Goal: Task Accomplishment & Management: Manage account settings

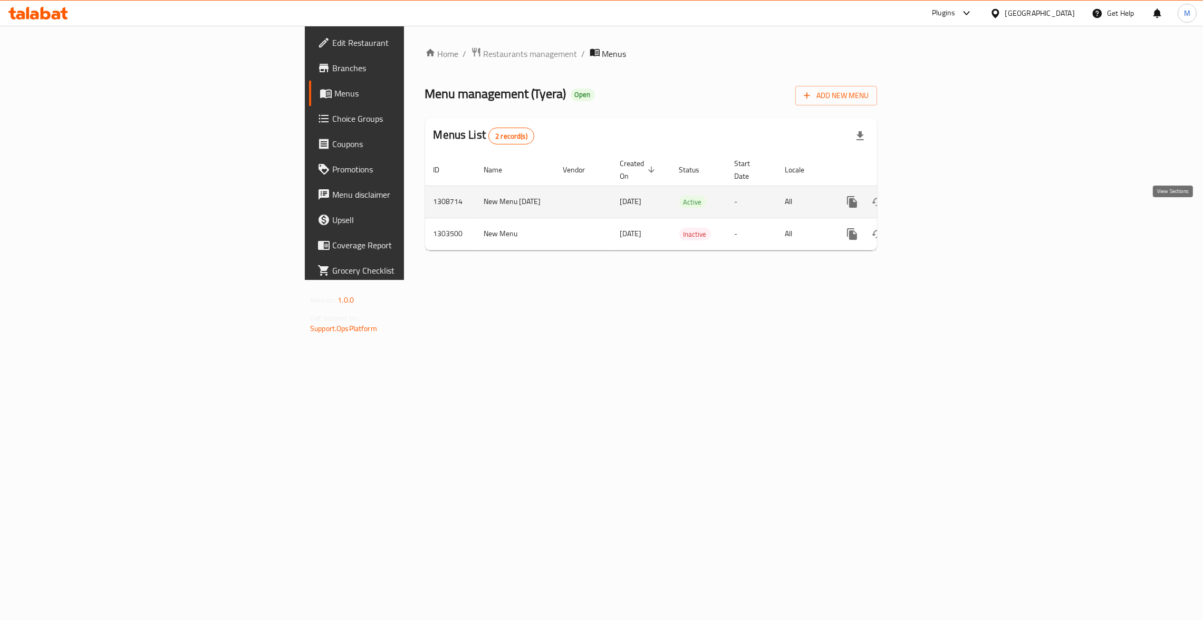
click at [935, 196] on icon "enhanced table" at bounding box center [928, 202] width 13 height 13
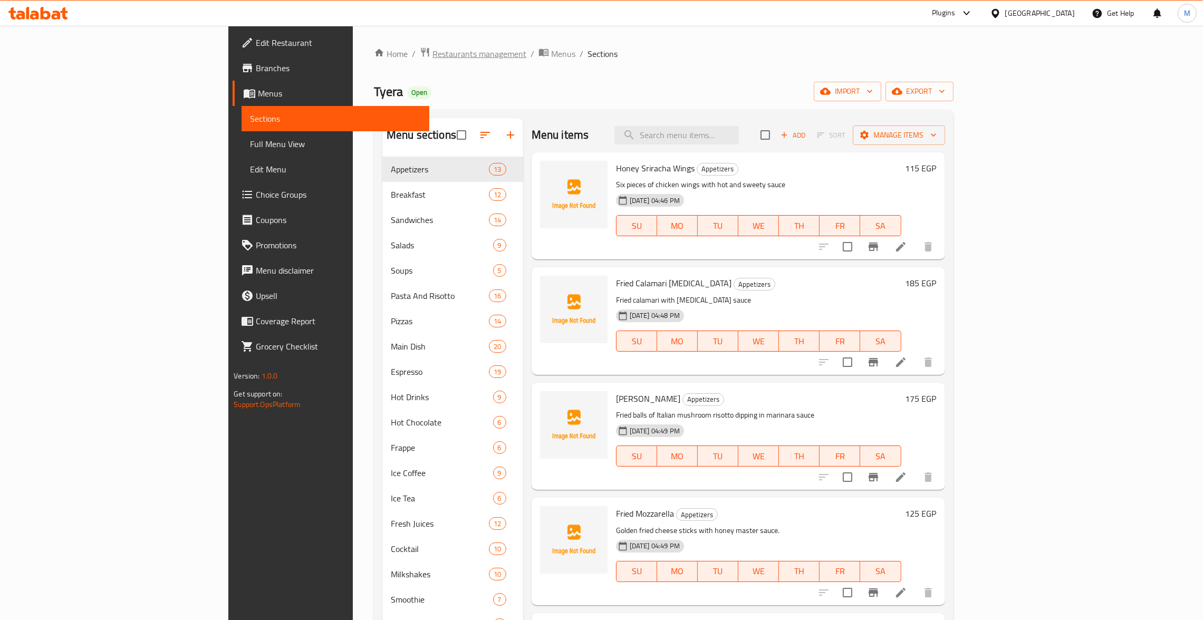
click at [432, 47] on span "Restaurants management" at bounding box center [479, 53] width 94 height 13
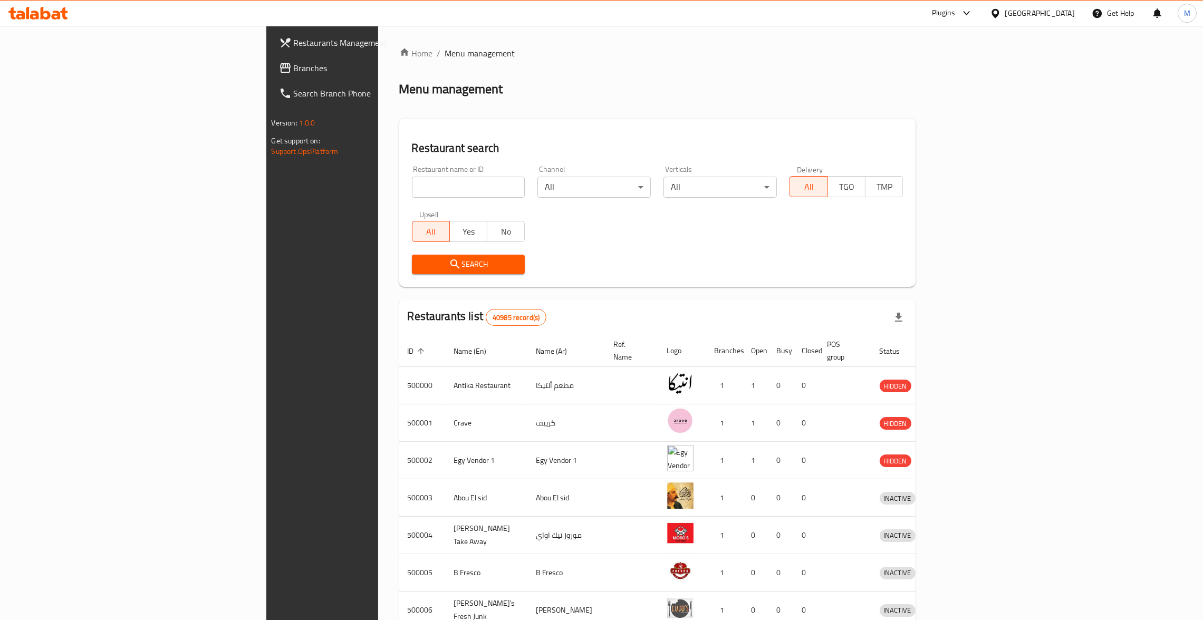
click at [412, 183] on input "search" at bounding box center [468, 187] width 113 height 21
click at [294, 72] on span "Branches" at bounding box center [376, 68] width 165 height 13
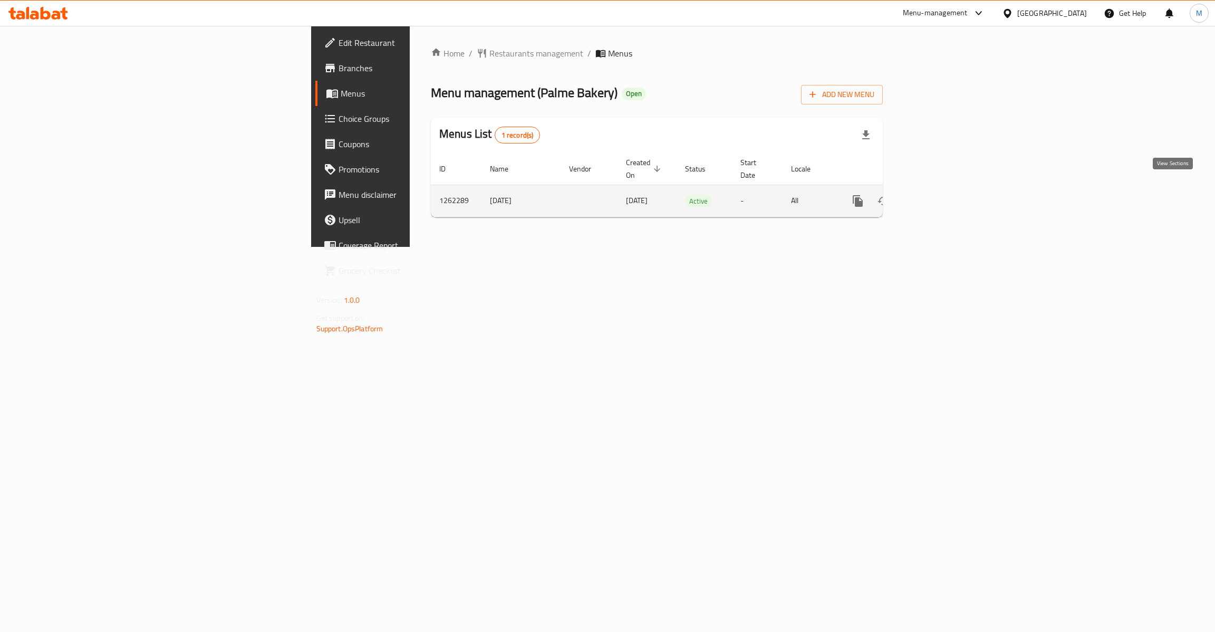
click at [939, 196] on icon "enhanced table" at bounding box center [933, 200] width 9 height 9
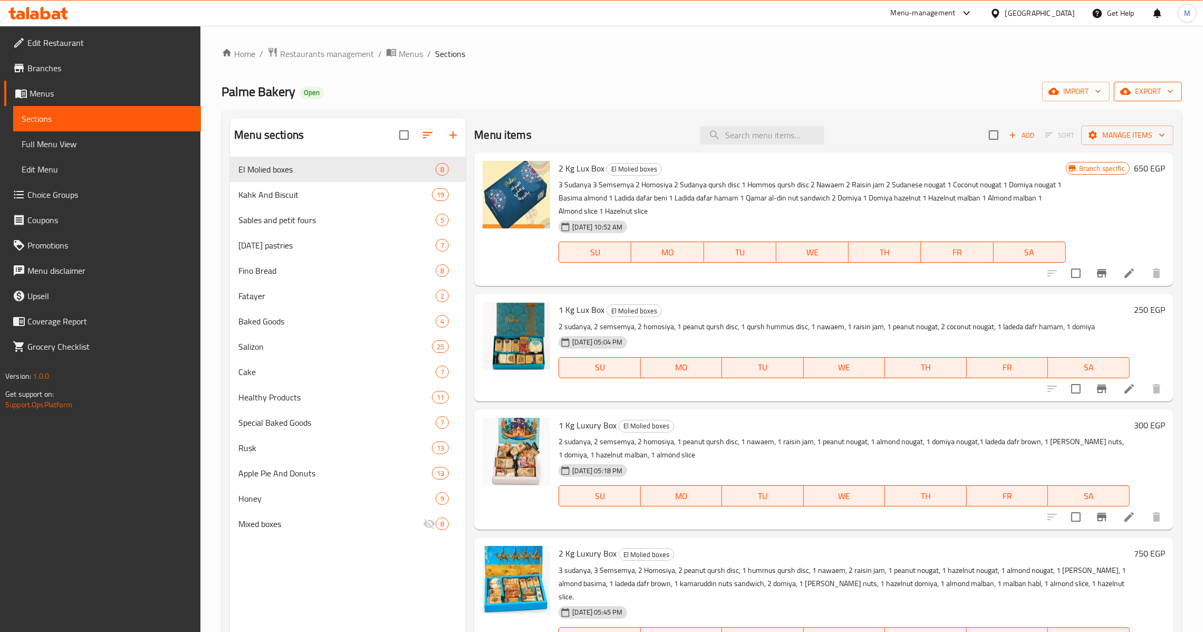
click at [1129, 81] on div "Home / Restaurants management / Menus / Sections Palme Bakery Open import expor…" at bounding box center [702, 402] width 960 height 711
click at [1156, 98] on span "export" at bounding box center [1147, 91] width 51 height 13
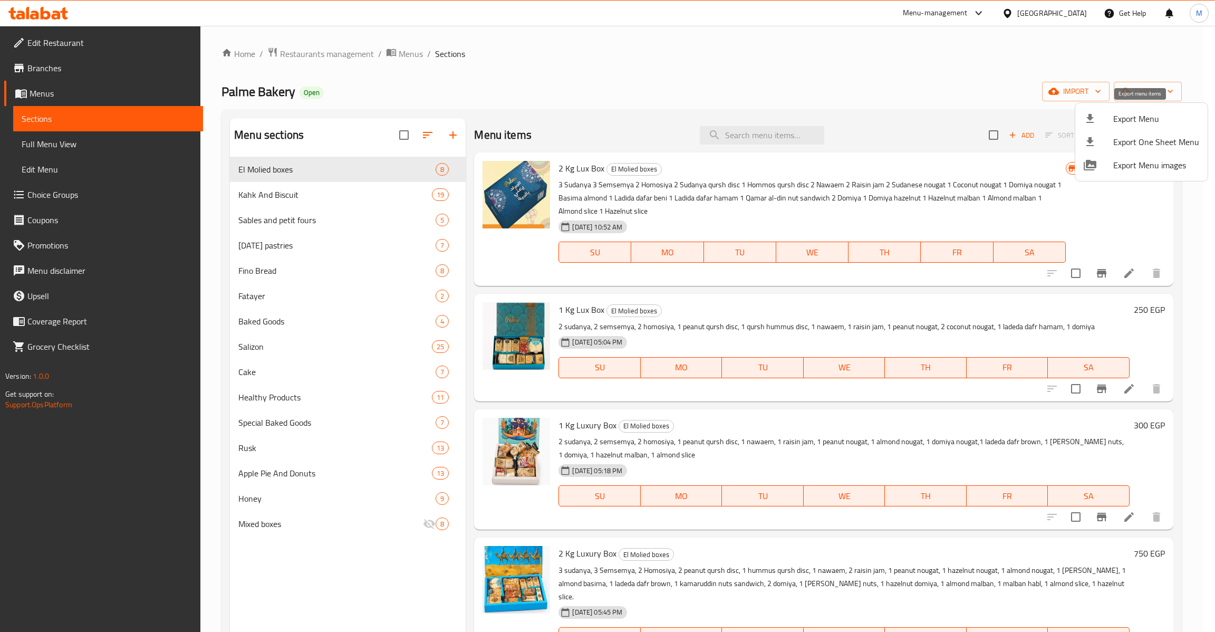
click at [1138, 120] on span "Export Menu" at bounding box center [1156, 118] width 86 height 13
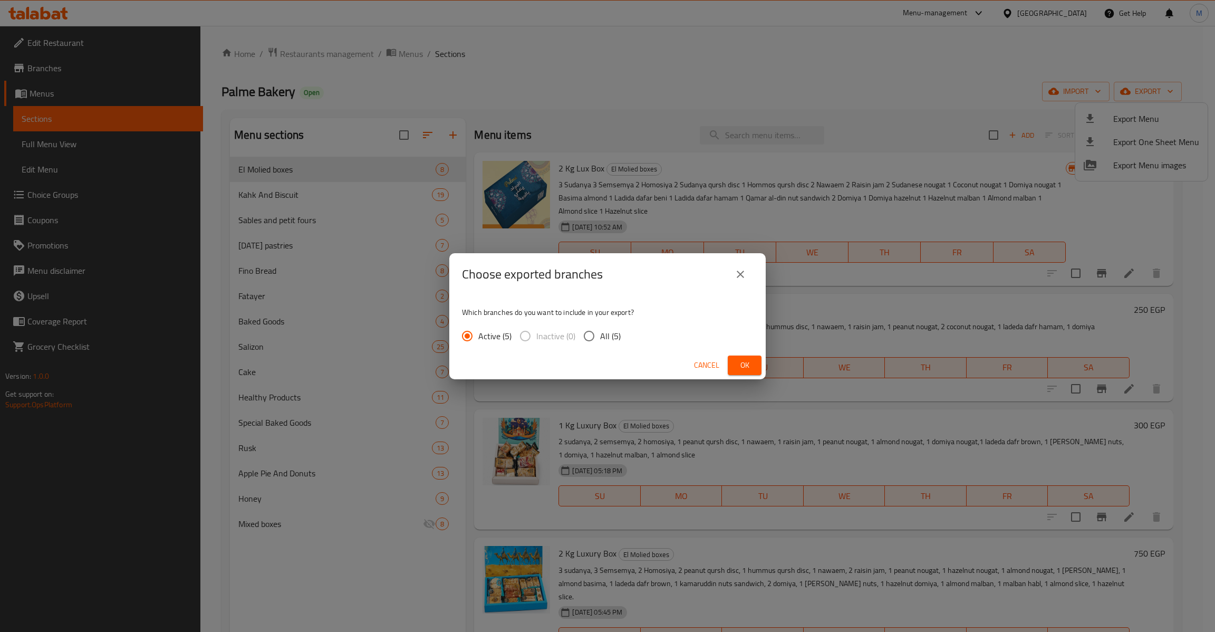
click at [618, 325] on label "All (5)" at bounding box center [599, 336] width 43 height 22
click at [600, 325] on input "All (5)" at bounding box center [589, 336] width 22 height 22
radio input "true"
click at [756, 359] on button "Ok" at bounding box center [745, 365] width 34 height 20
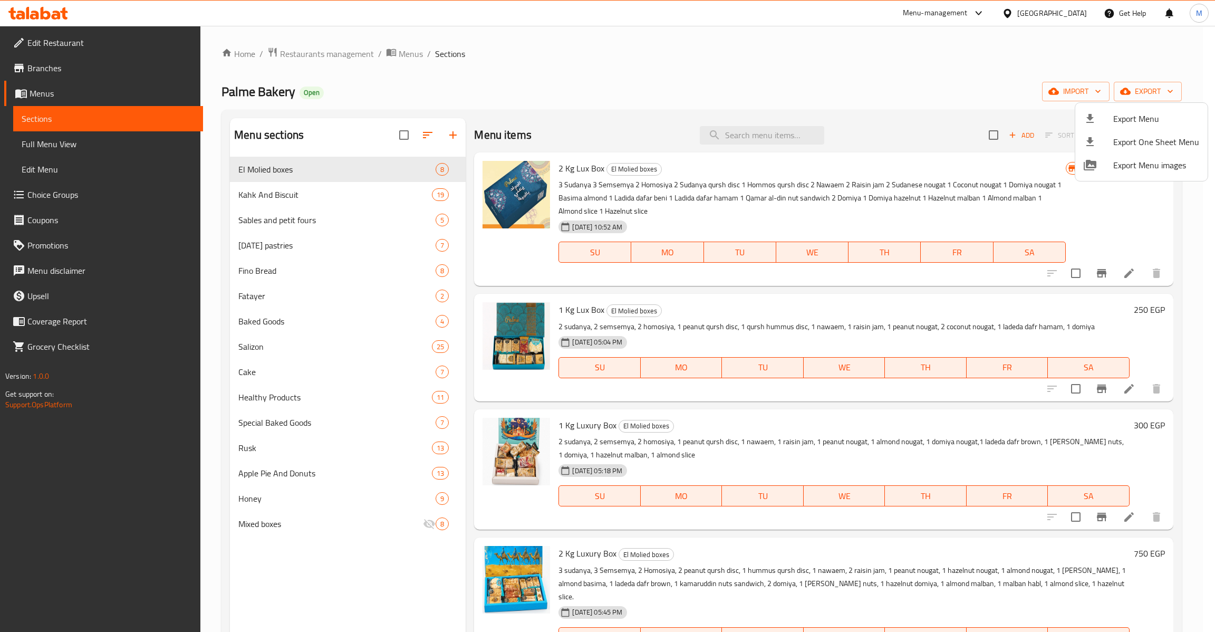
click at [97, 139] on div at bounding box center [607, 316] width 1215 height 632
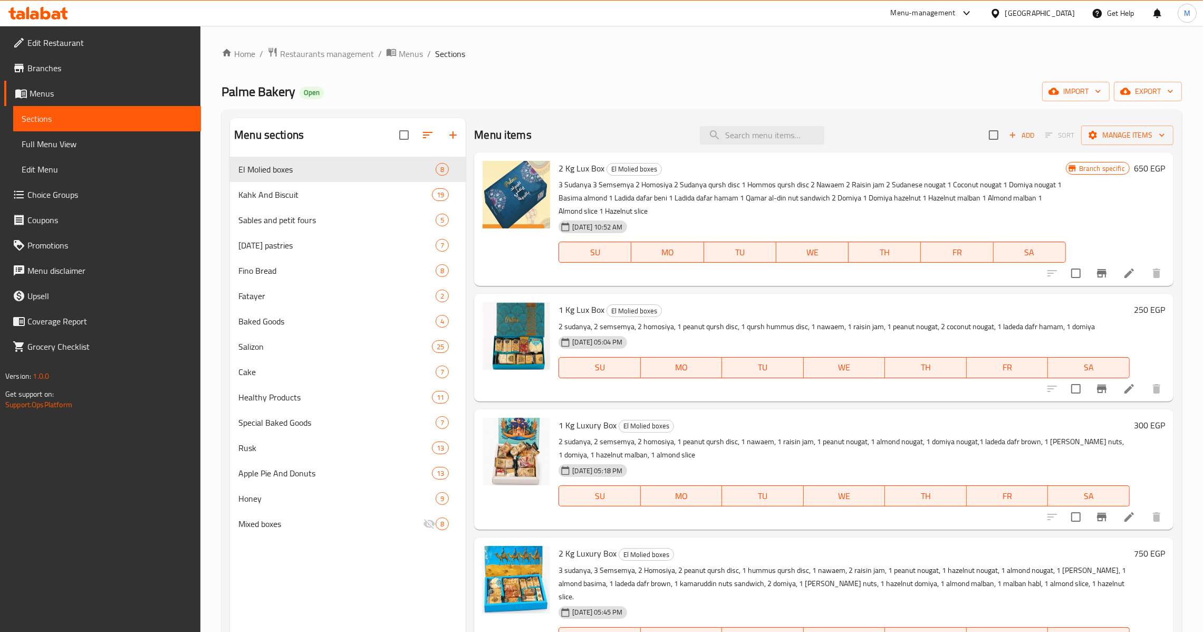
click at [97, 139] on span "Full Menu View" at bounding box center [107, 144] width 171 height 13
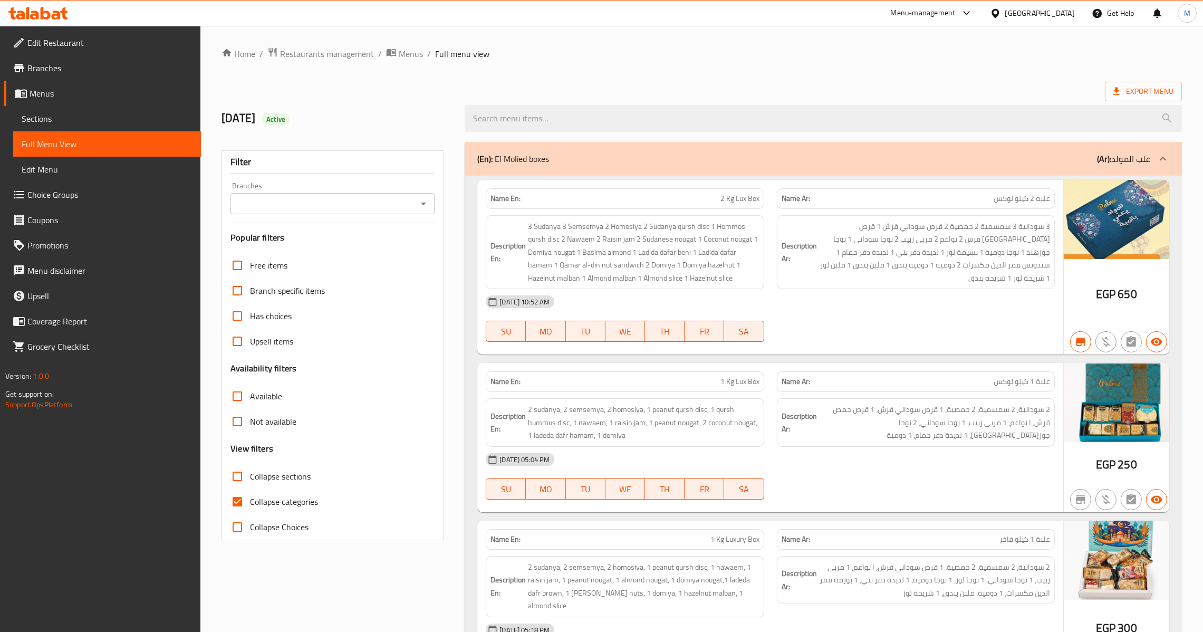
click at [244, 505] on input "Collapse categories" at bounding box center [237, 501] width 25 height 25
checkbox input "false"
click at [420, 205] on icon "Open" at bounding box center [423, 203] width 13 height 13
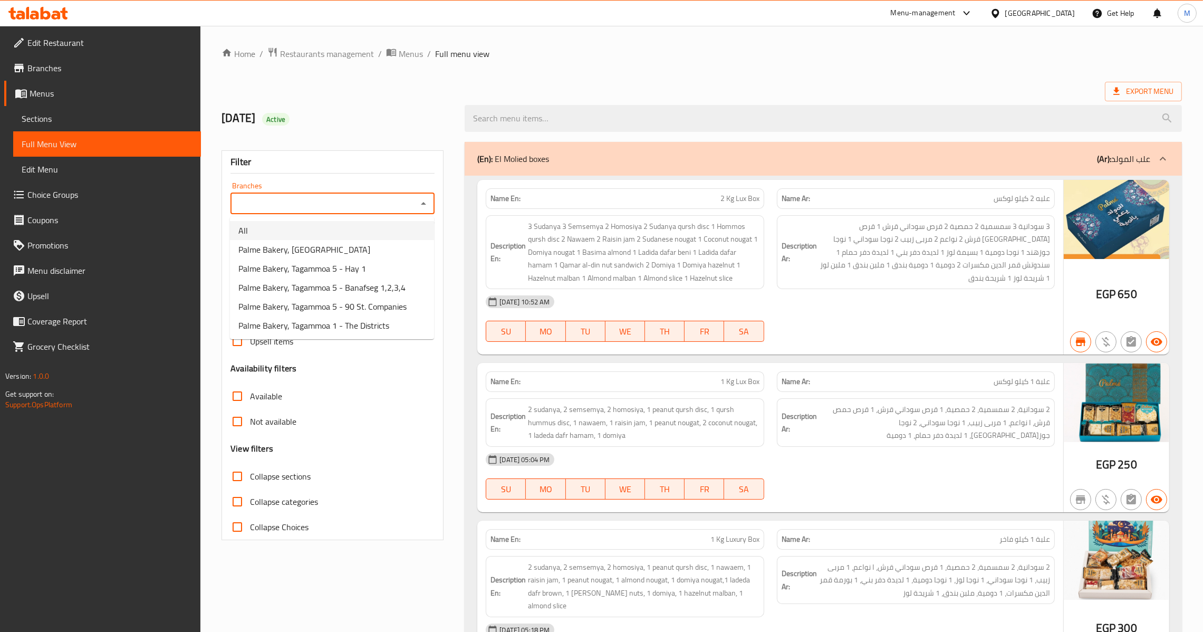
click at [333, 229] on li "All" at bounding box center [332, 230] width 204 height 19
type input "All"
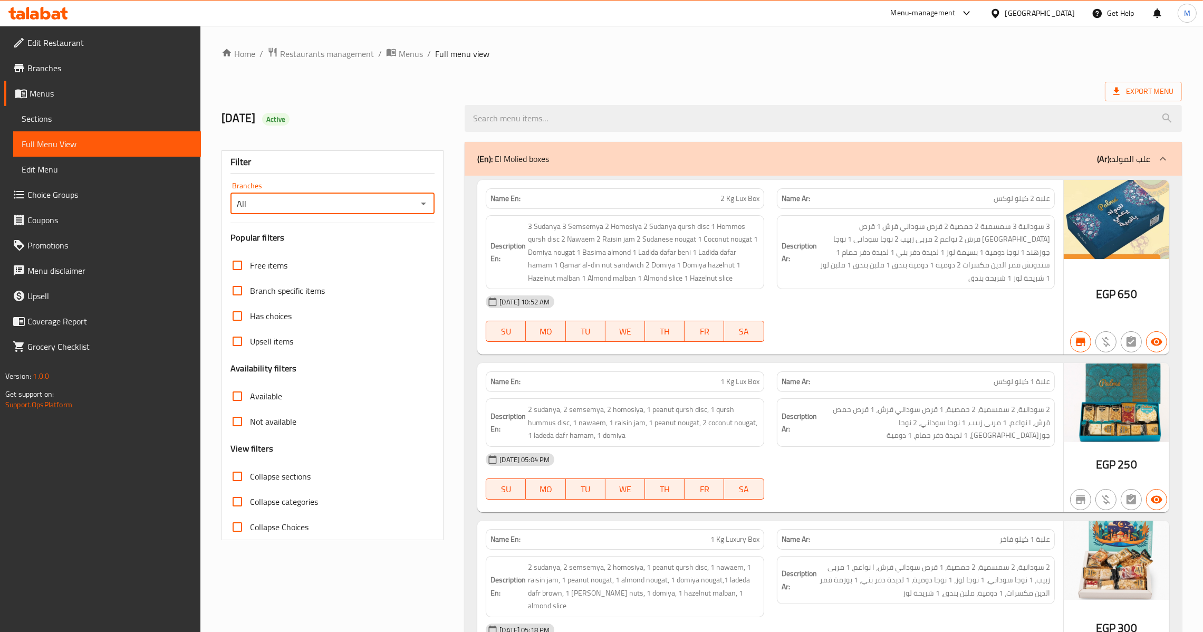
click at [65, 68] on span "Branches" at bounding box center [109, 68] width 165 height 13
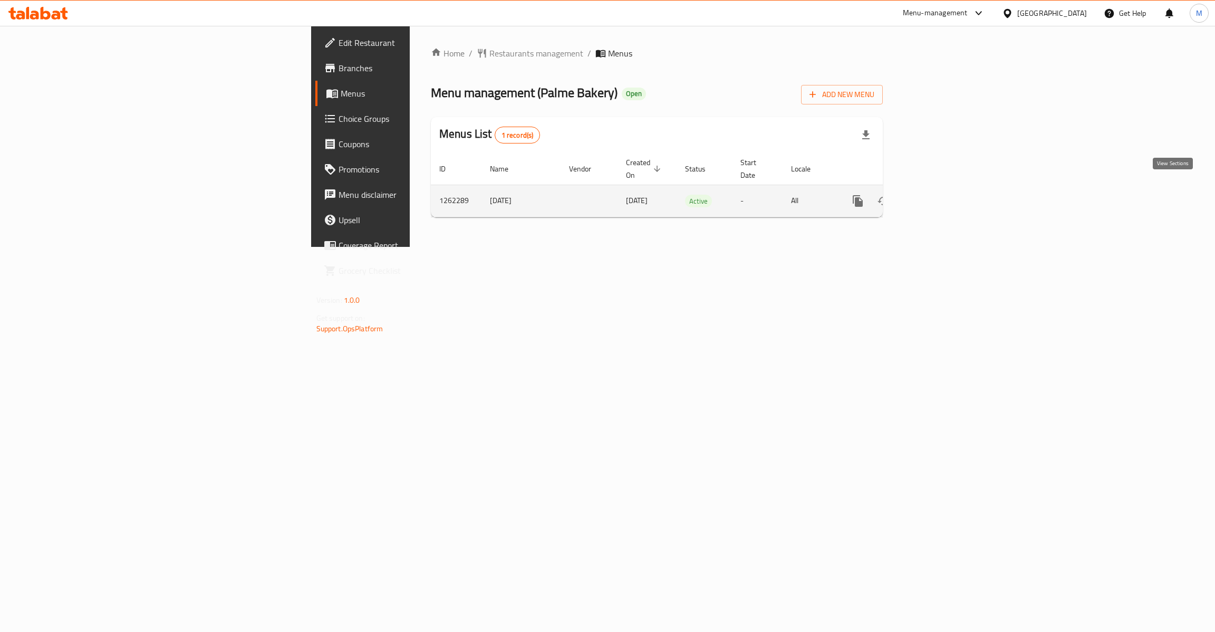
click at [947, 188] on link "enhanced table" at bounding box center [933, 200] width 25 height 25
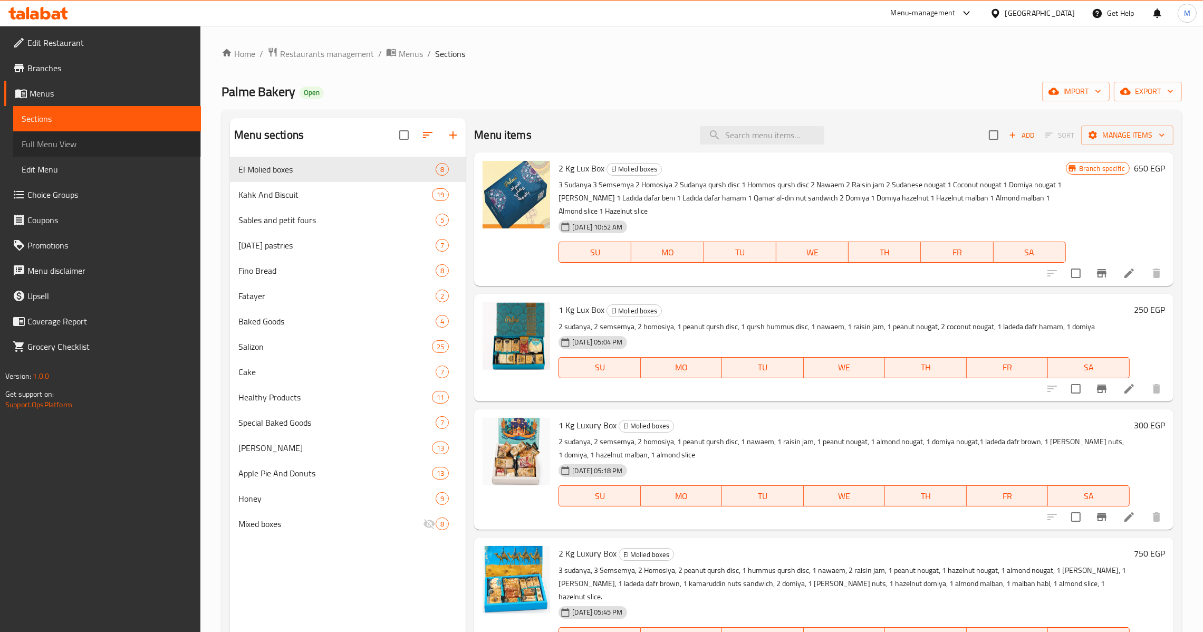
click at [88, 141] on span "Full Menu View" at bounding box center [107, 144] width 171 height 13
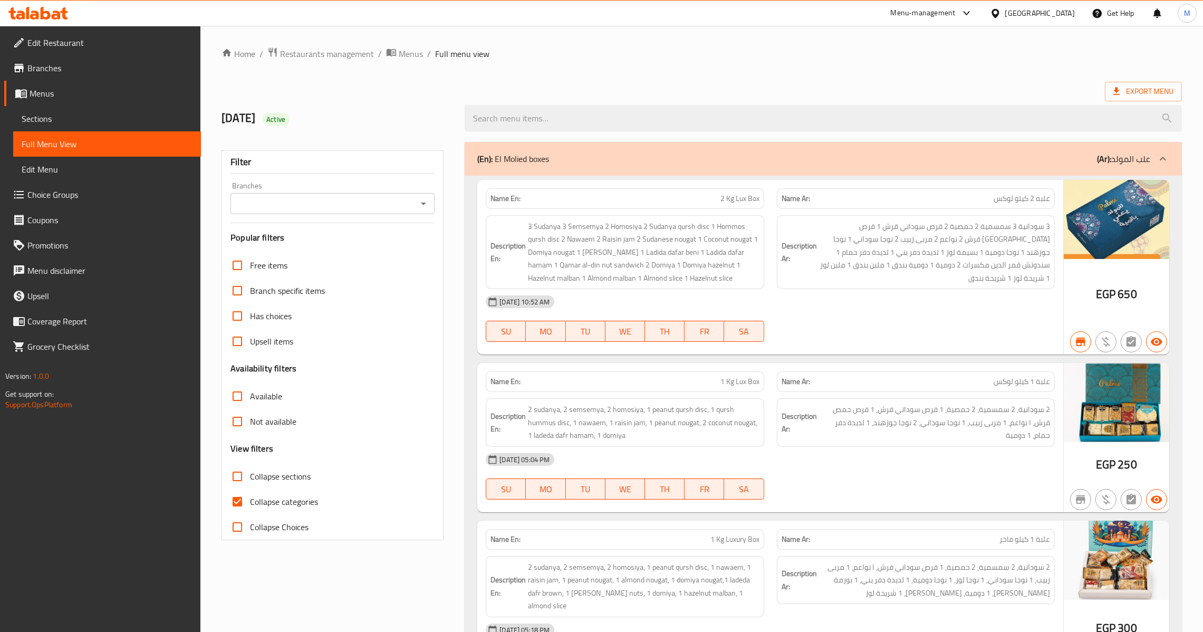
click at [729, 58] on ol "Home / Restaurants management / Menus / Full menu view" at bounding box center [702, 54] width 960 height 14
click at [232, 500] on input "Collapse categories" at bounding box center [237, 501] width 25 height 25
checkbox input "false"
click at [422, 208] on icon "Open" at bounding box center [423, 203] width 13 height 13
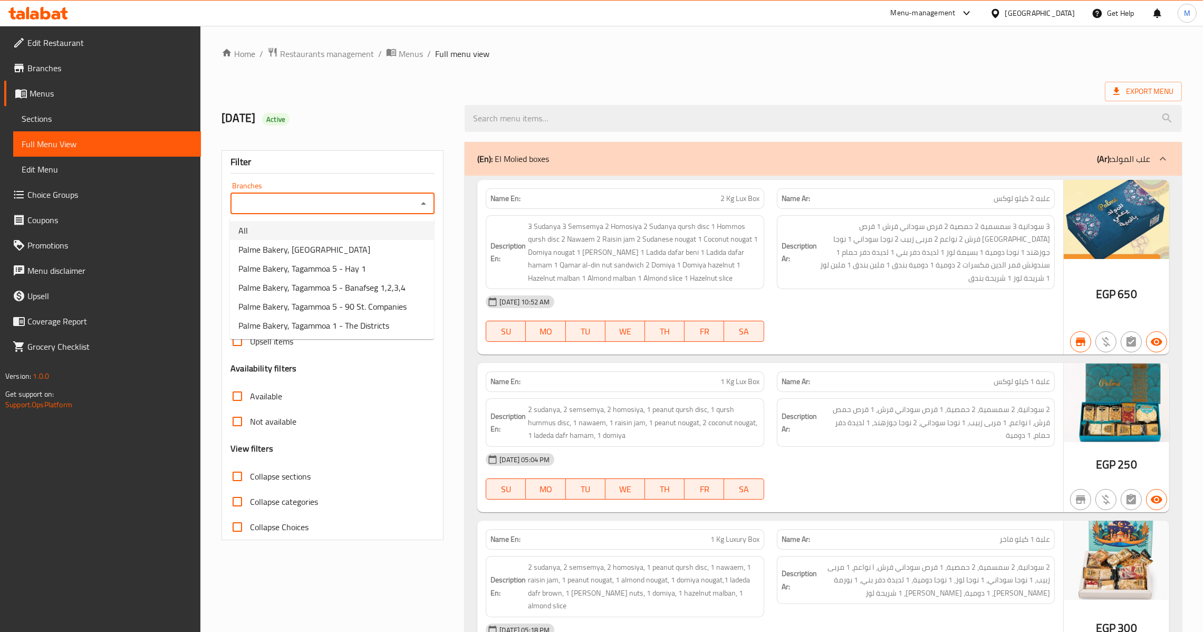
click at [303, 233] on li "All" at bounding box center [332, 230] width 204 height 19
type input "All"
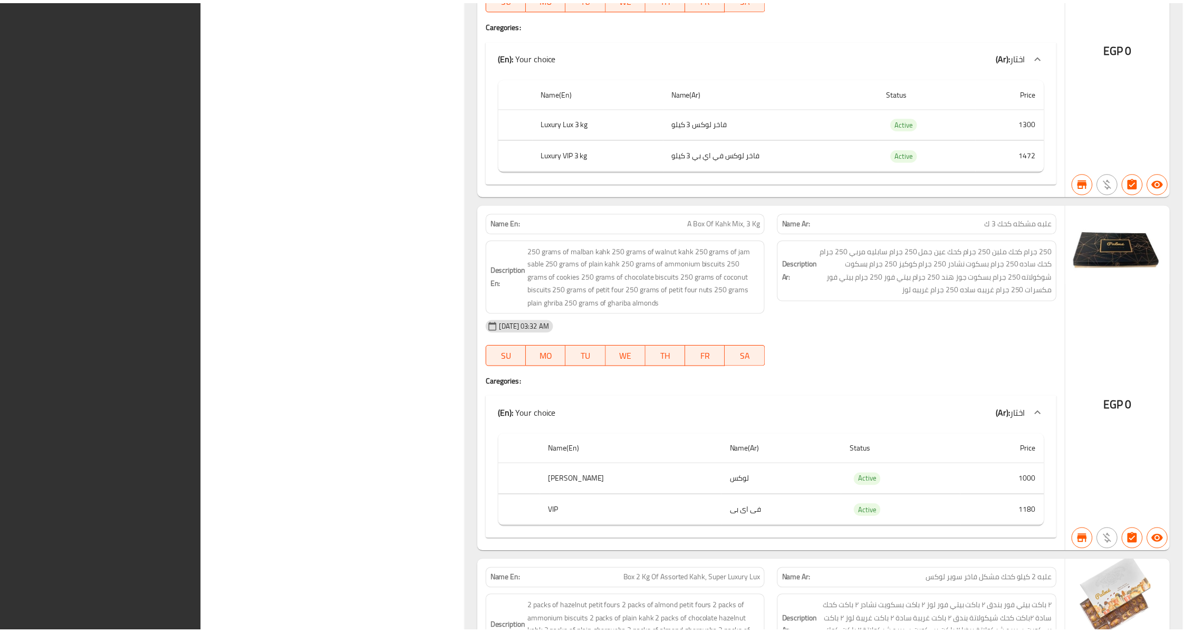
scroll to position [32501, 0]
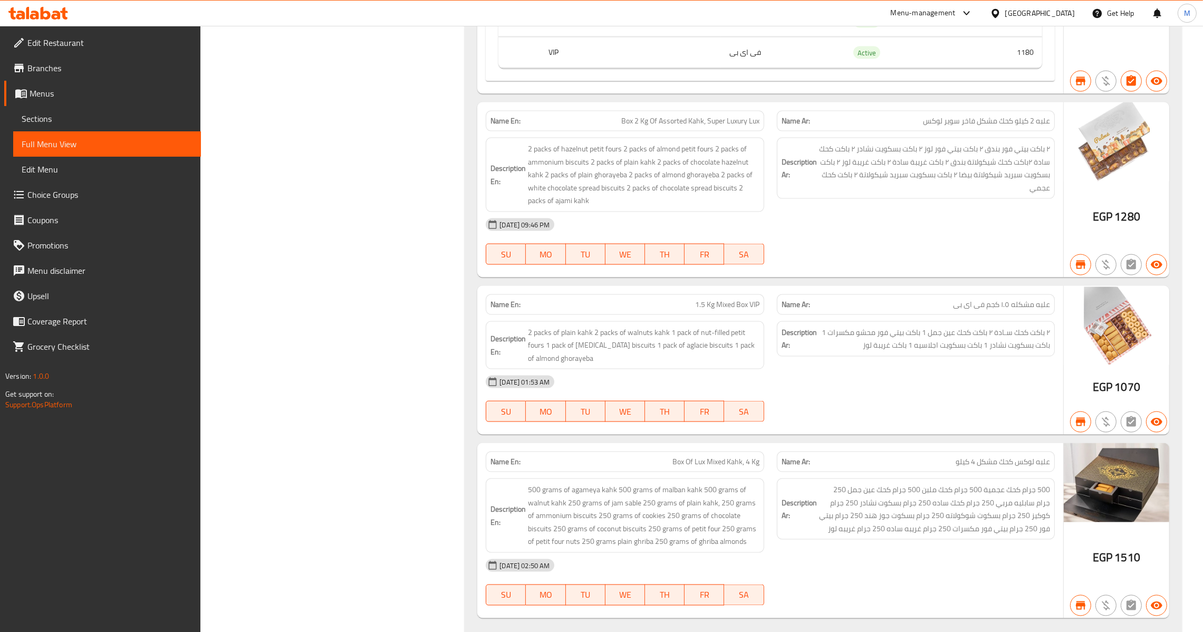
click at [71, 96] on span "Menus" at bounding box center [111, 93] width 163 height 13
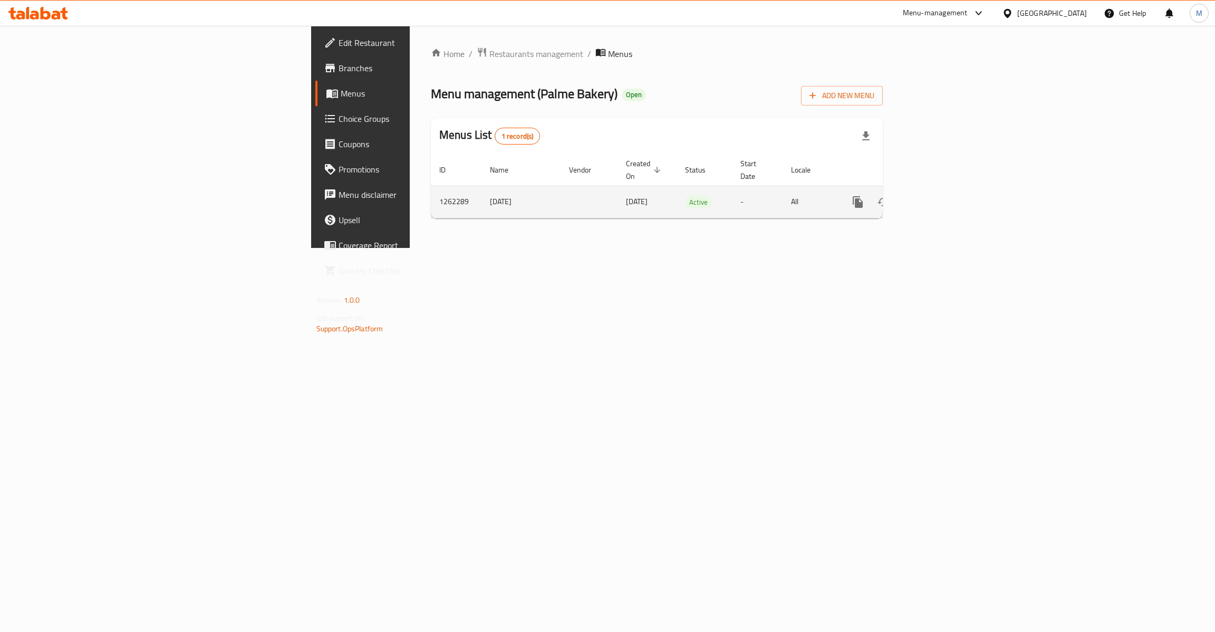
click at [940, 196] on icon "enhanced table" at bounding box center [934, 202] width 13 height 13
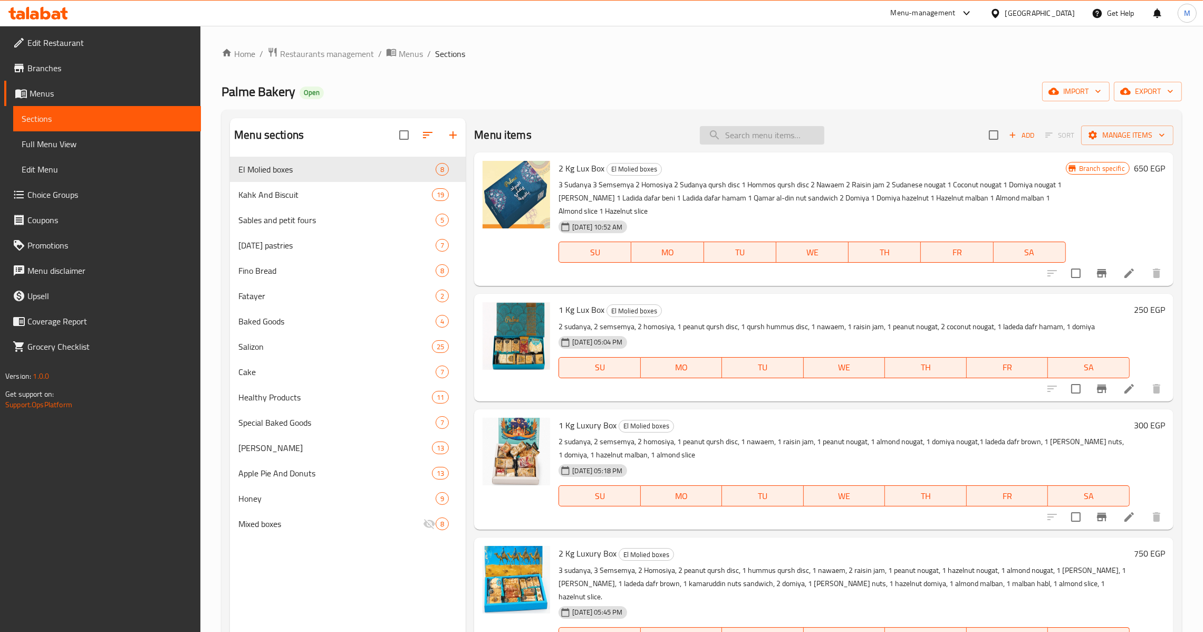
click at [748, 139] on input "search" at bounding box center [762, 135] width 124 height 18
paste input "بقسماط ساده"
type input "بقسماط ساده"
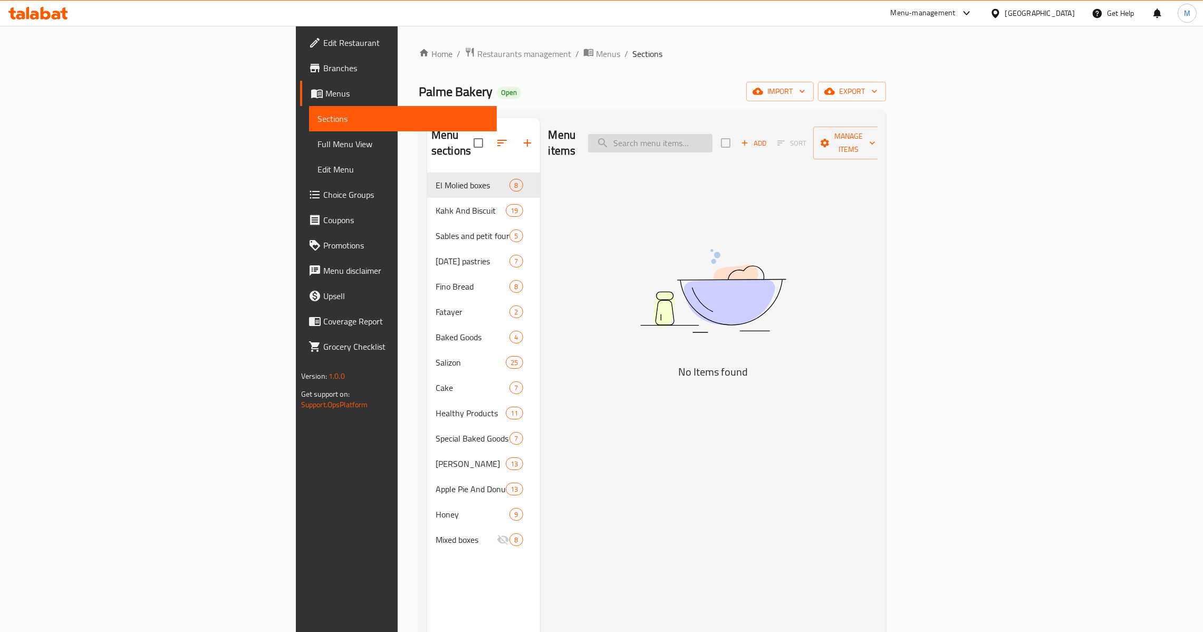
type input "ي"
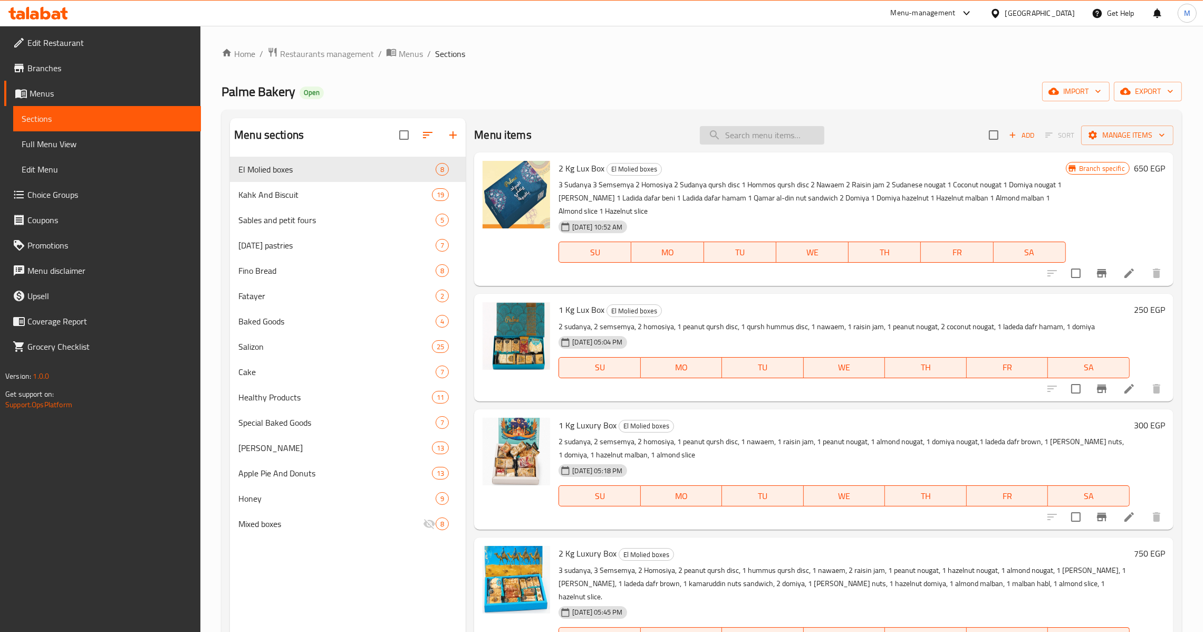
click at [788, 132] on input "search" at bounding box center [762, 135] width 124 height 18
paste input "Bread Crumbs"
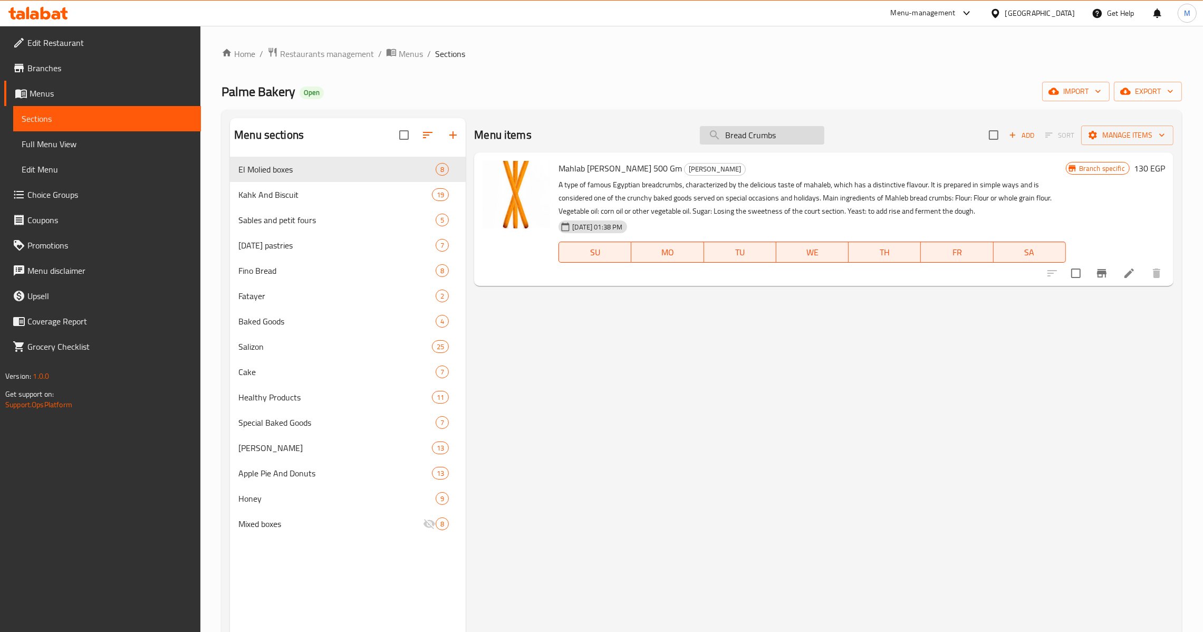
paste input "ed"
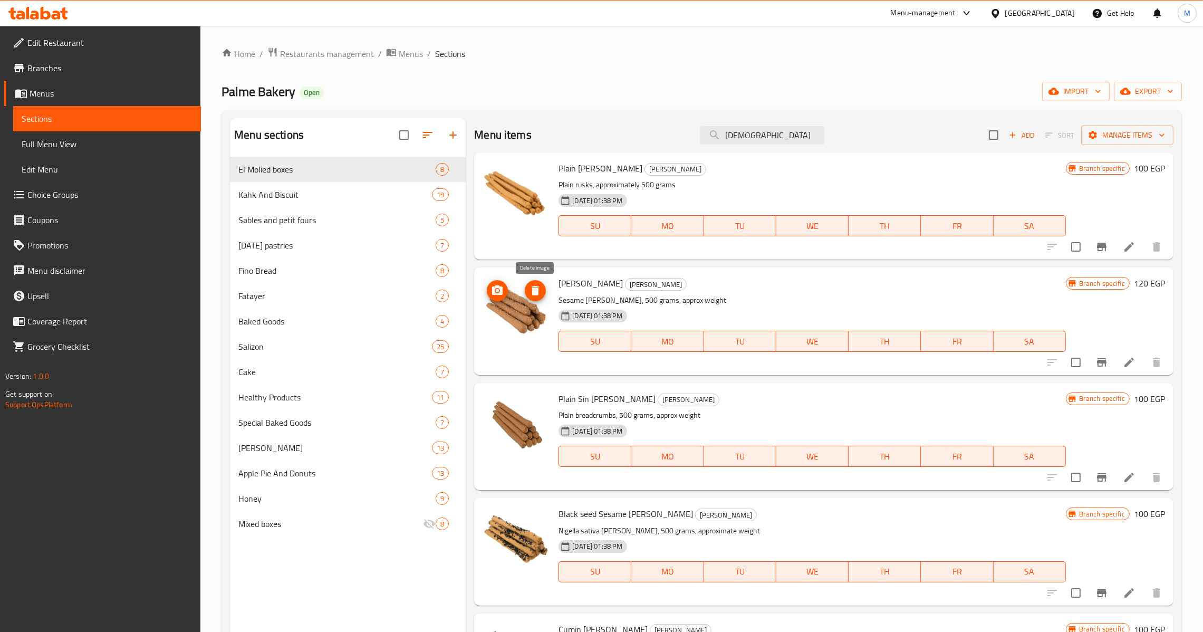
type input "بقسماط"
click at [1123, 253] on icon at bounding box center [1129, 246] width 13 height 13
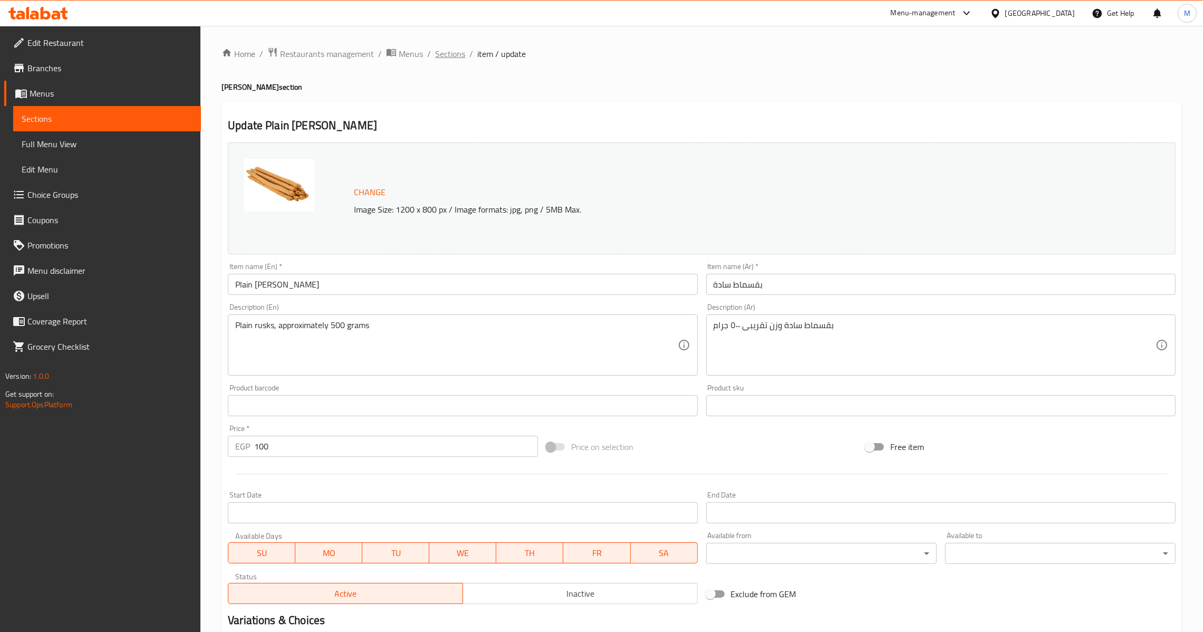
click at [454, 49] on span "Sections" at bounding box center [450, 53] width 30 height 13
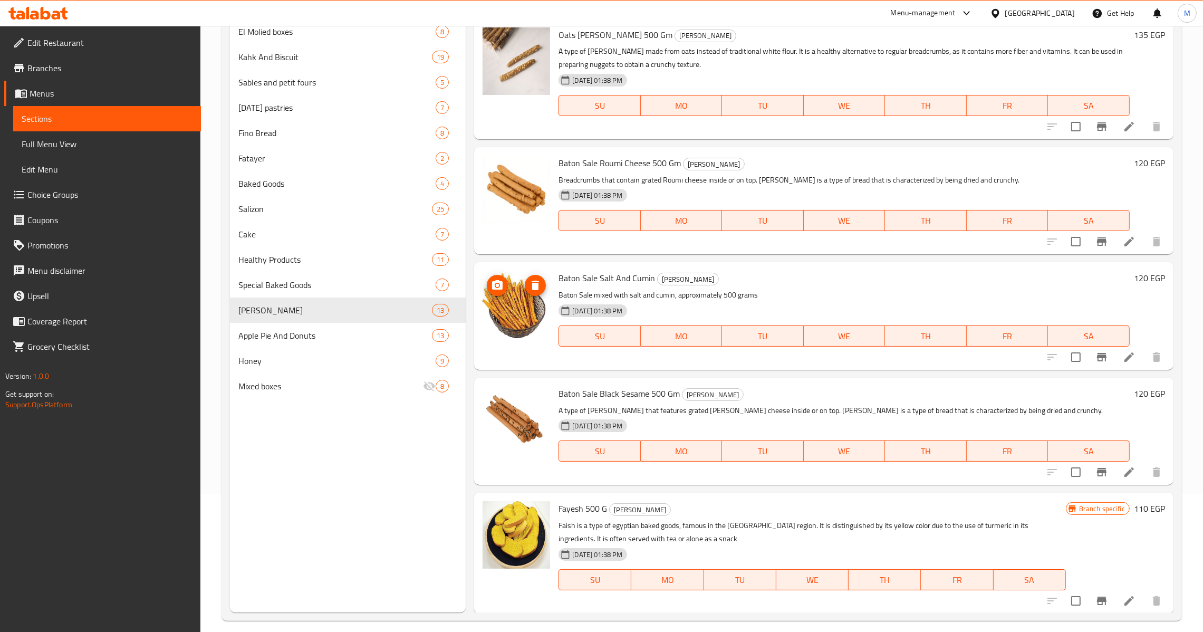
scroll to position [149, 0]
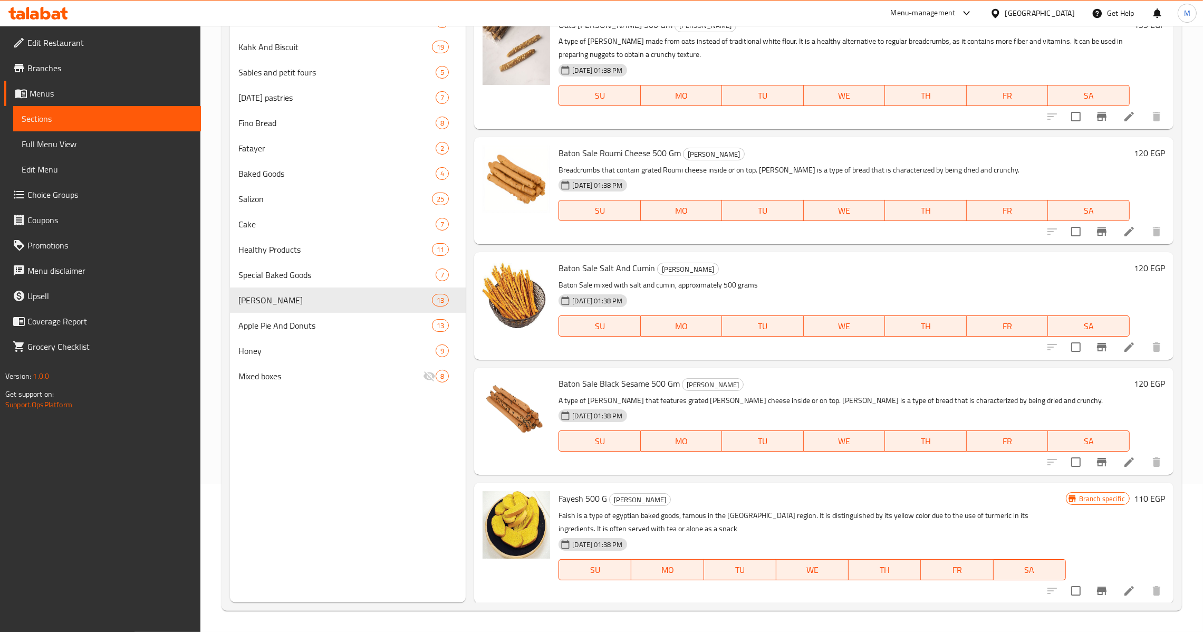
drag, startPoint x: 524, startPoint y: 296, endPoint x: 624, endPoint y: 273, distance: 102.3
click at [624, 273] on span "Baton Sale Salt And Cumin" at bounding box center [607, 268] width 97 height 16
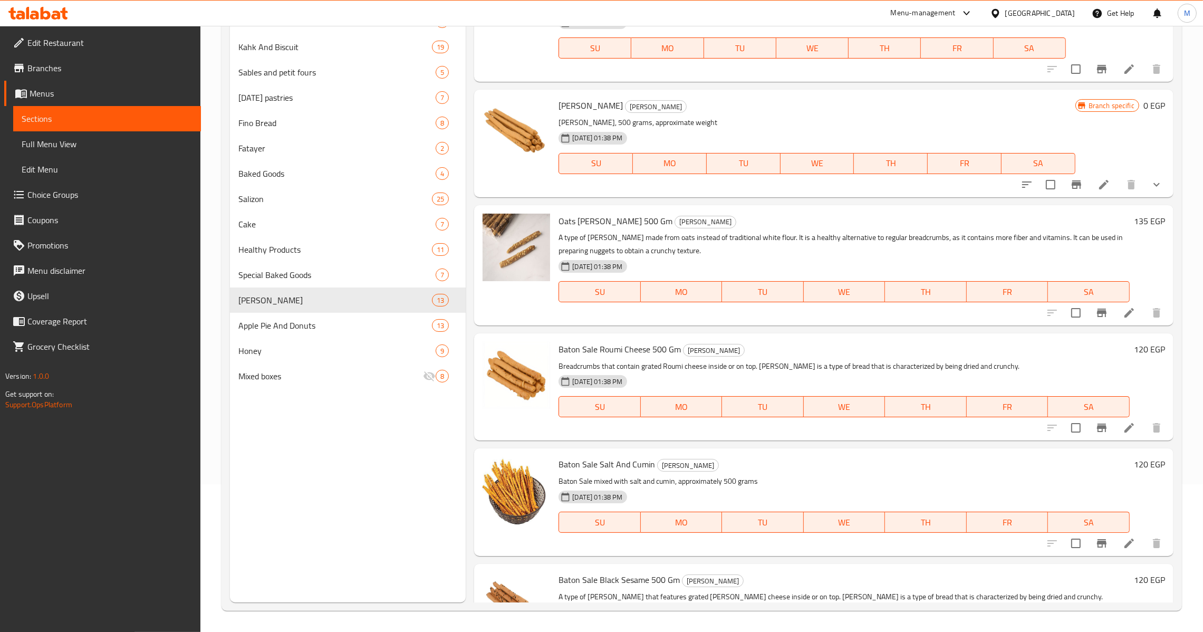
scroll to position [707, 0]
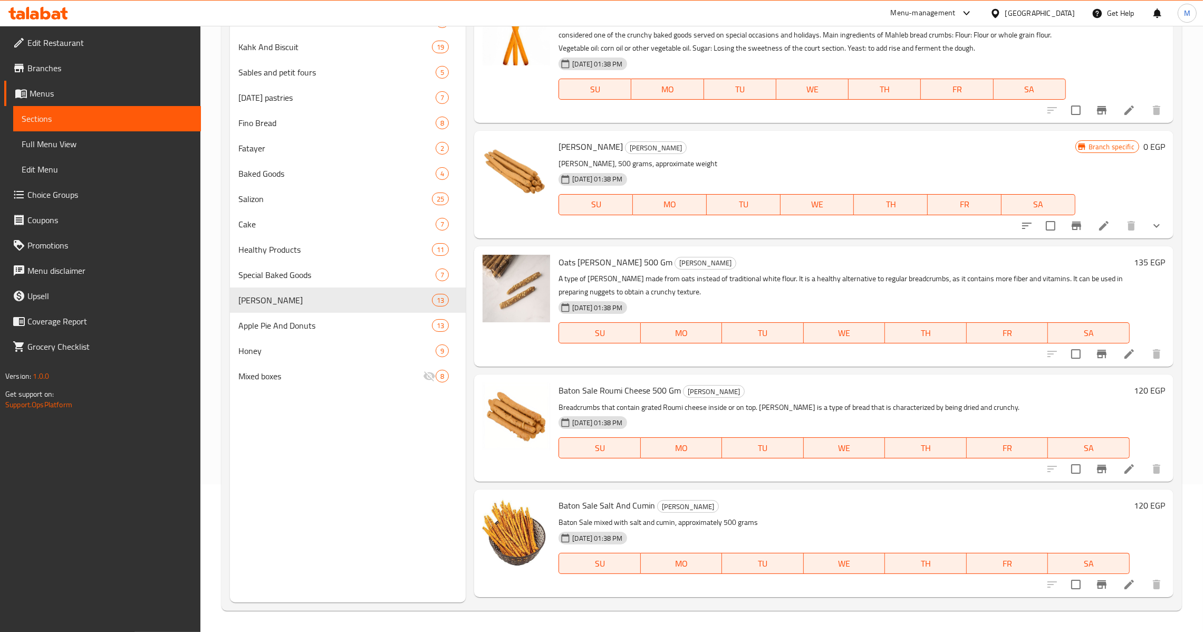
drag, startPoint x: 515, startPoint y: 296, endPoint x: 580, endPoint y: 256, distance: 75.5
click at [580, 256] on span "Oats Rusk 500 Gm" at bounding box center [616, 262] width 114 height 16
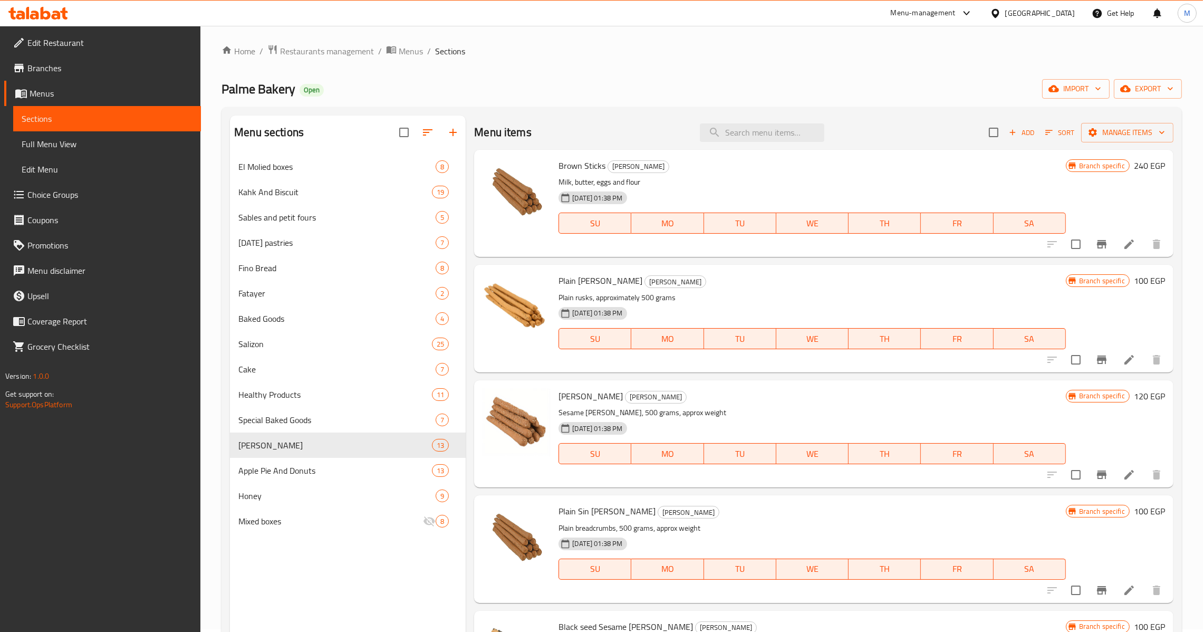
scroll to position [0, 0]
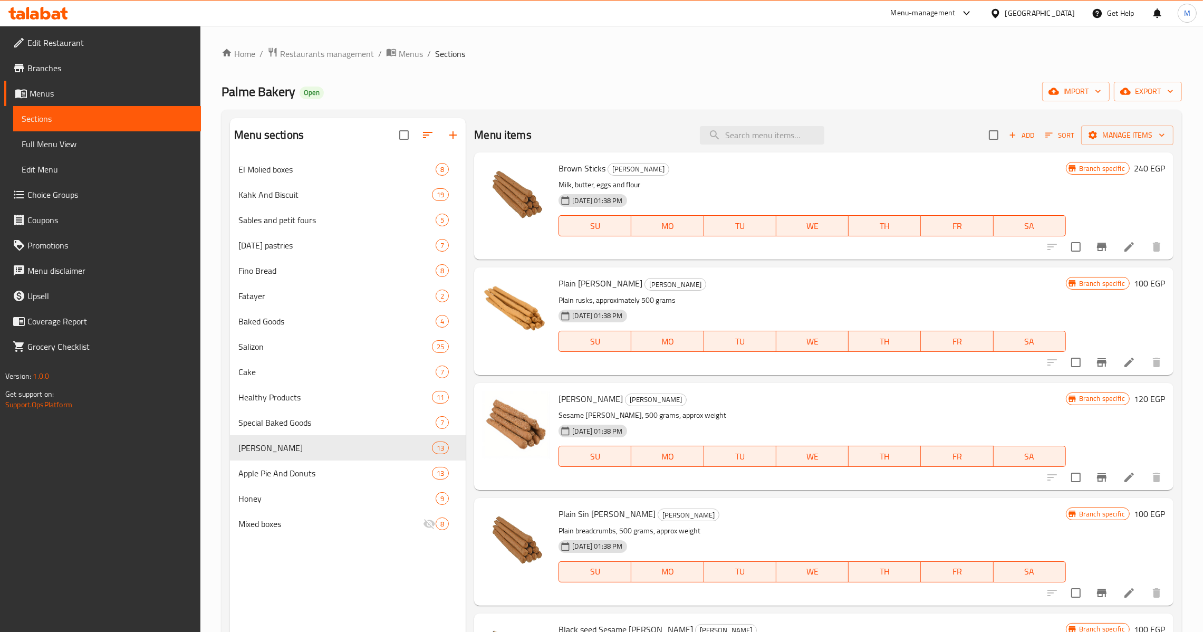
click at [774, 124] on div "Menu items Add Sort Manage items" at bounding box center [823, 135] width 699 height 34
click at [774, 129] on input "search" at bounding box center [762, 135] width 124 height 18
paste input "بقسماط ساده"
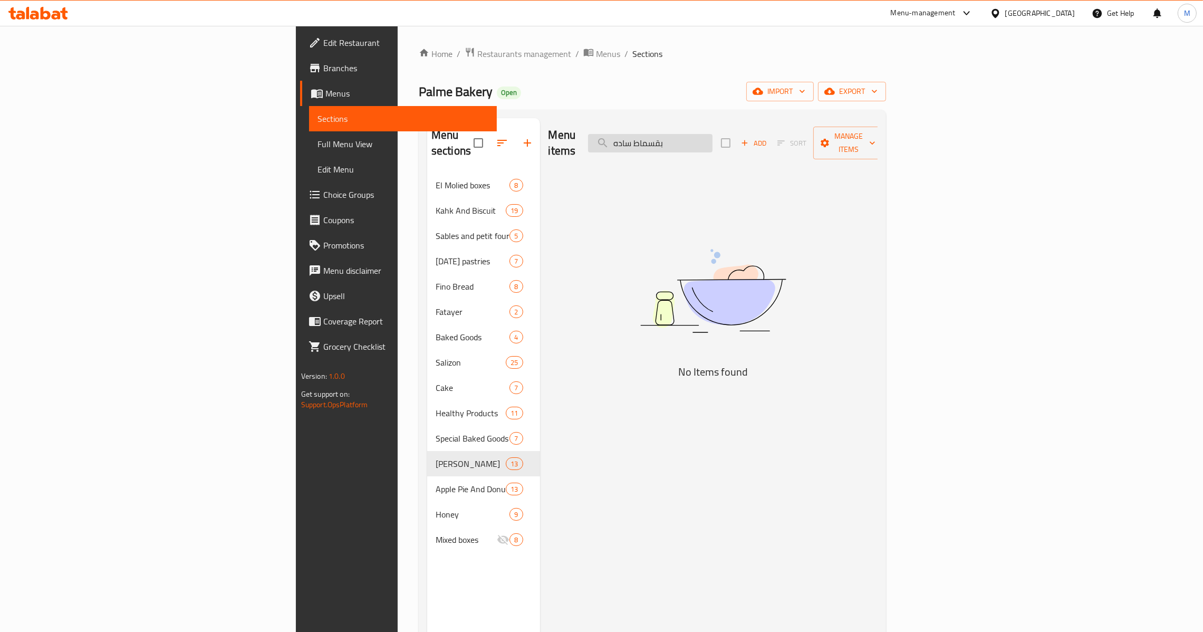
type input "س"
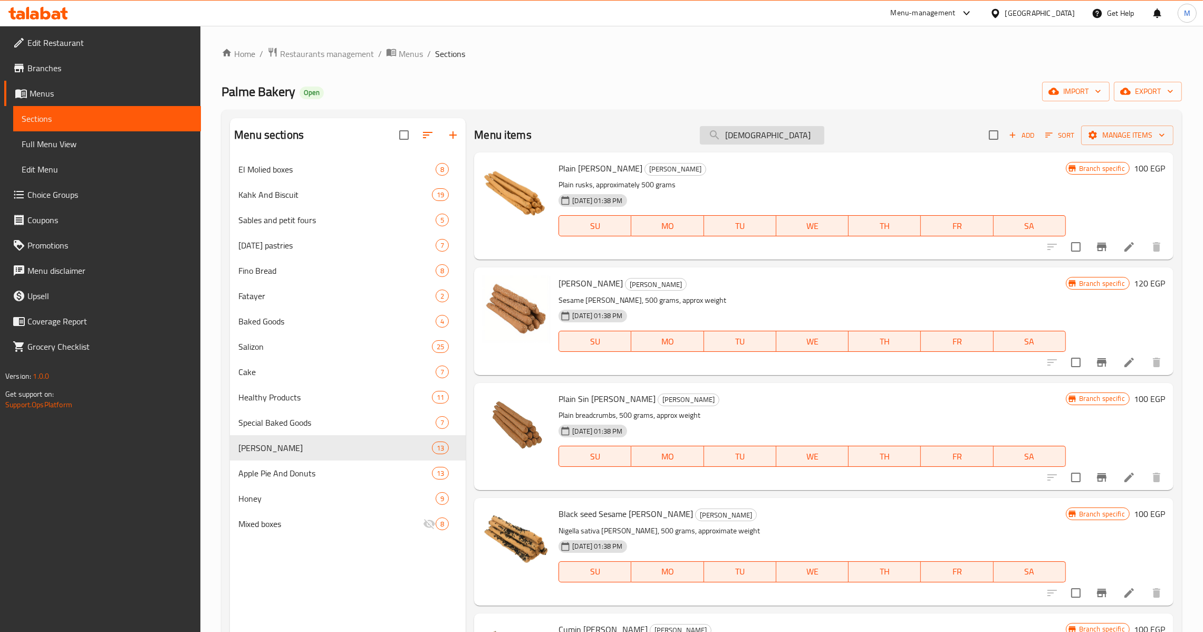
click at [745, 137] on input "بقسماط" at bounding box center [762, 135] width 124 height 18
paste input "مسم رفيع"
paste input "سمسم رفيع"
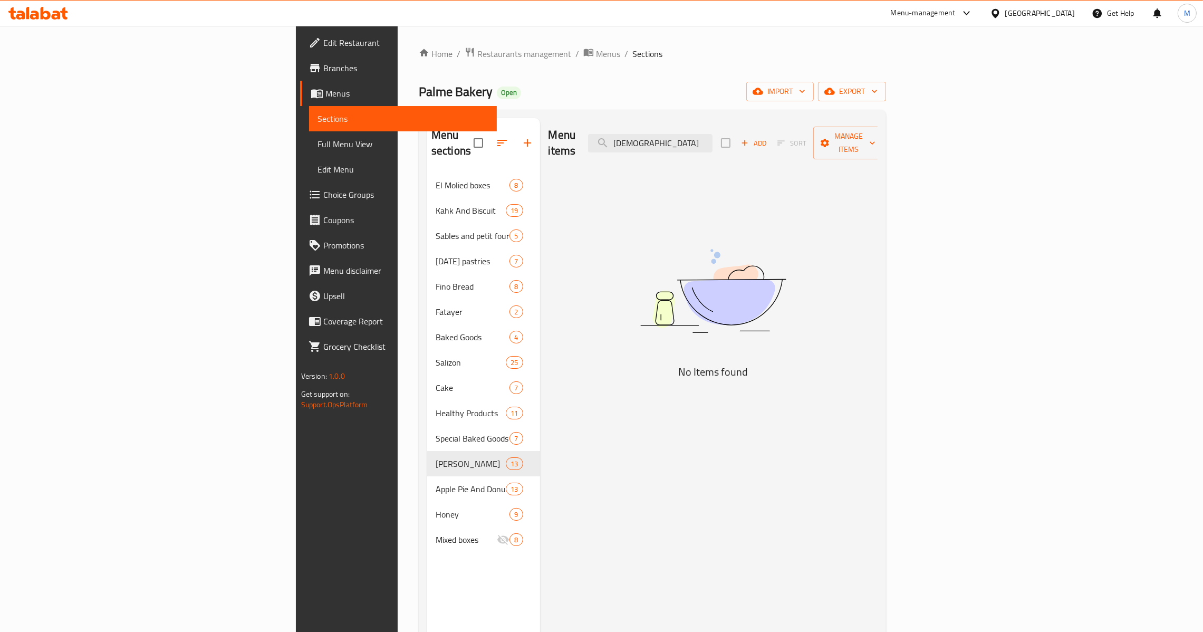
type input "بقسماط"
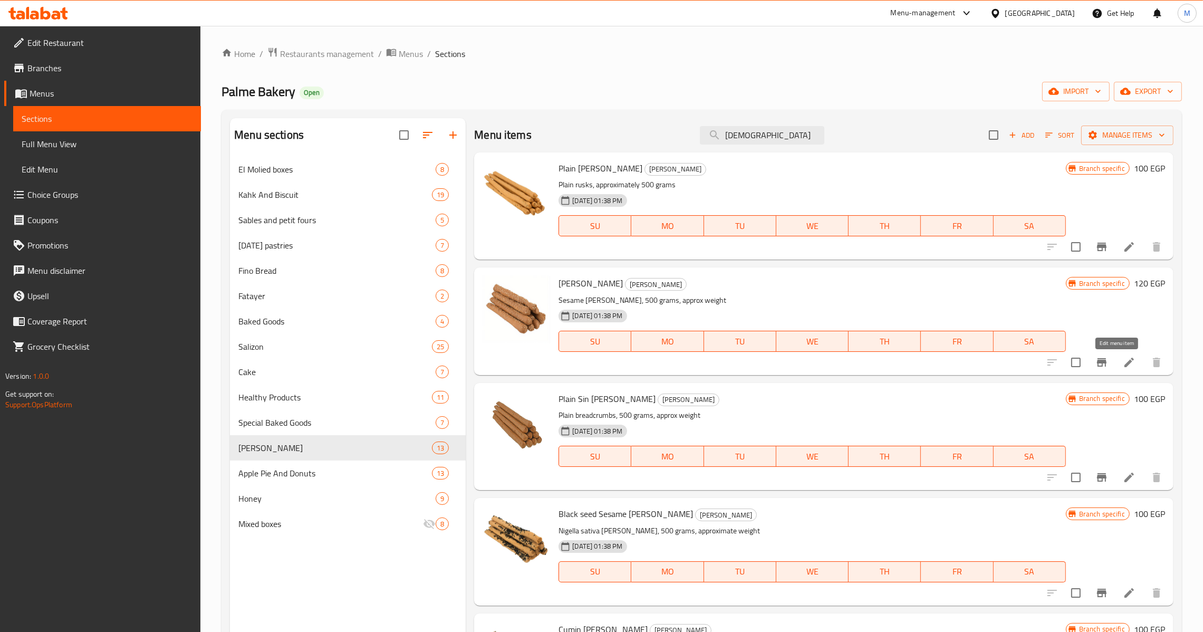
click at [1124, 365] on icon at bounding box center [1128, 362] width 9 height 9
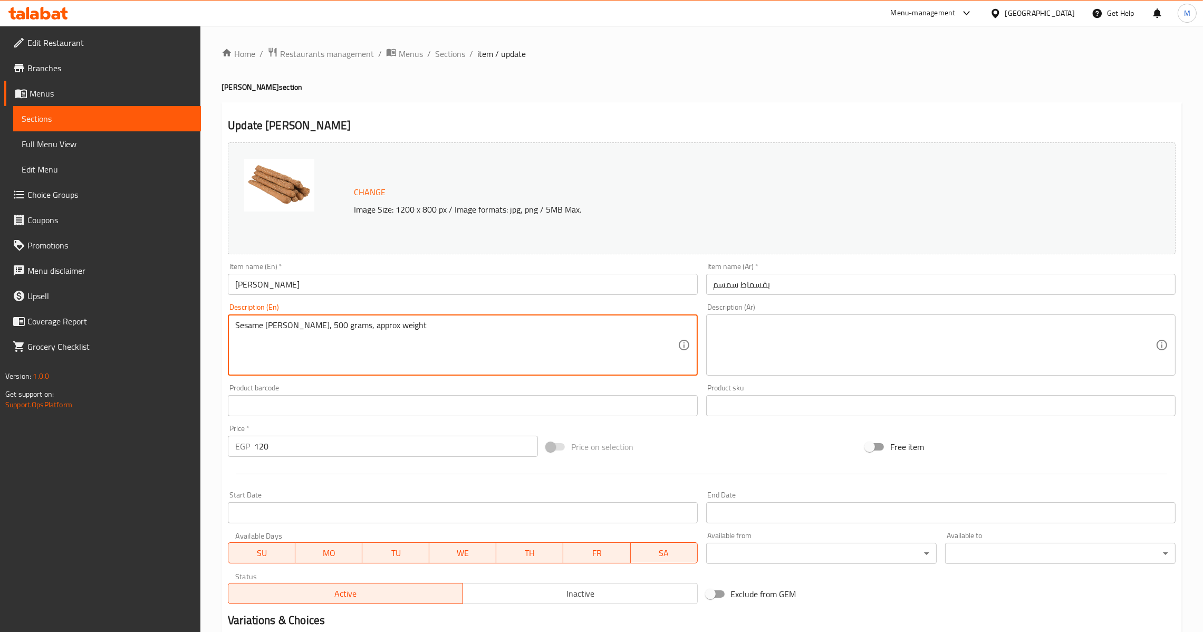
click at [477, 350] on textarea "Sesame rusk, 500 grams, approx weight" at bounding box center [456, 345] width 442 height 50
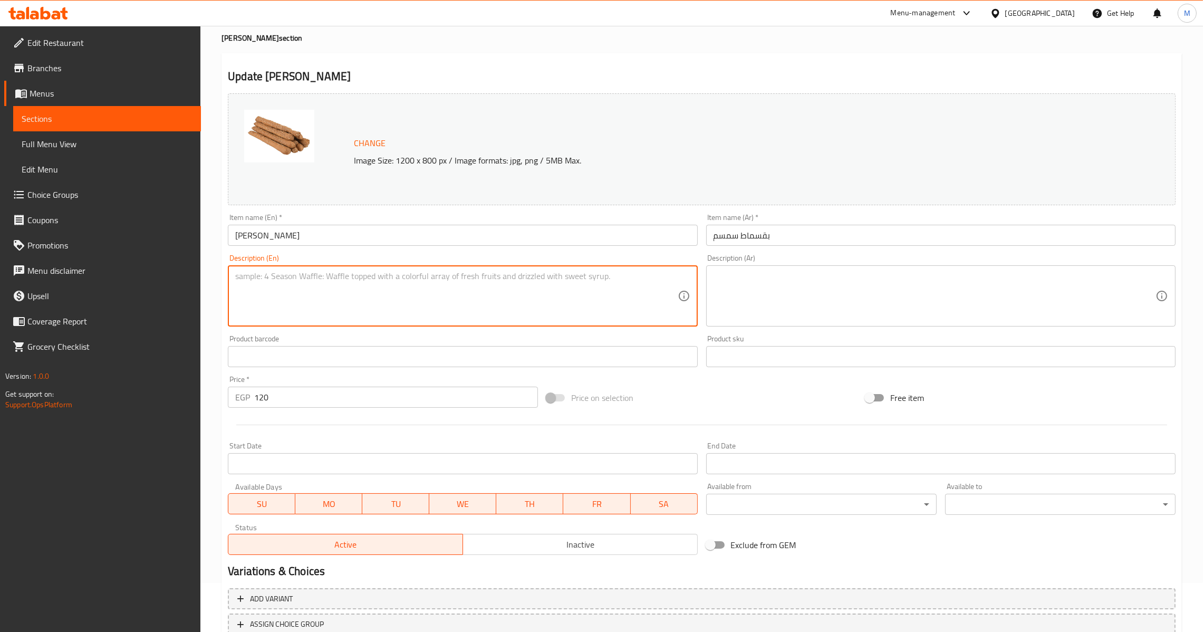
scroll to position [127, 0]
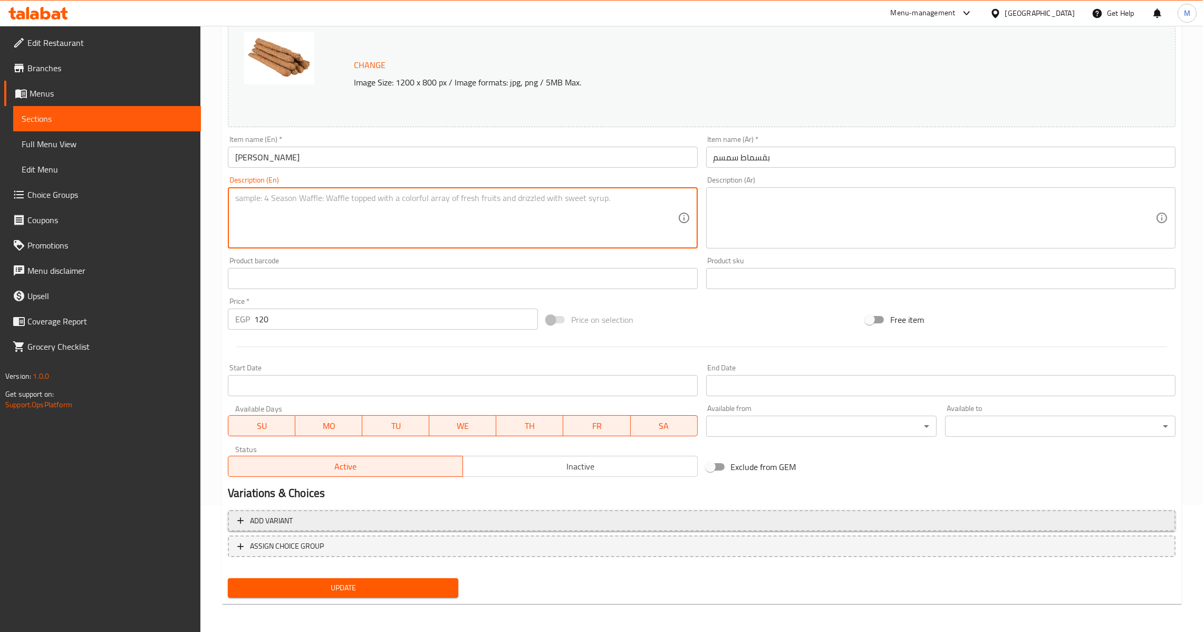
click at [825, 525] on span "Add variant" at bounding box center [701, 520] width 929 height 13
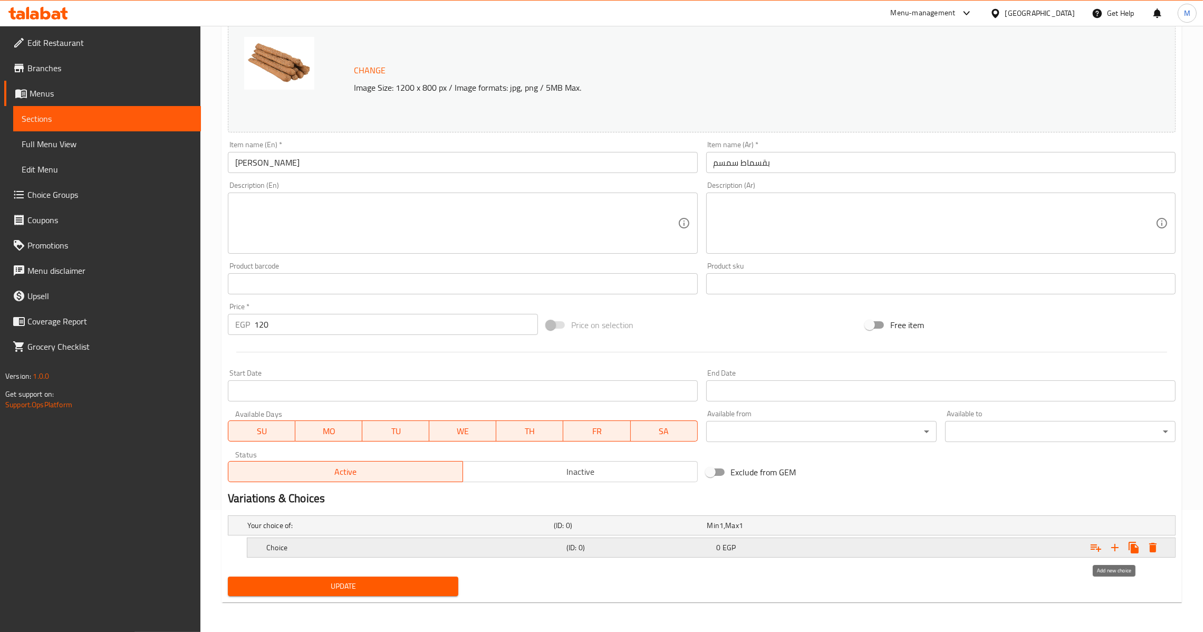
click at [1116, 547] on icon "Expand" at bounding box center [1115, 547] width 13 height 13
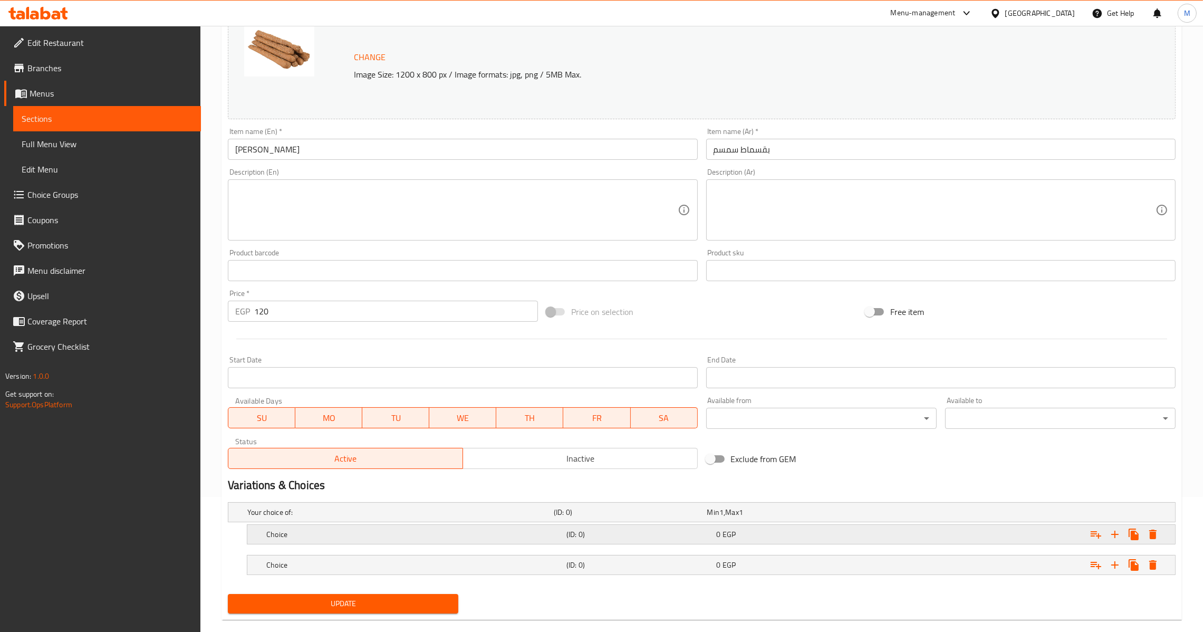
scroll to position [153, 0]
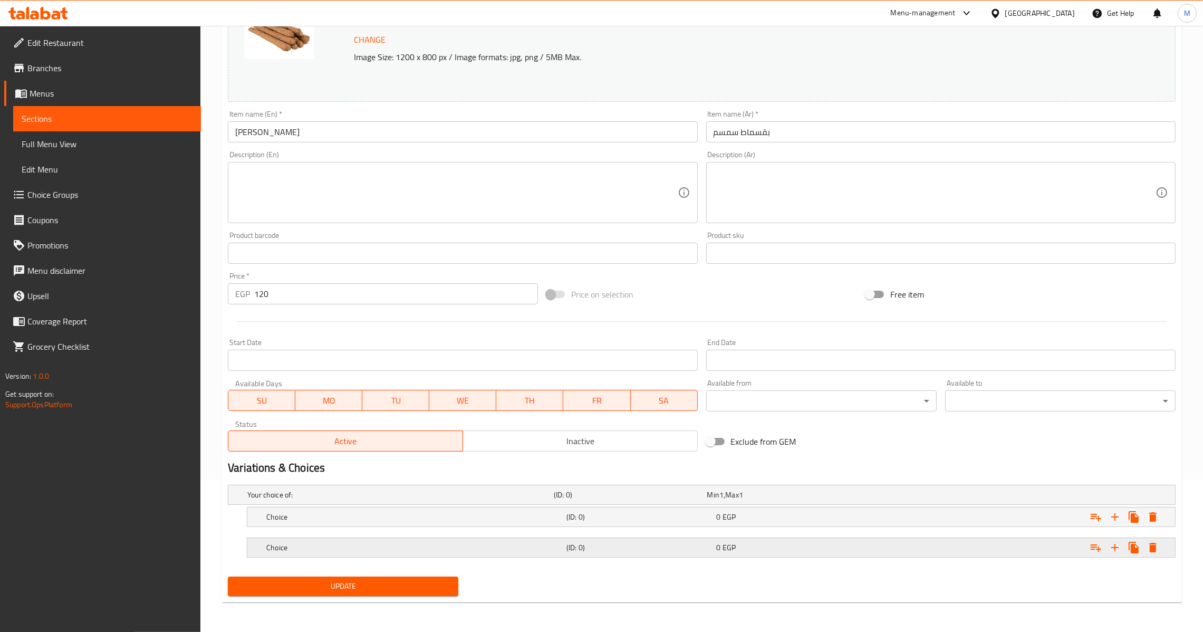
click at [584, 506] on div "Choice (ID: 0) 0 EGP" at bounding box center [704, 494] width 919 height 23
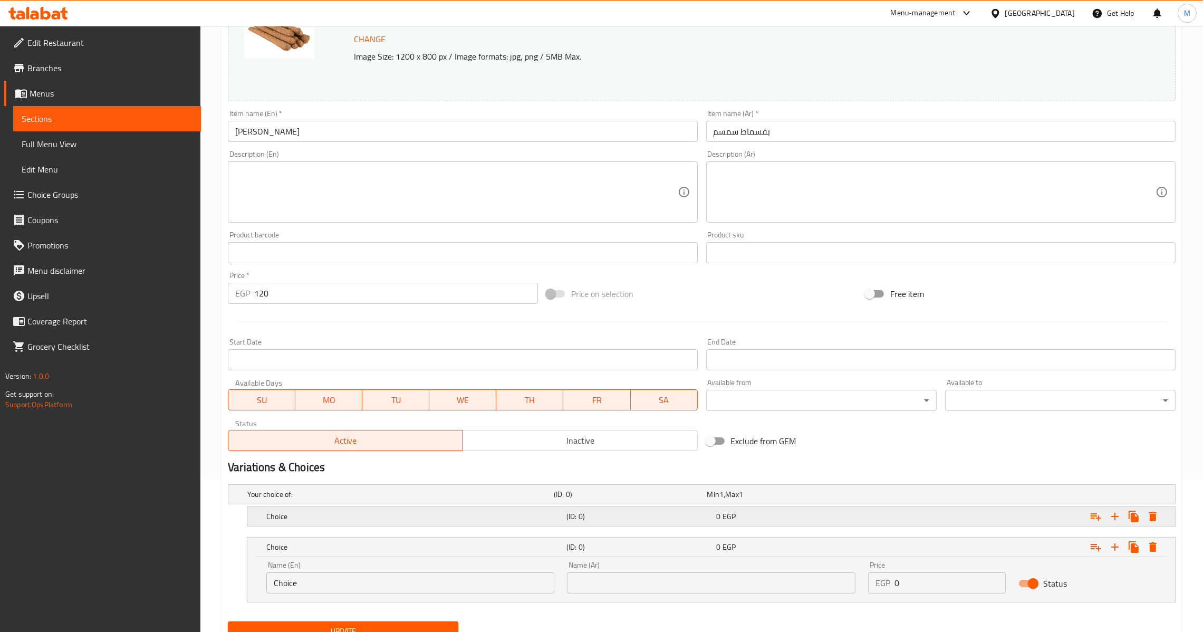
click at [589, 499] on h5 "(ID: 0)" at bounding box center [628, 494] width 149 height 11
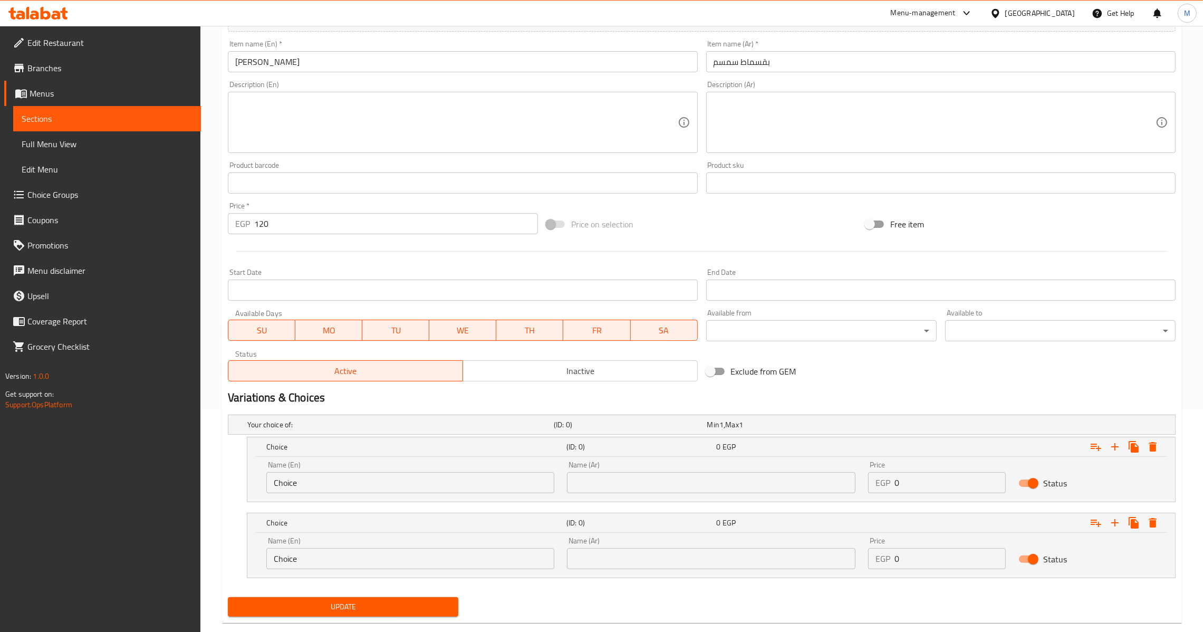
scroll to position [243, 0]
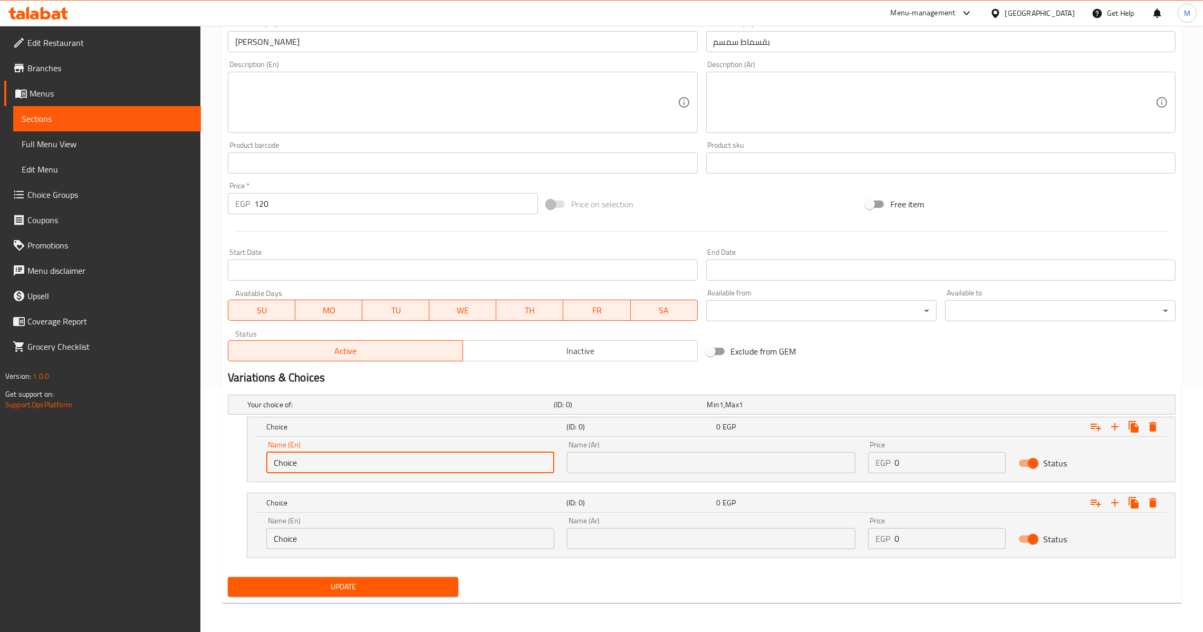
click at [368, 462] on input "Choice" at bounding box center [410, 462] width 288 height 21
type input "k"
type input "Kilo"
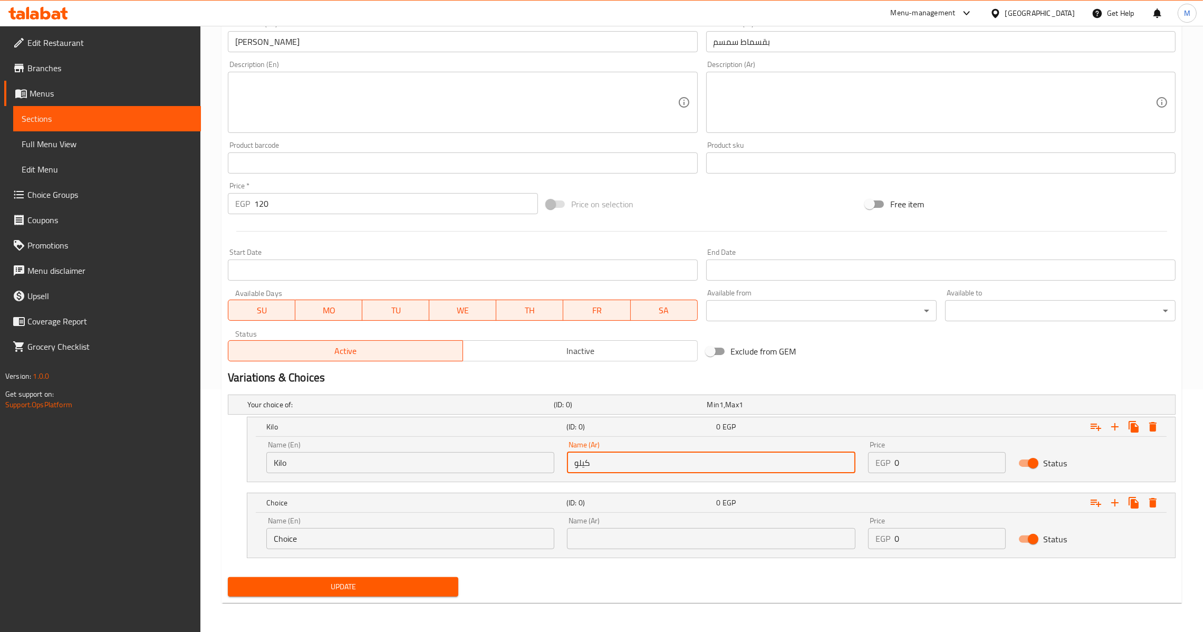
type input "كيلو"
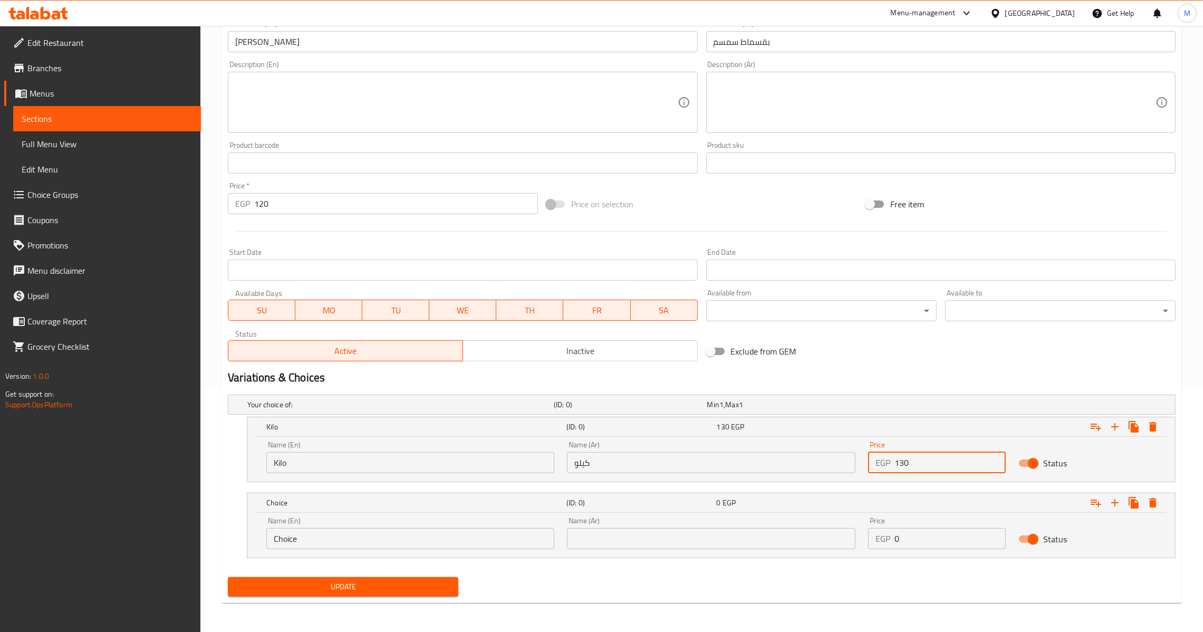
type input "130"
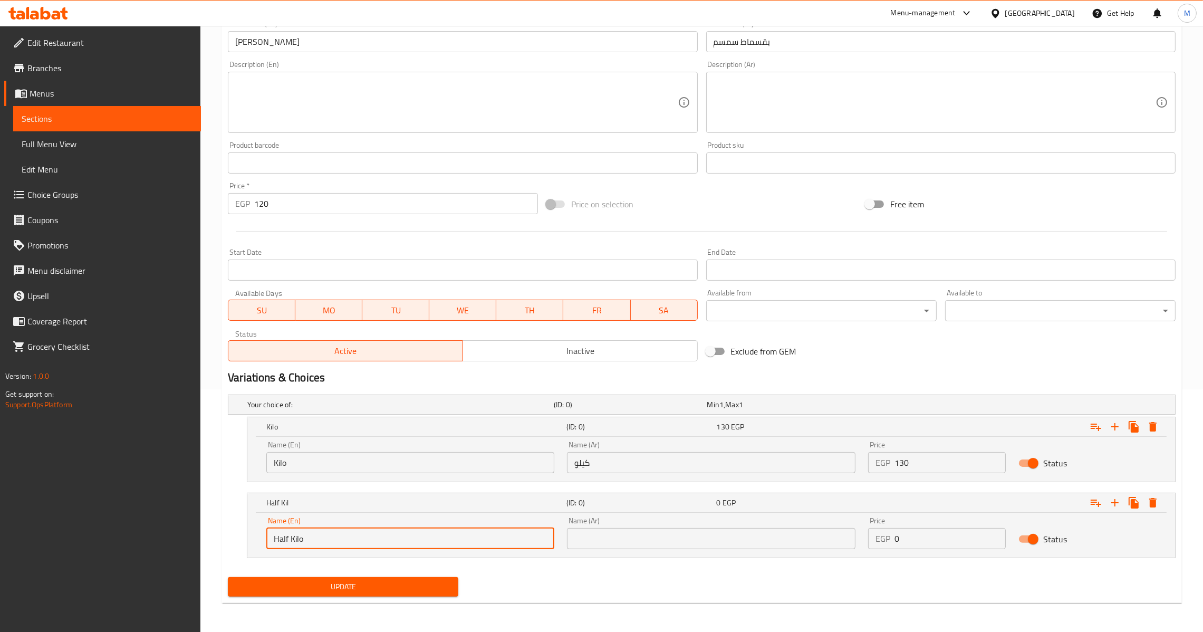
type input "Half Kilo"
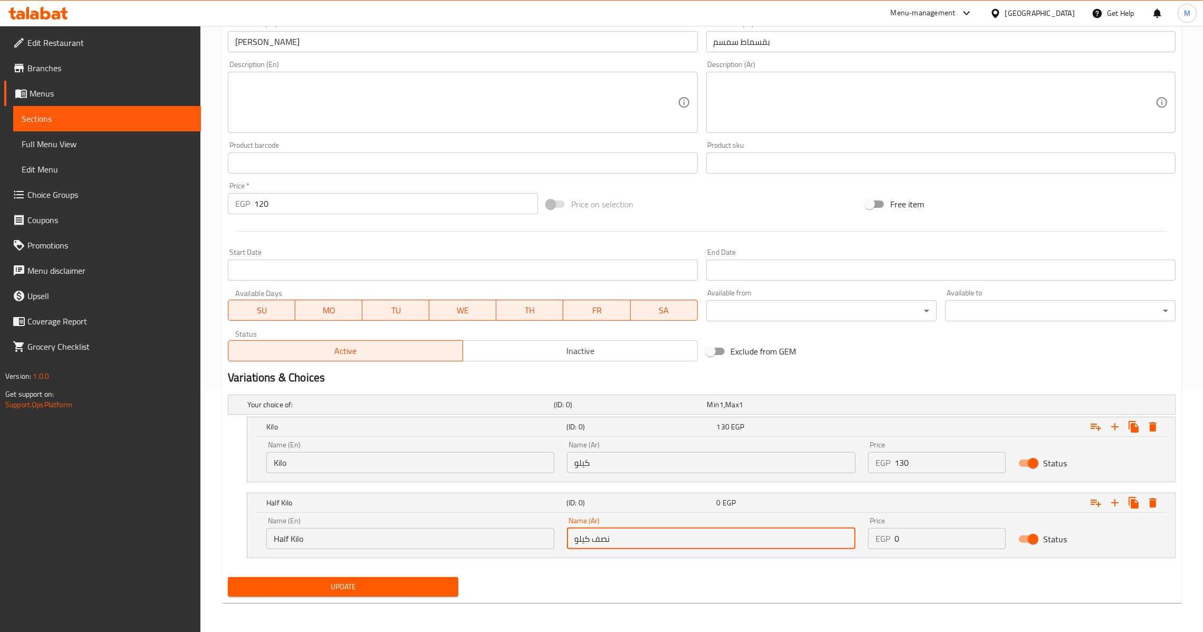
type input "نصف كيلو"
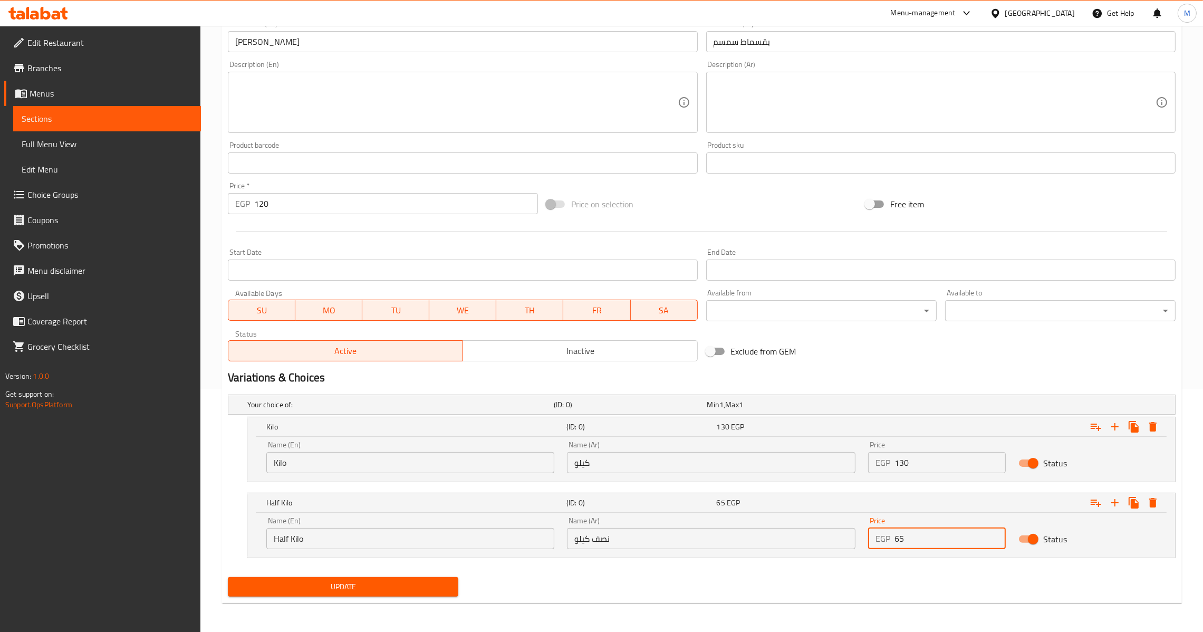
type input "65"
click at [365, 598] on div "Update" at bounding box center [343, 587] width 239 height 28
click at [368, 591] on span "Update" at bounding box center [343, 586] width 214 height 13
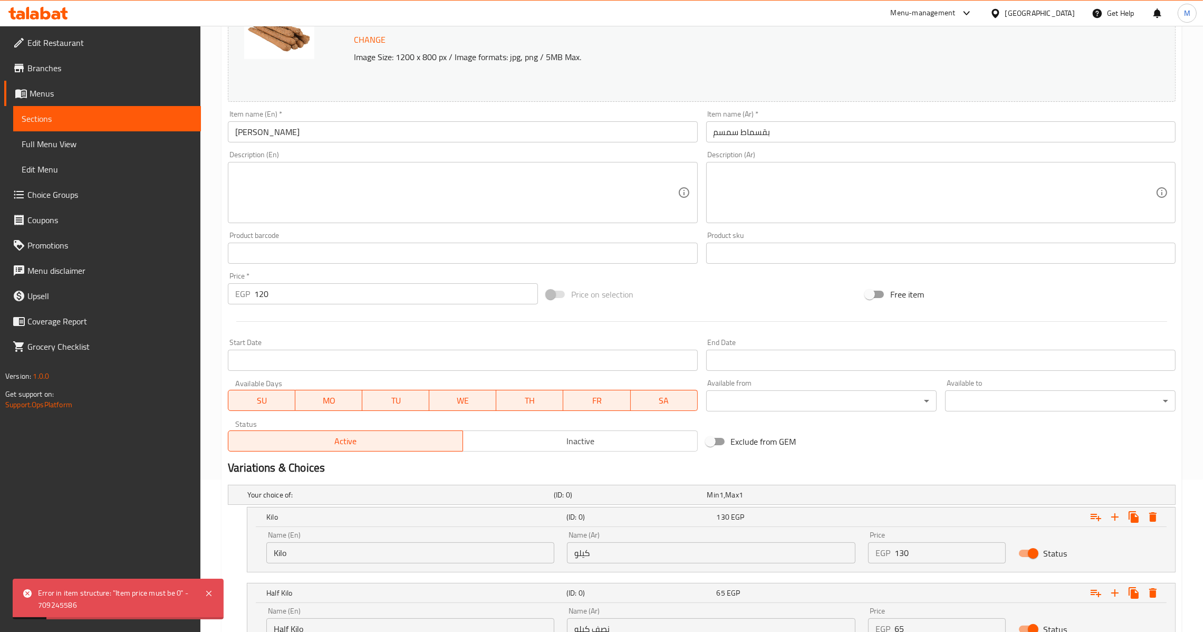
scroll to position [237, 0]
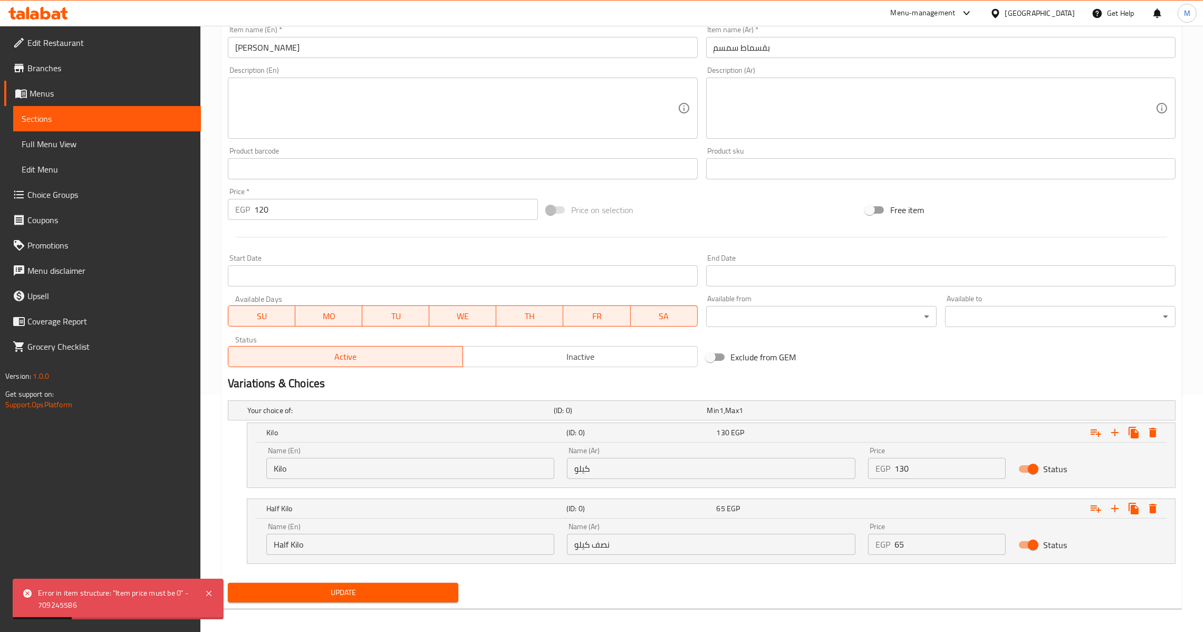
click at [284, 206] on input "120" at bounding box center [396, 209] width 284 height 21
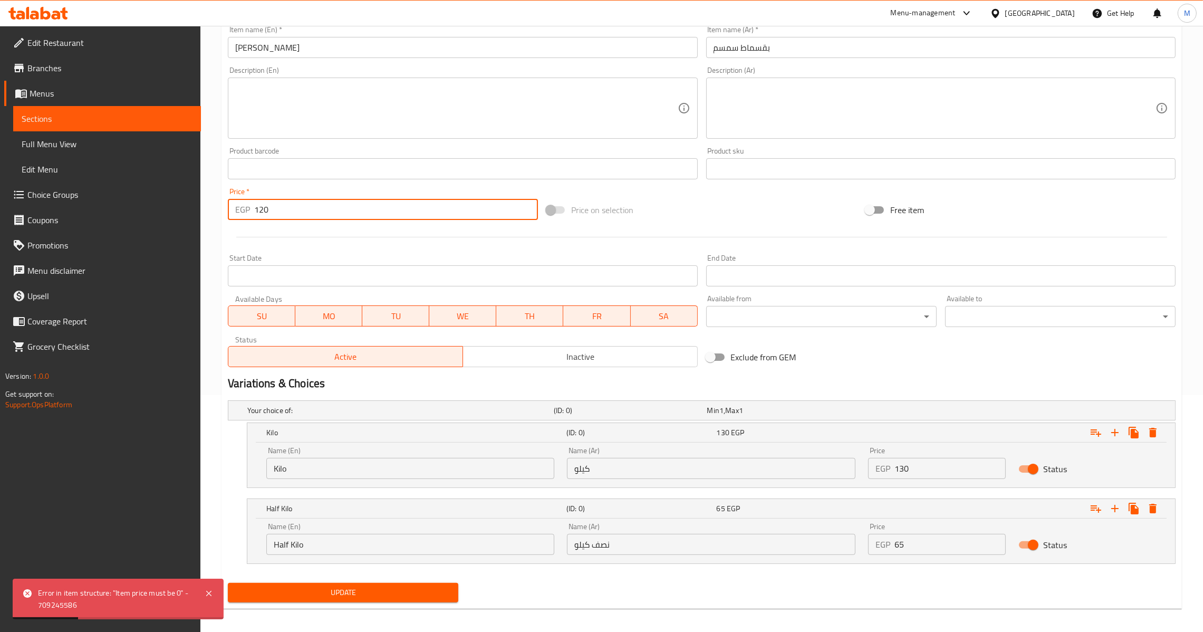
click at [284, 206] on input "120" at bounding box center [396, 209] width 284 height 21
type input "0"
click at [429, 601] on button "Update" at bounding box center [343, 593] width 230 height 20
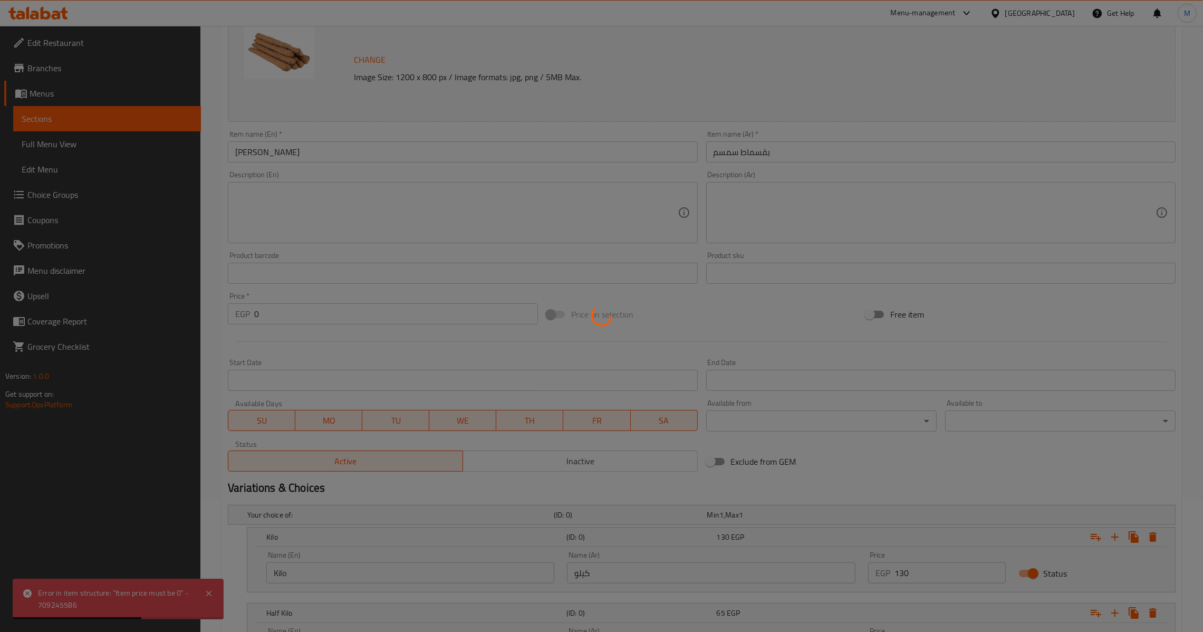
scroll to position [0, 0]
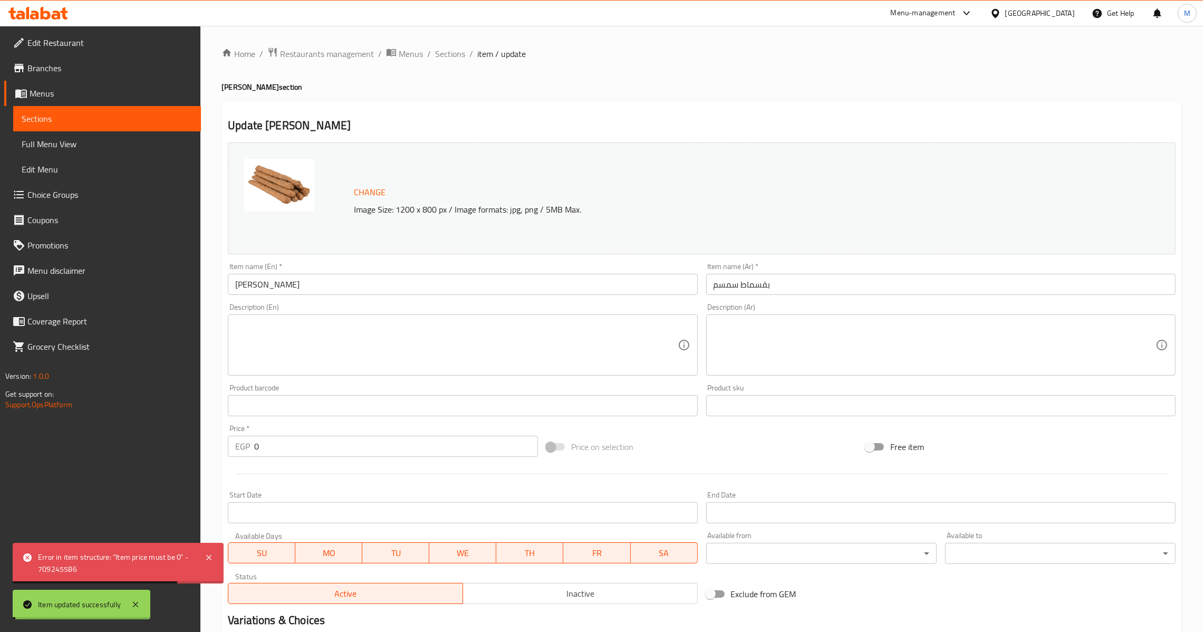
click at [457, 52] on span "Sections" at bounding box center [450, 53] width 30 height 13
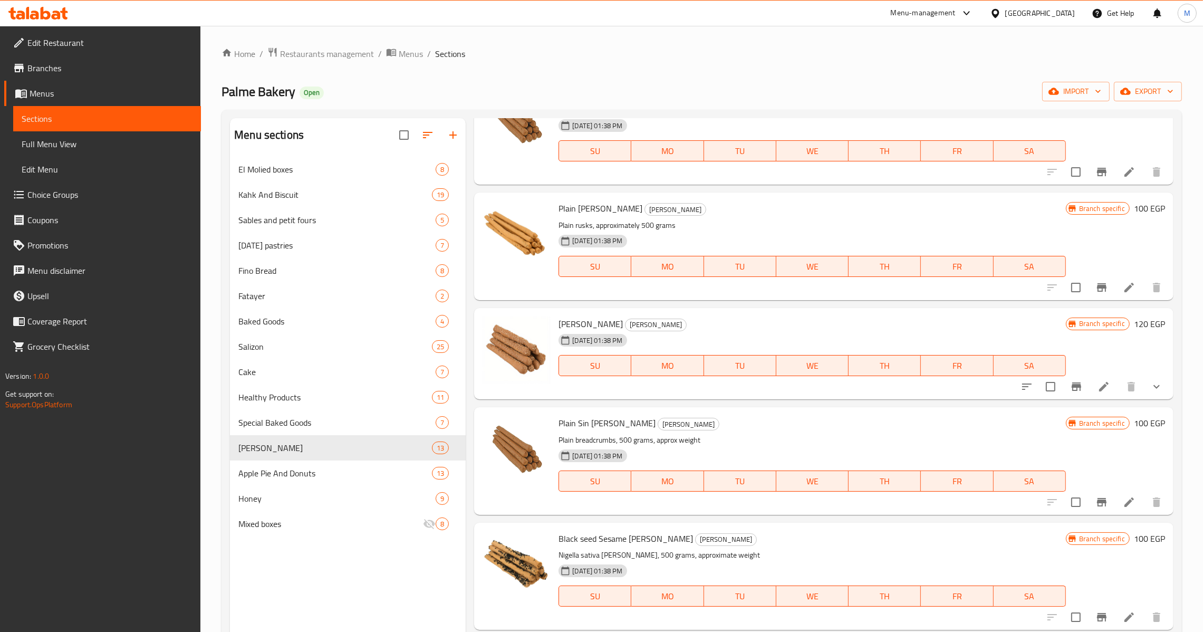
scroll to position [79, 0]
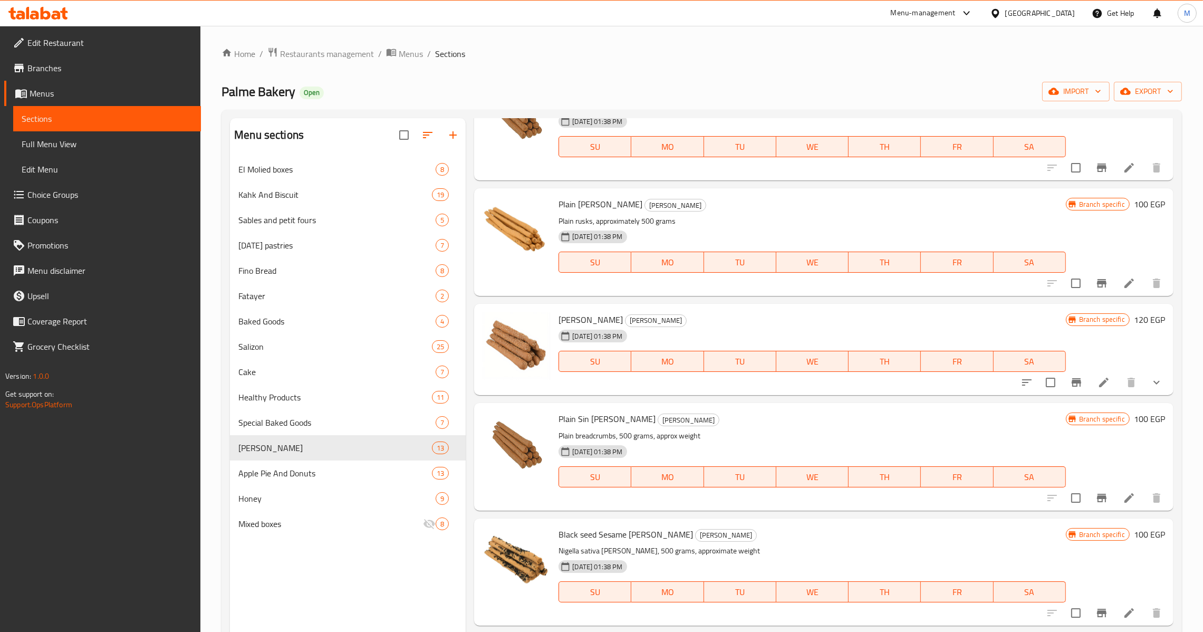
click at [1114, 500] on li at bounding box center [1129, 497] width 30 height 19
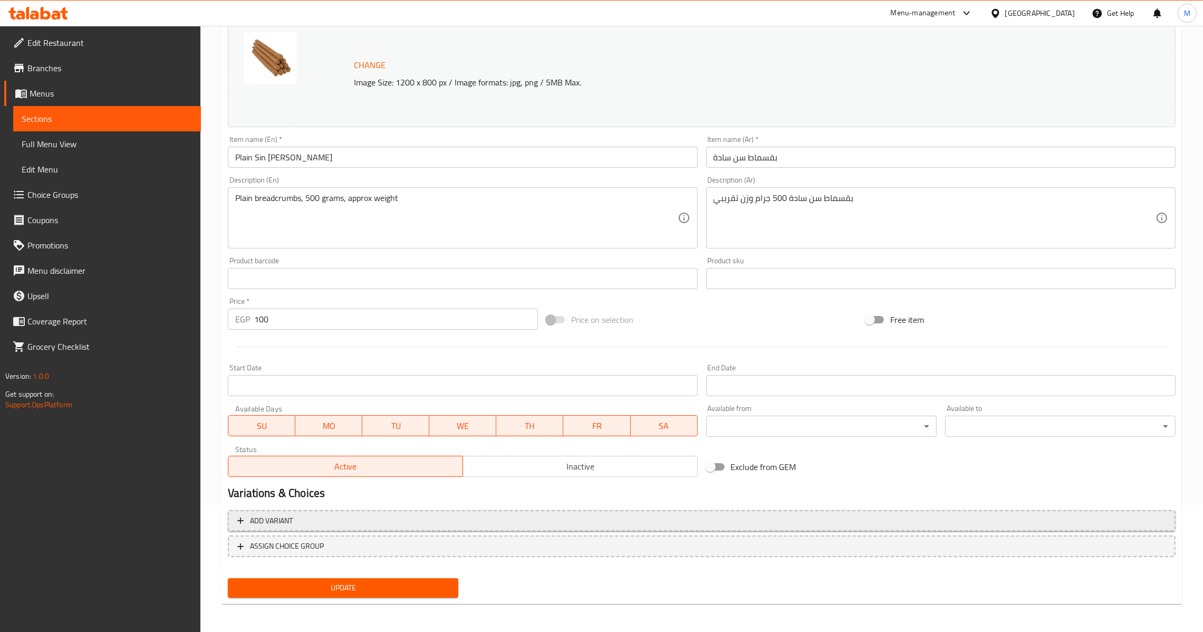
click at [655, 515] on span "Add variant" at bounding box center [701, 520] width 929 height 13
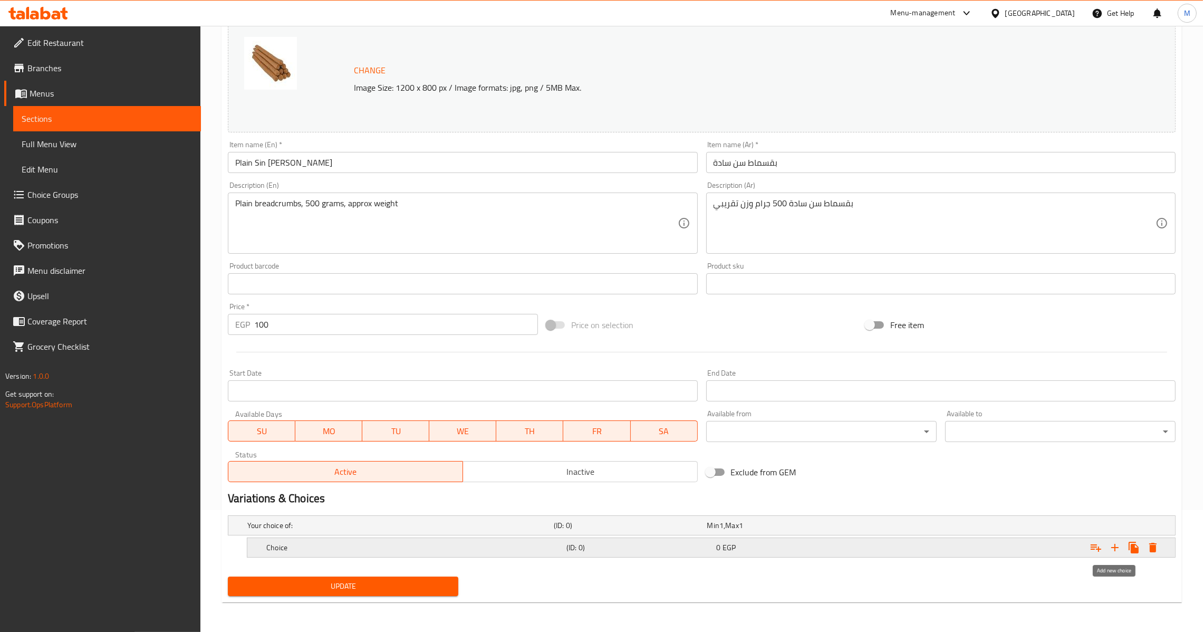
click at [1105, 550] on button "Expand" at bounding box center [1114, 547] width 19 height 19
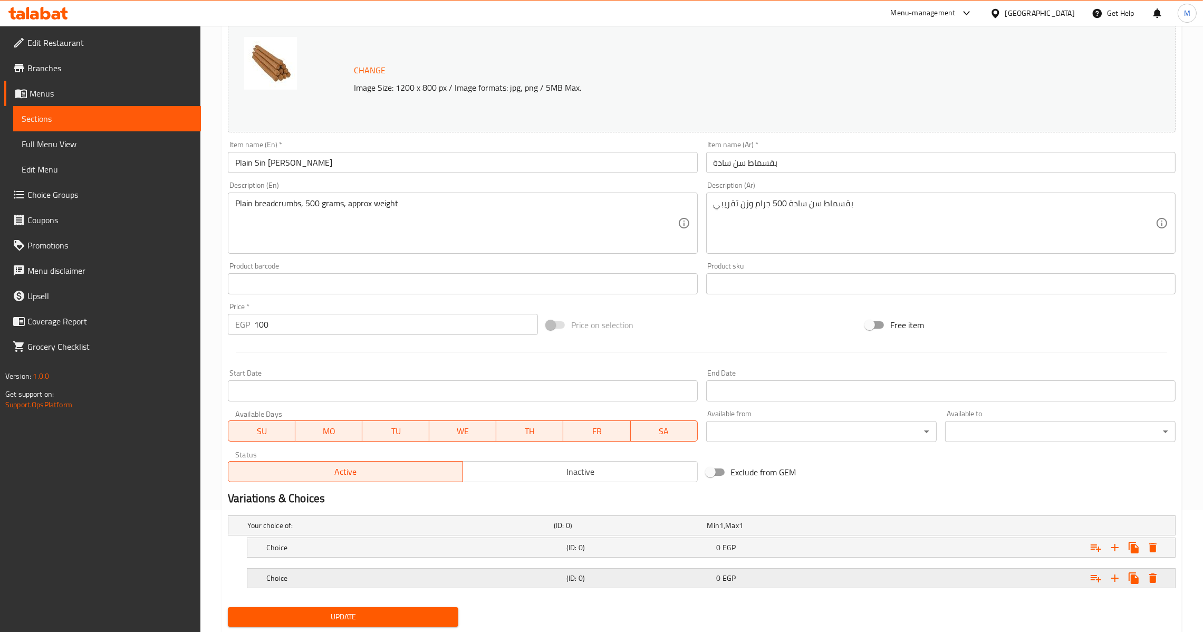
click at [491, 531] on h5 "Choice" at bounding box center [398, 525] width 302 height 11
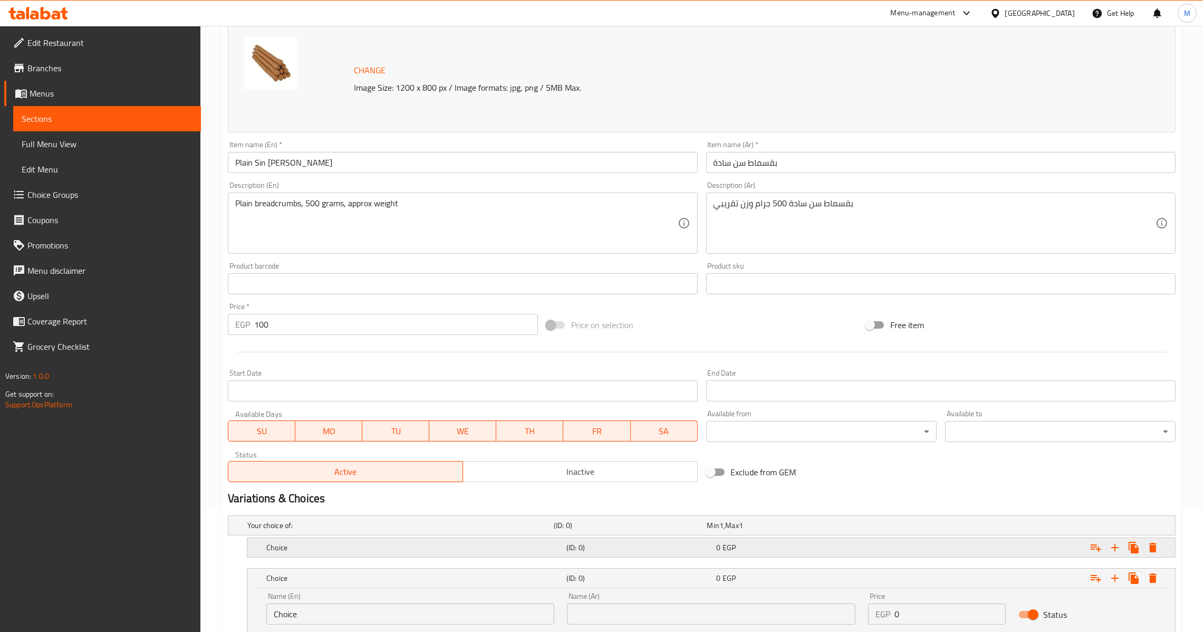
click at [504, 531] on h5 "Choice" at bounding box center [398, 525] width 302 height 11
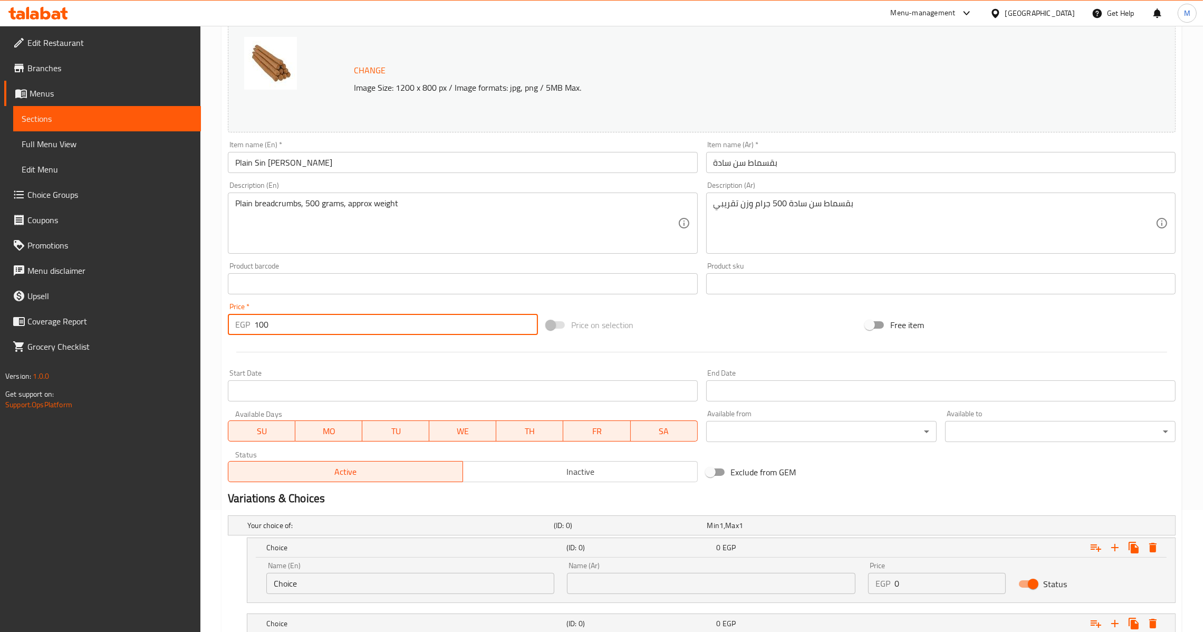
click at [286, 329] on input "100" at bounding box center [396, 324] width 284 height 21
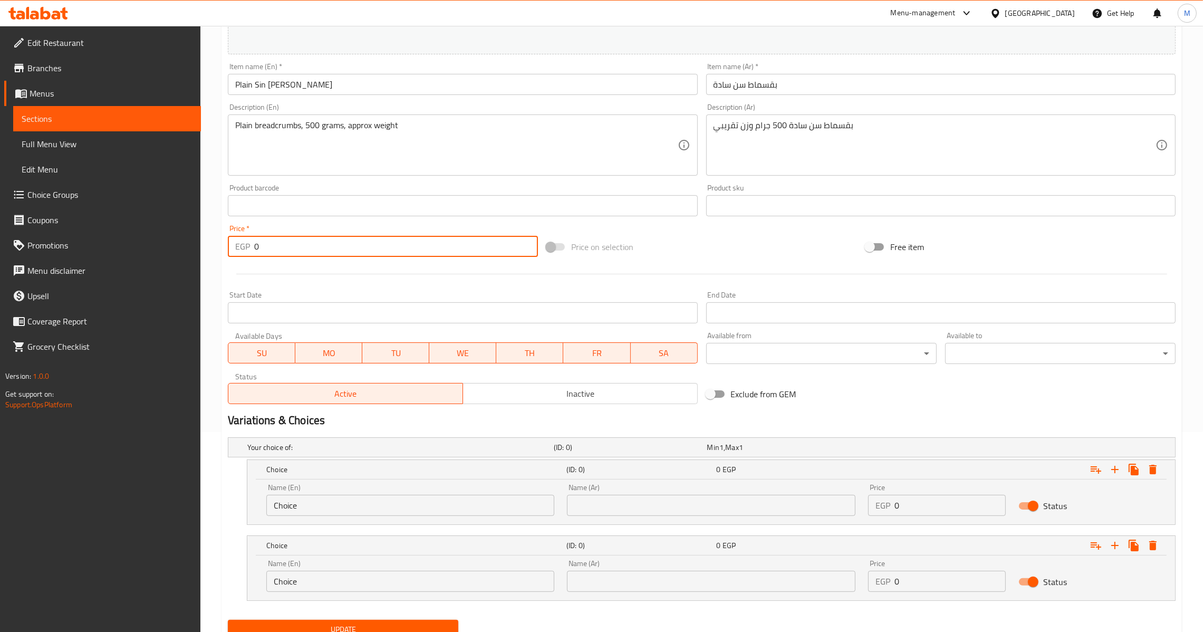
scroll to position [243, 0]
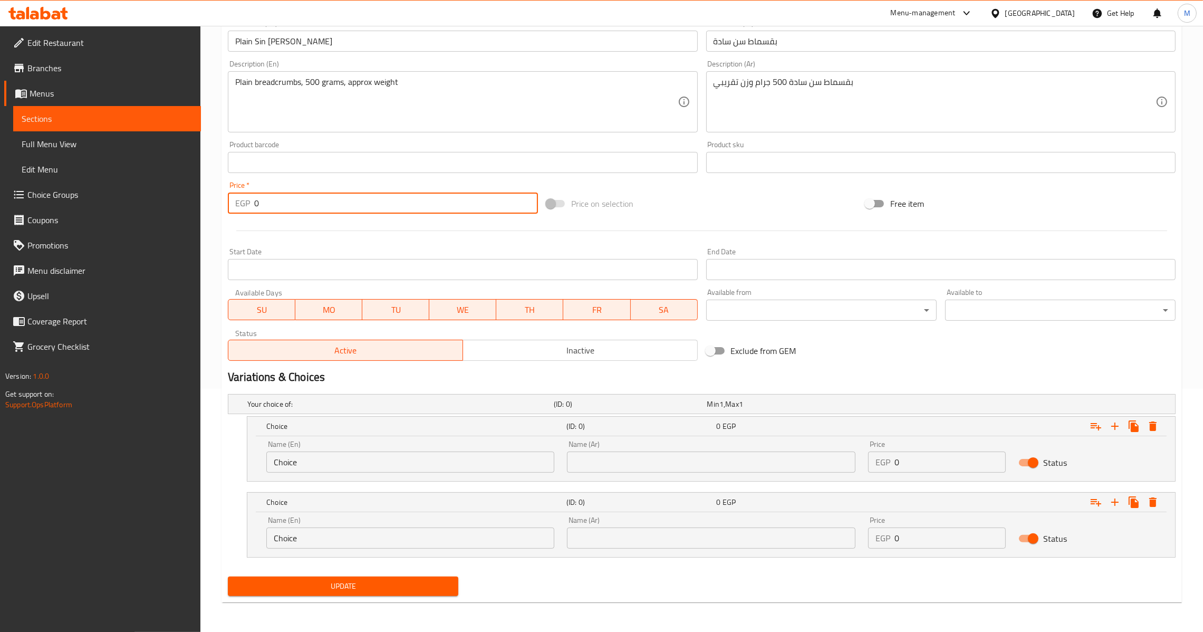
type input "0"
click at [460, 524] on div "Name (En) Choice Name (En)" at bounding box center [410, 532] width 288 height 32
drag, startPoint x: 460, startPoint y: 525, endPoint x: 458, endPoint y: 531, distance: 6.5
click at [460, 530] on div "Name (En) Choice Name (En)" at bounding box center [410, 532] width 288 height 32
click at [457, 546] on input "Choice" at bounding box center [410, 537] width 288 height 21
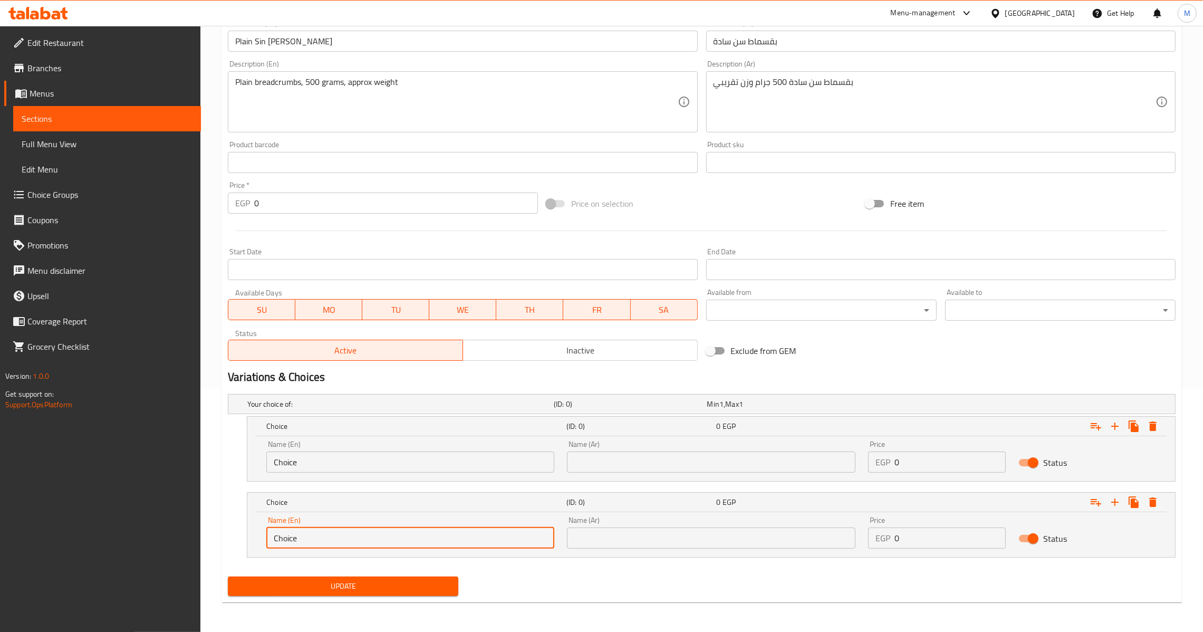
click at [457, 546] on input "Choice" at bounding box center [410, 537] width 288 height 21
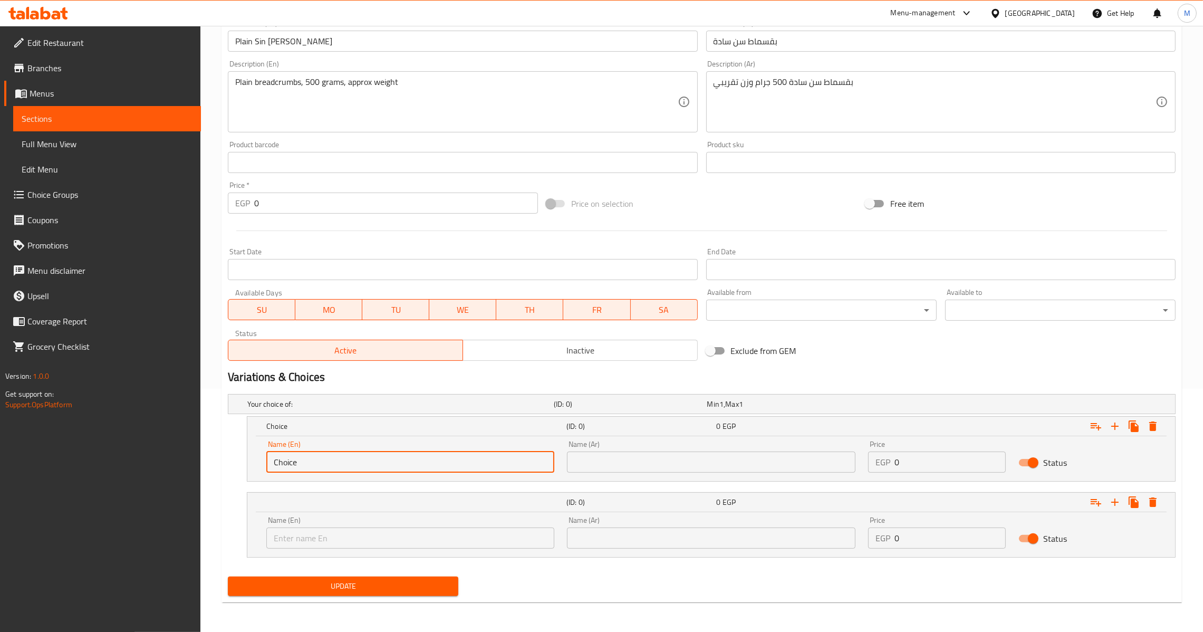
click at [321, 465] on input "Choice" at bounding box center [410, 461] width 288 height 21
type input "Kilo"
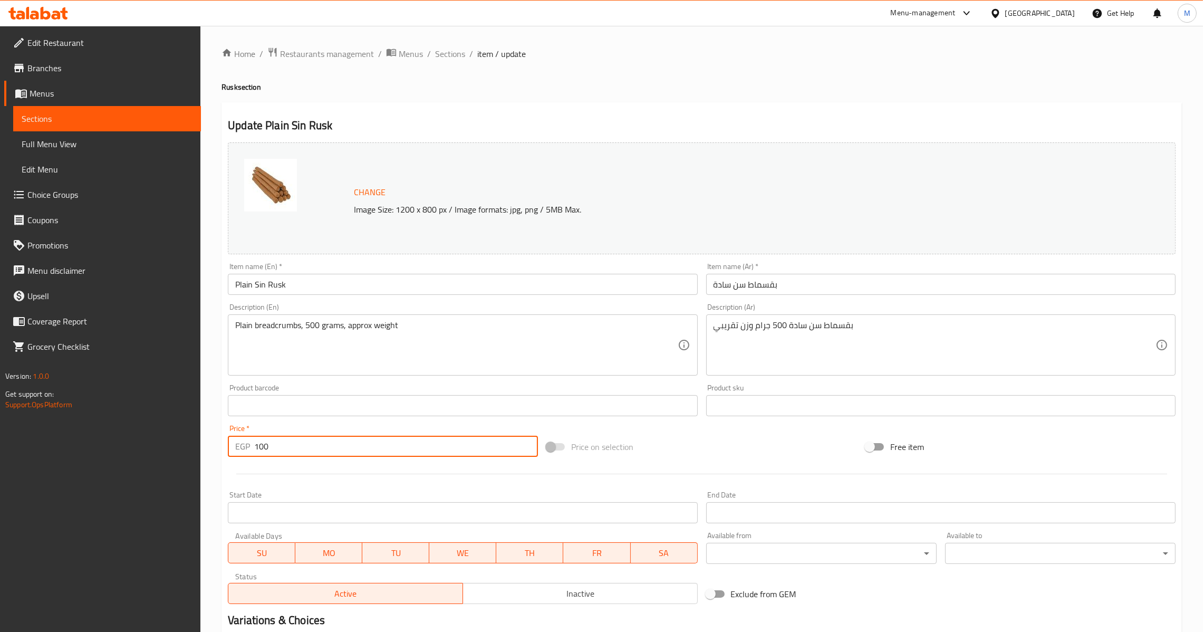
drag, startPoint x: 264, startPoint y: 441, endPoint x: 227, endPoint y: 448, distance: 38.2
click at [227, 448] on div "Price   * EGP 100 Price *" at bounding box center [383, 440] width 319 height 41
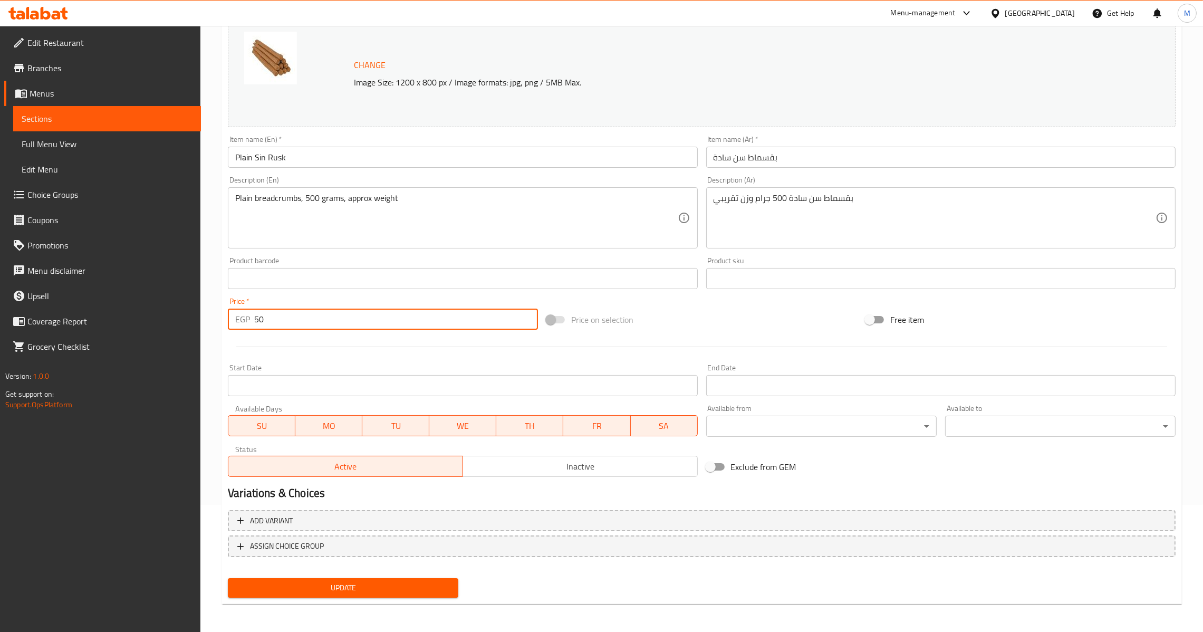
type input "50"
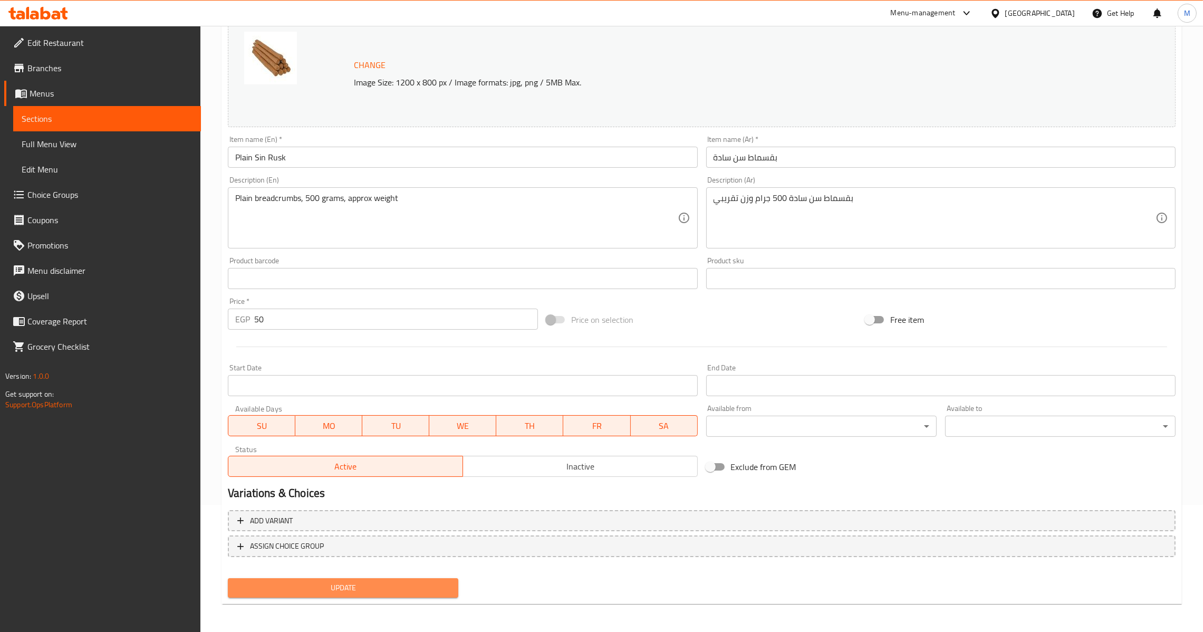
click at [331, 583] on span "Update" at bounding box center [343, 587] width 214 height 13
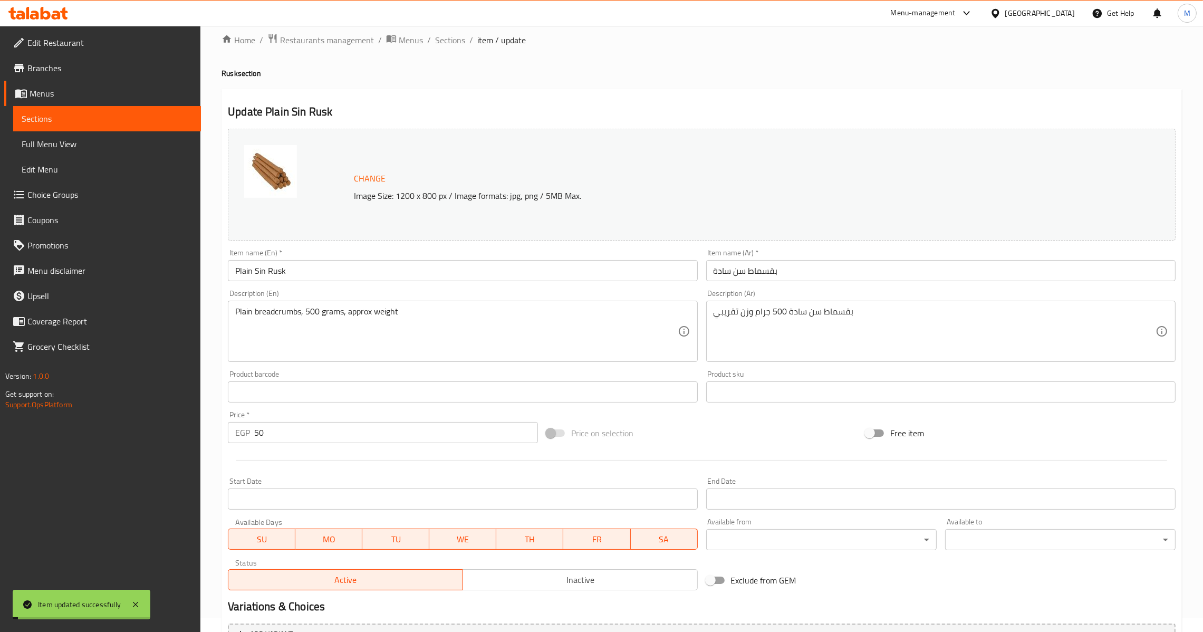
scroll to position [0, 0]
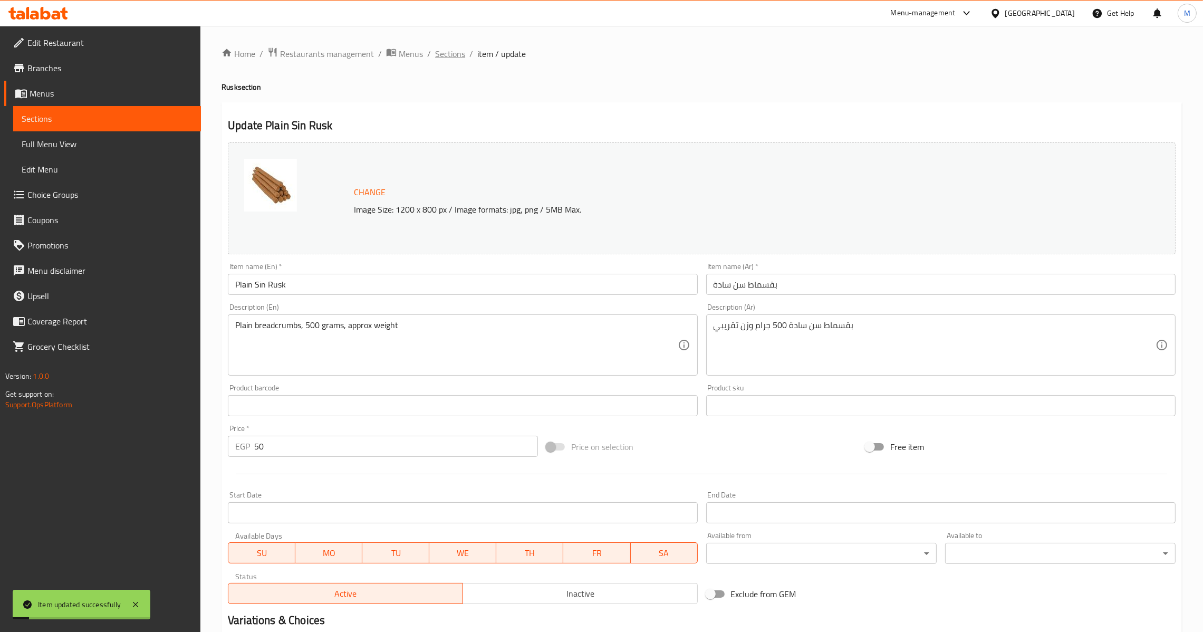
click at [441, 49] on span "Sections" at bounding box center [450, 53] width 30 height 13
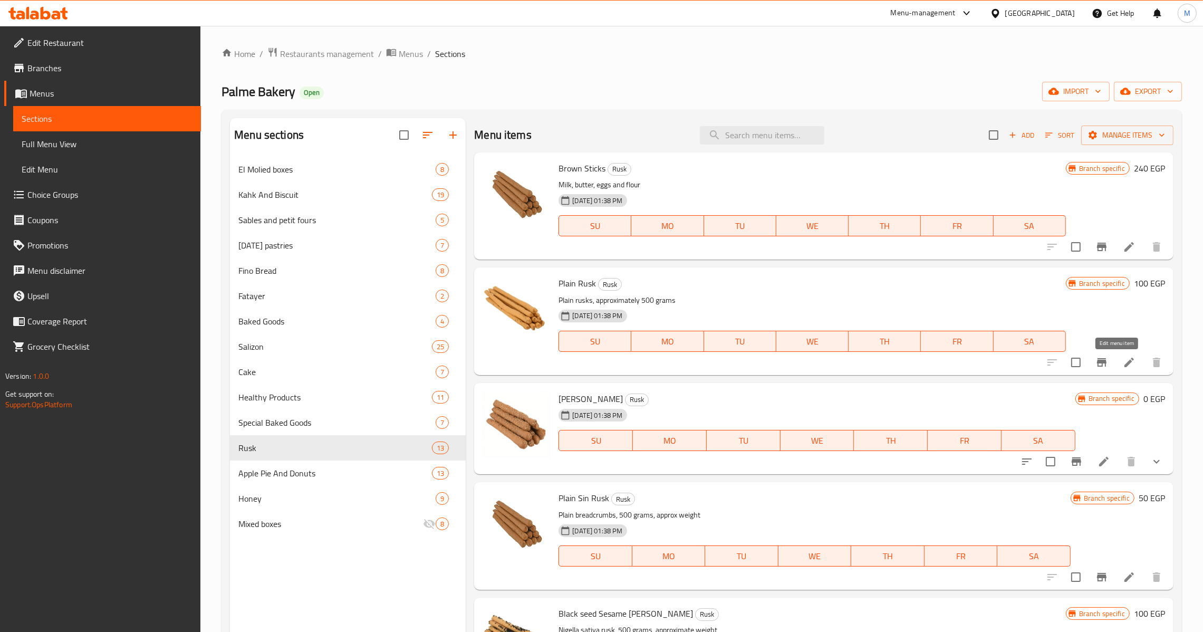
click at [1123, 359] on icon at bounding box center [1129, 362] width 13 height 13
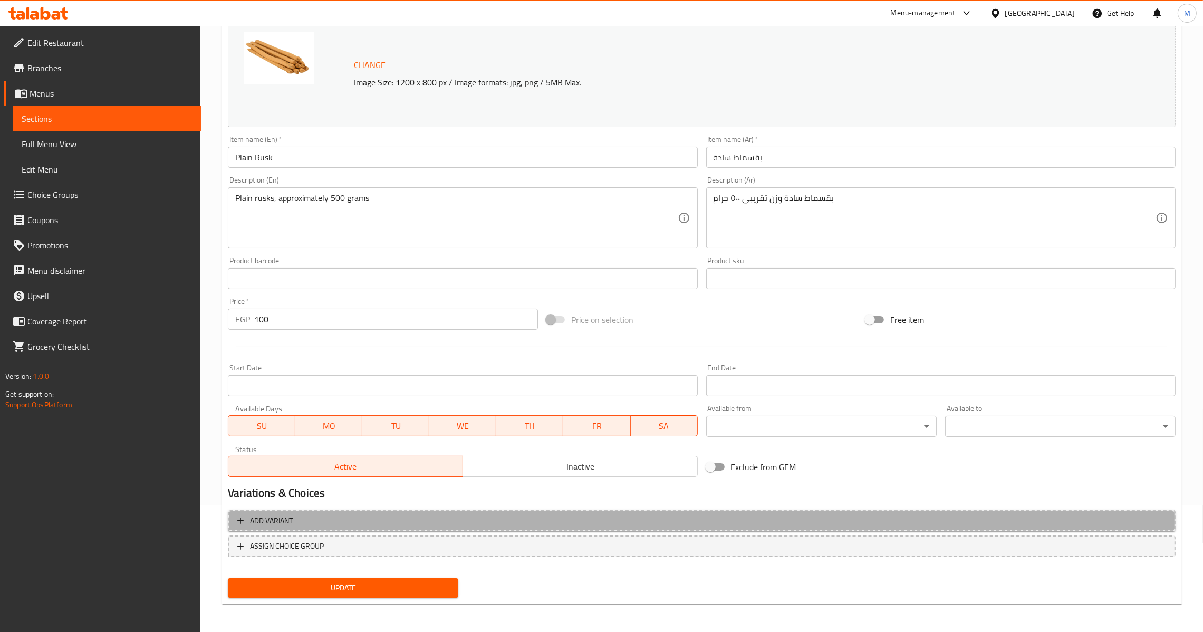
click at [487, 518] on span "Add variant" at bounding box center [701, 520] width 929 height 13
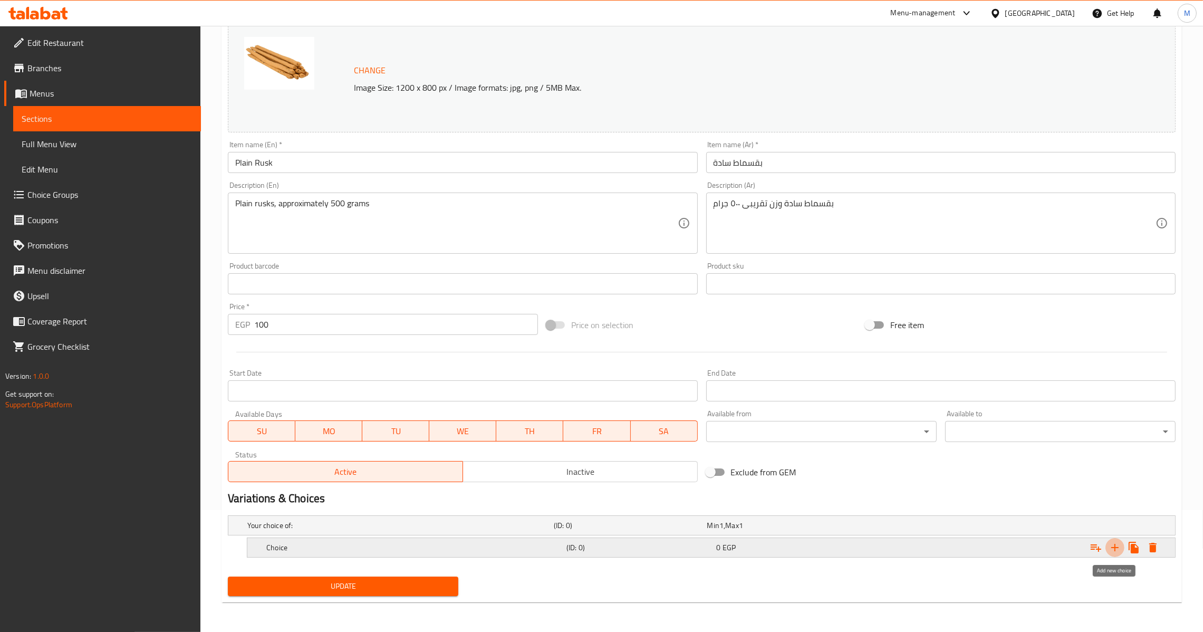
click at [1116, 543] on icon "Expand" at bounding box center [1115, 547] width 13 height 13
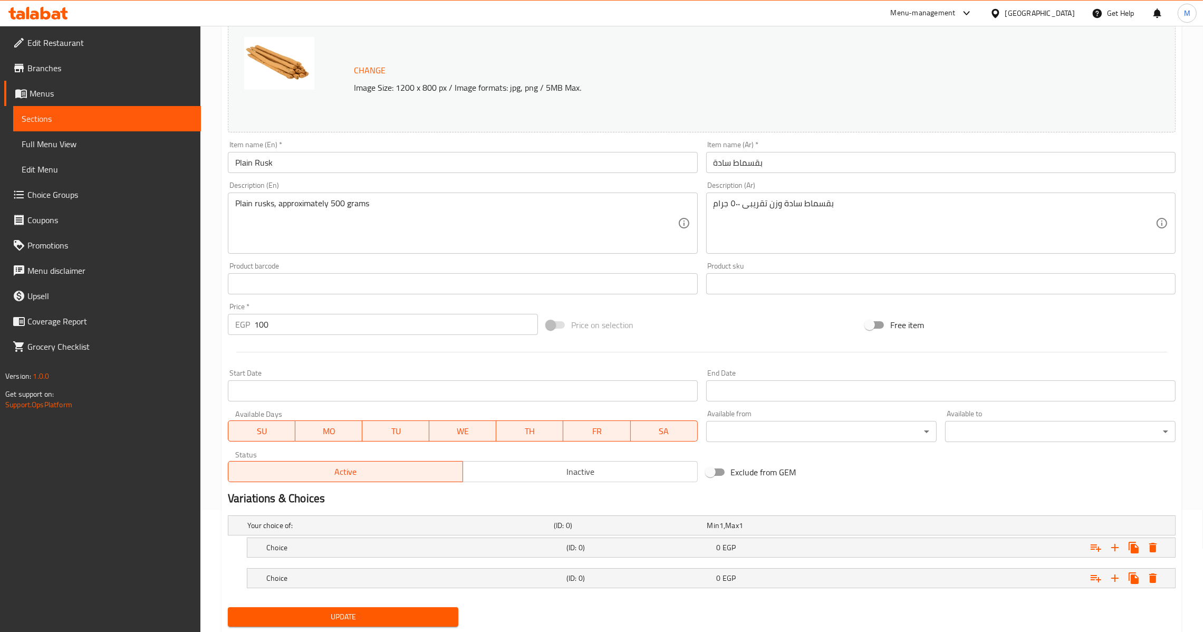
click at [686, 594] on nav at bounding box center [702, 594] width 948 height 8
click at [686, 537] on div "Choice (ID: 0) 0 EGP" at bounding box center [704, 525] width 919 height 23
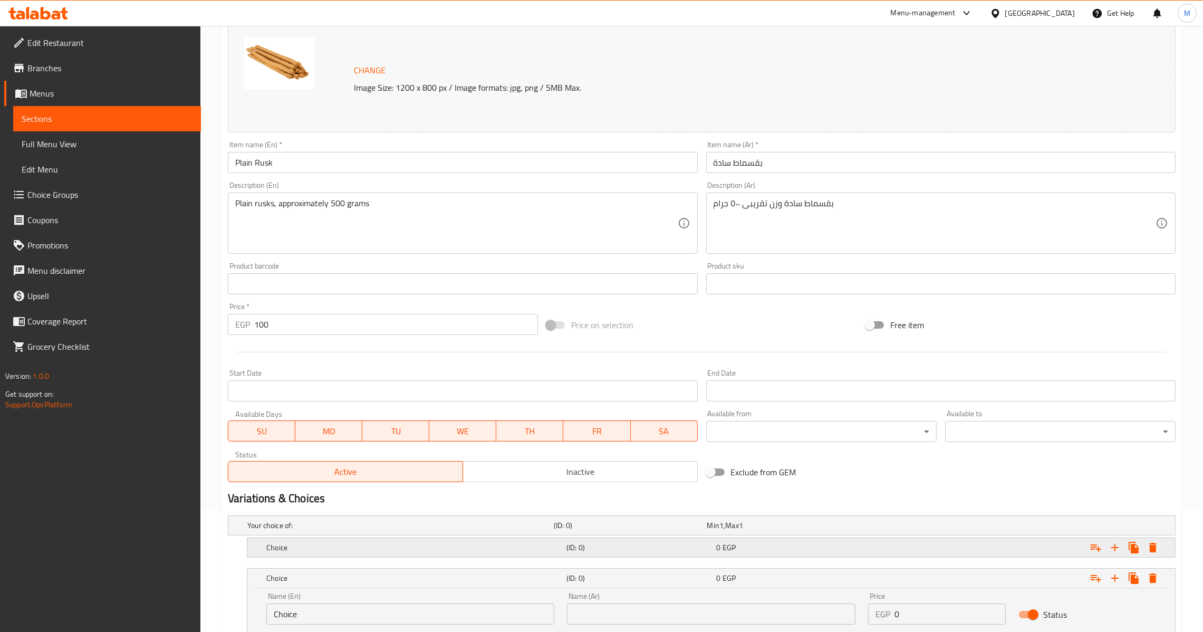
click at [654, 531] on h5 "(ID: 0)" at bounding box center [628, 525] width 149 height 11
click at [654, 549] on h5 "(ID: 0)" at bounding box center [639, 547] width 146 height 11
click at [590, 531] on h5 "(ID: 0)" at bounding box center [628, 525] width 149 height 11
click at [353, 325] on input "100" at bounding box center [396, 324] width 284 height 21
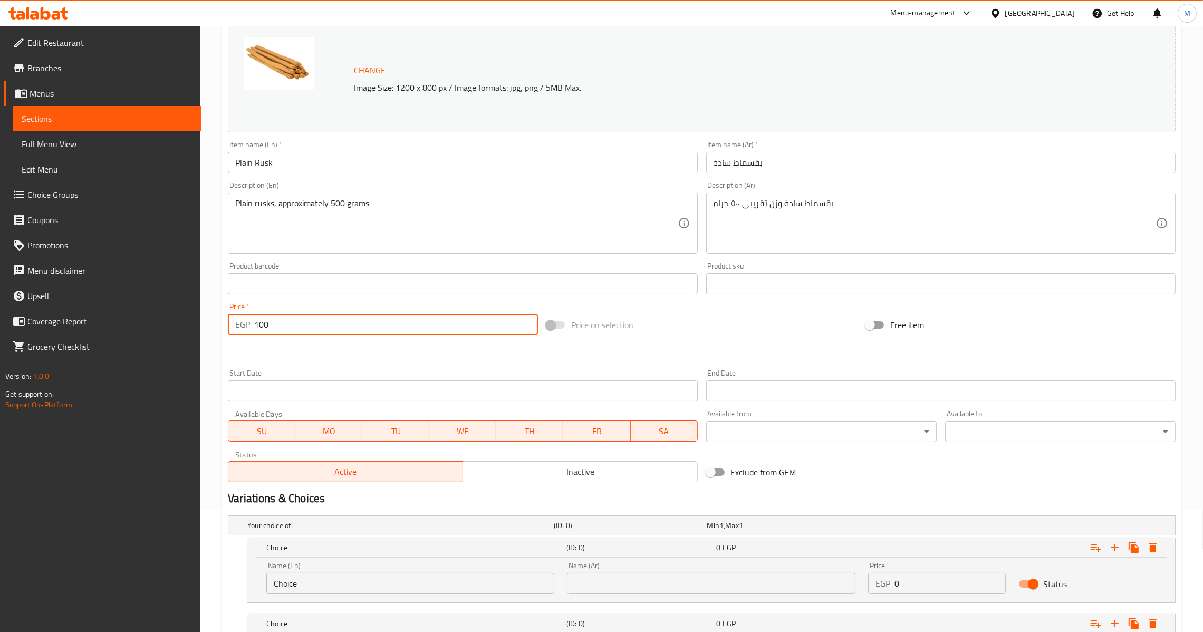
click at [353, 325] on input "100" at bounding box center [396, 324] width 284 height 21
click at [266, 327] on input "100" at bounding box center [396, 324] width 284 height 21
drag, startPoint x: 264, startPoint y: 326, endPoint x: 251, endPoint y: 326, distance: 13.2
click at [251, 326] on div "EGP 100 Price *" at bounding box center [383, 324] width 310 height 21
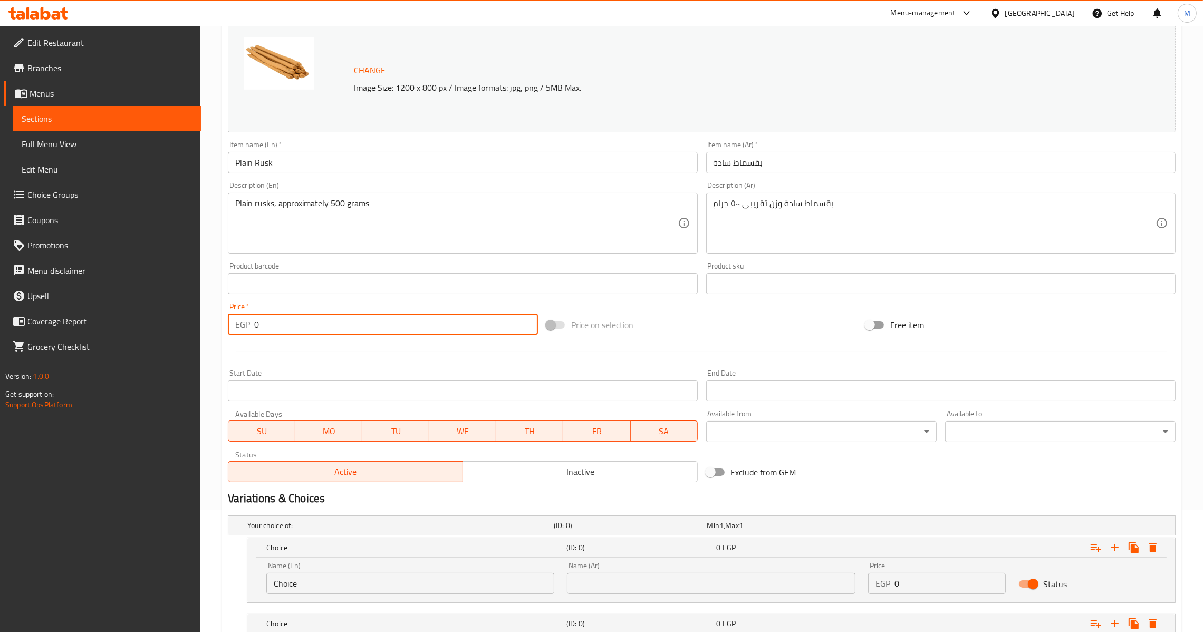
scroll to position [243, 0]
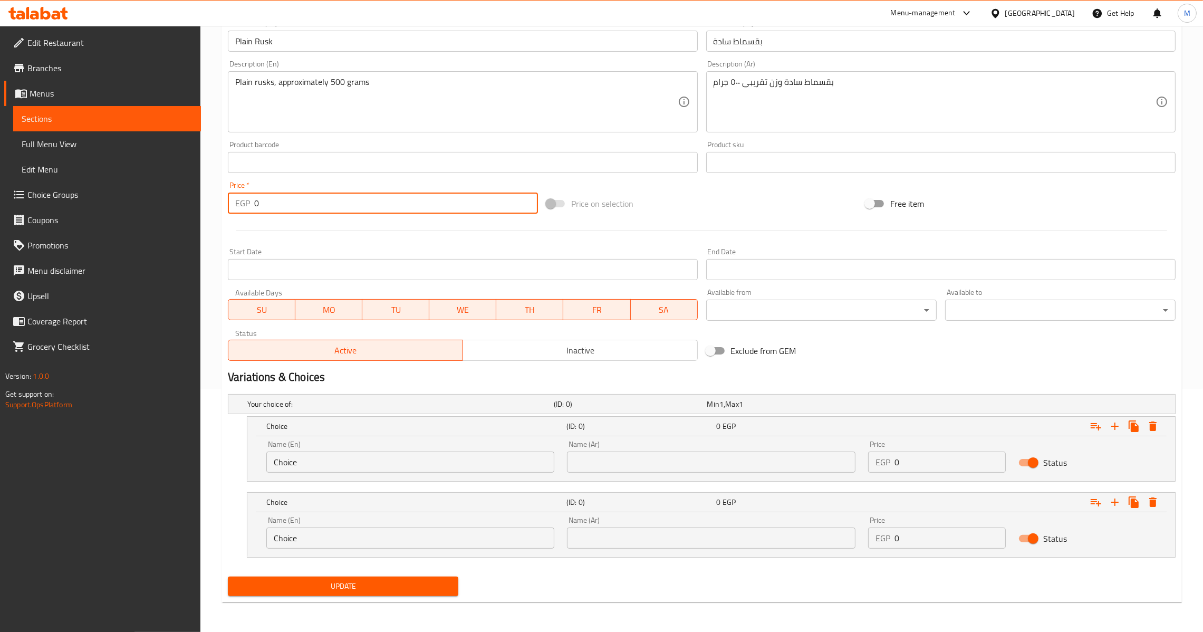
type input "0"
click at [348, 470] on input "Choice" at bounding box center [410, 461] width 288 height 21
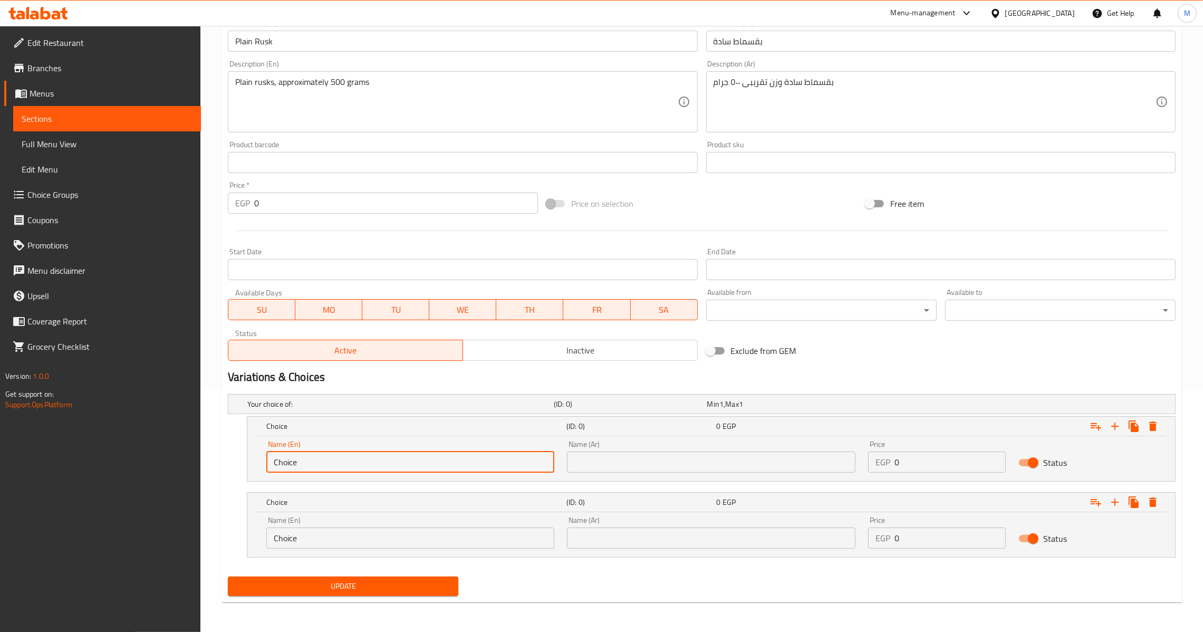
click at [348, 470] on input "Choice" at bounding box center [410, 461] width 288 height 21
type input "ن"
type input "k"
type input "Kilo"
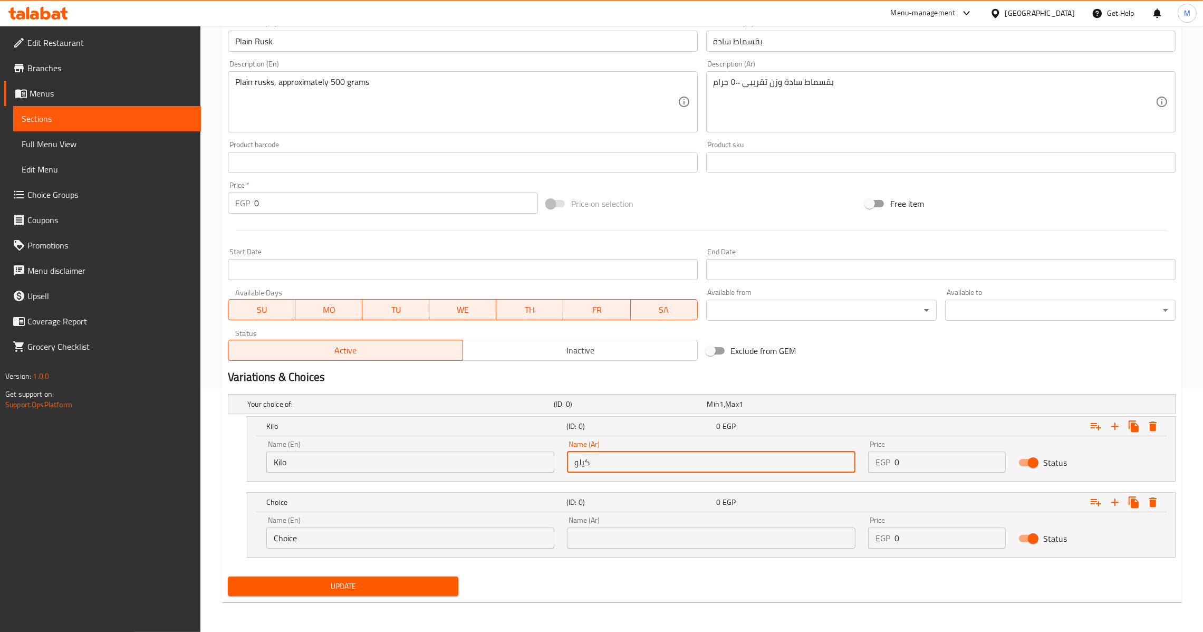
type input "كيلو"
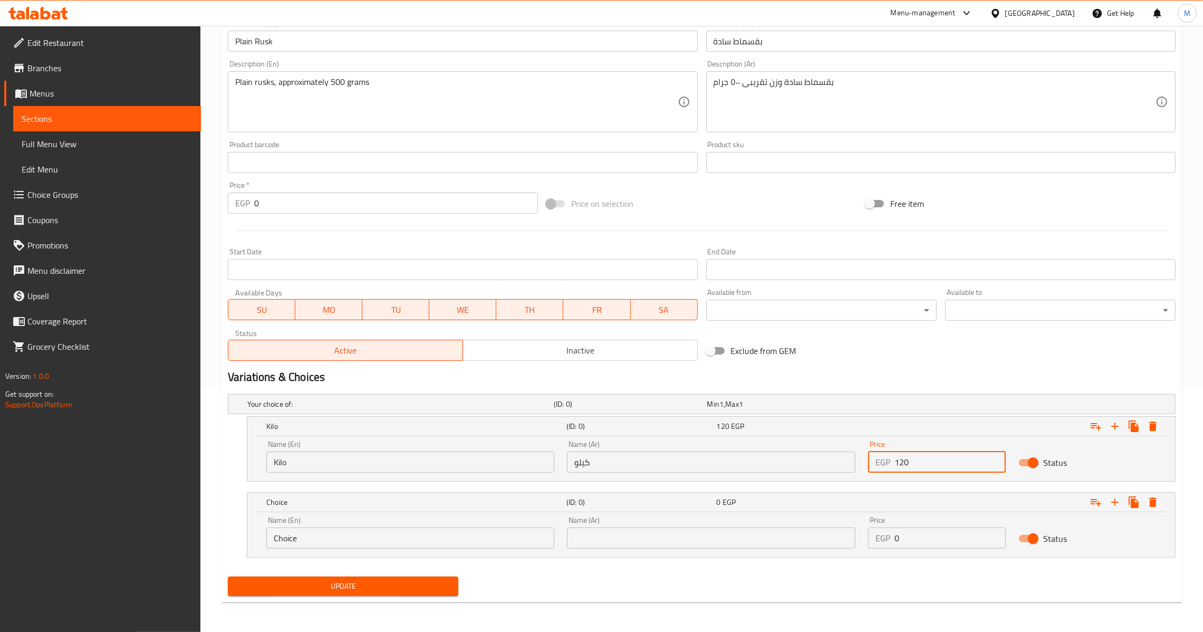
type input "120"
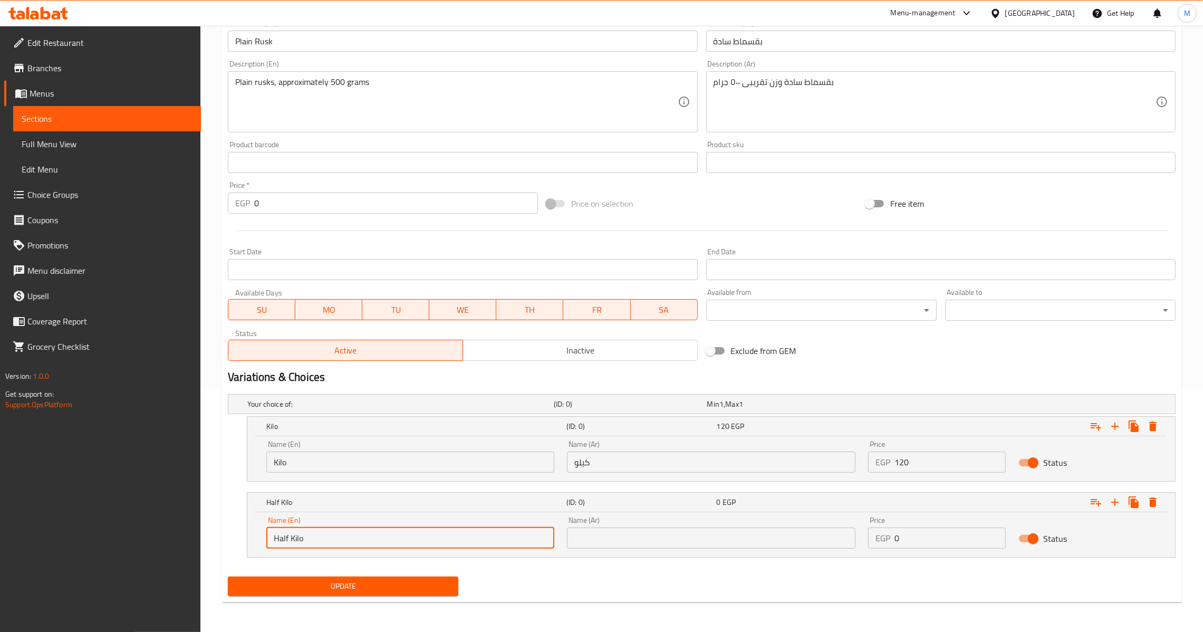
type input "Half Kilo"
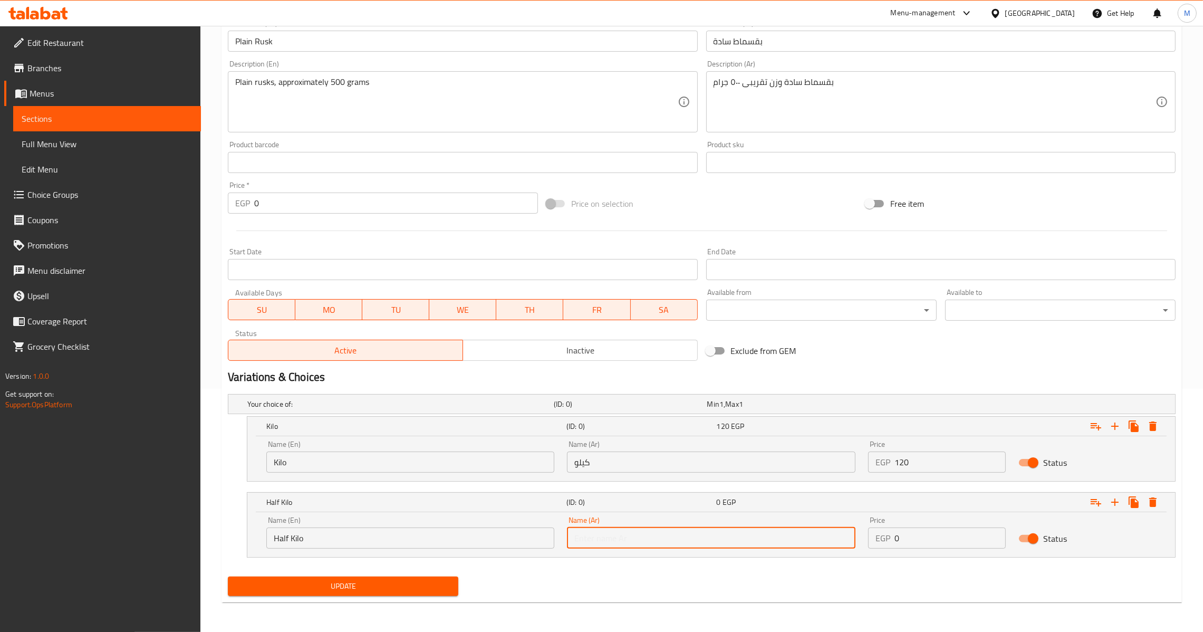
type input "ك"
type input "نصف كيلو"
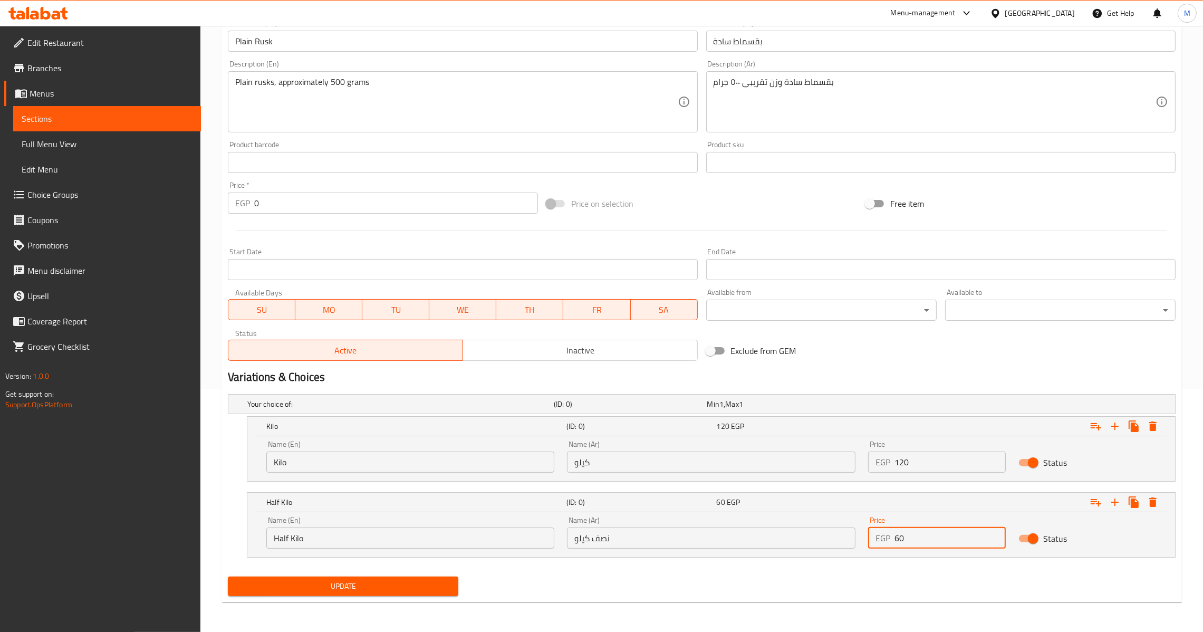
type input "60"
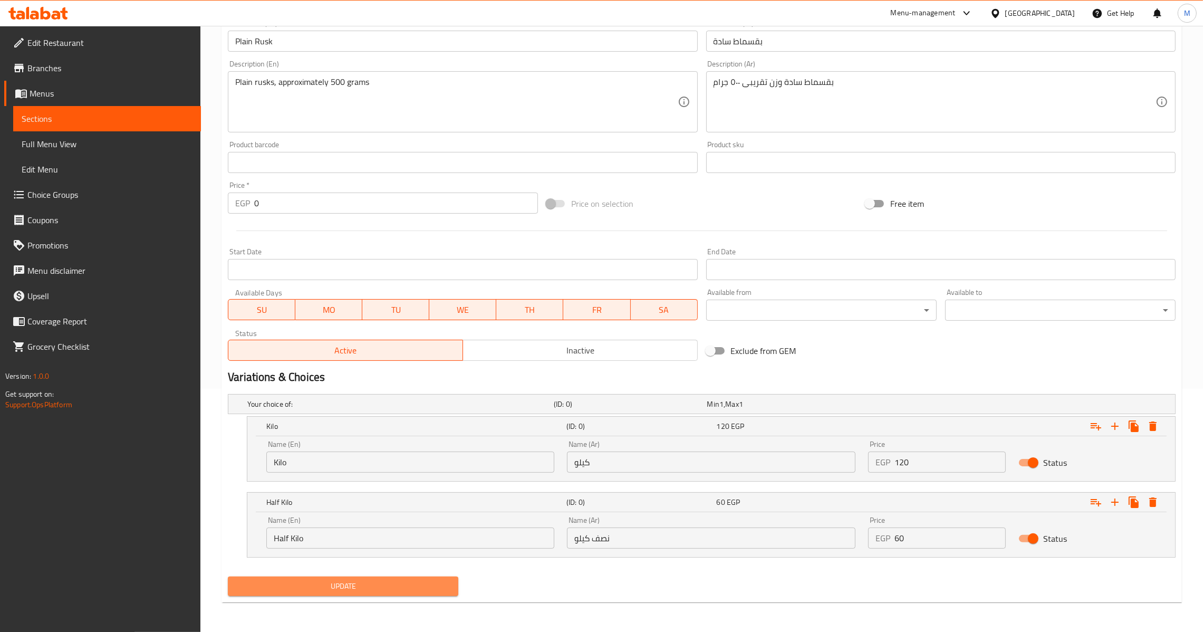
click at [341, 587] on span "Update" at bounding box center [343, 586] width 214 height 13
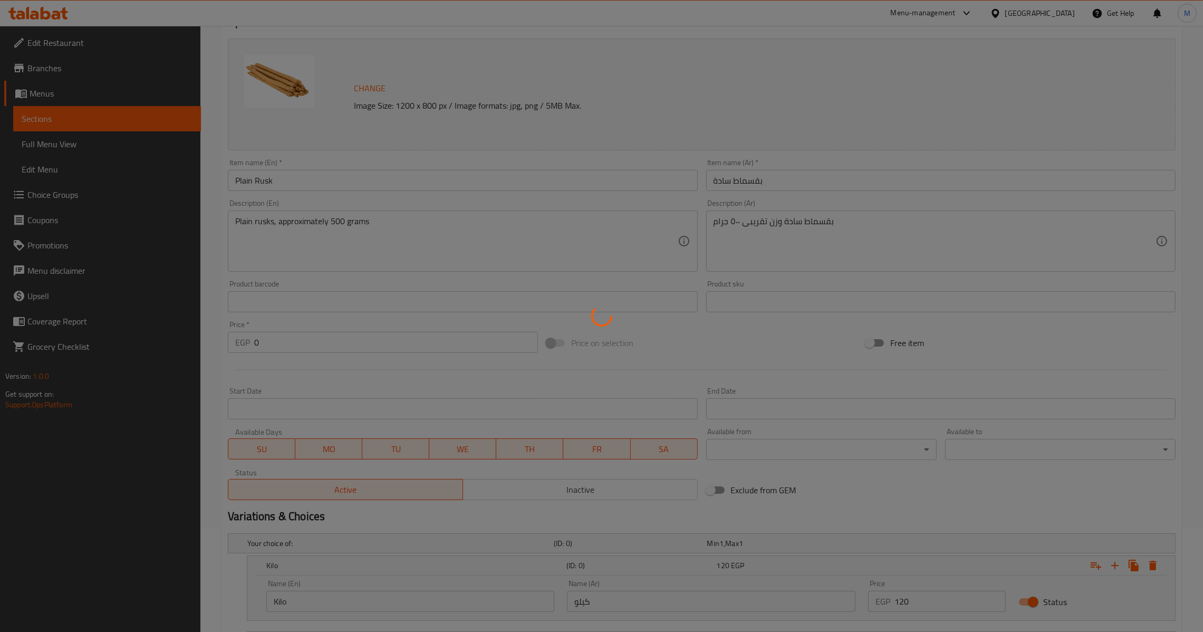
scroll to position [0, 0]
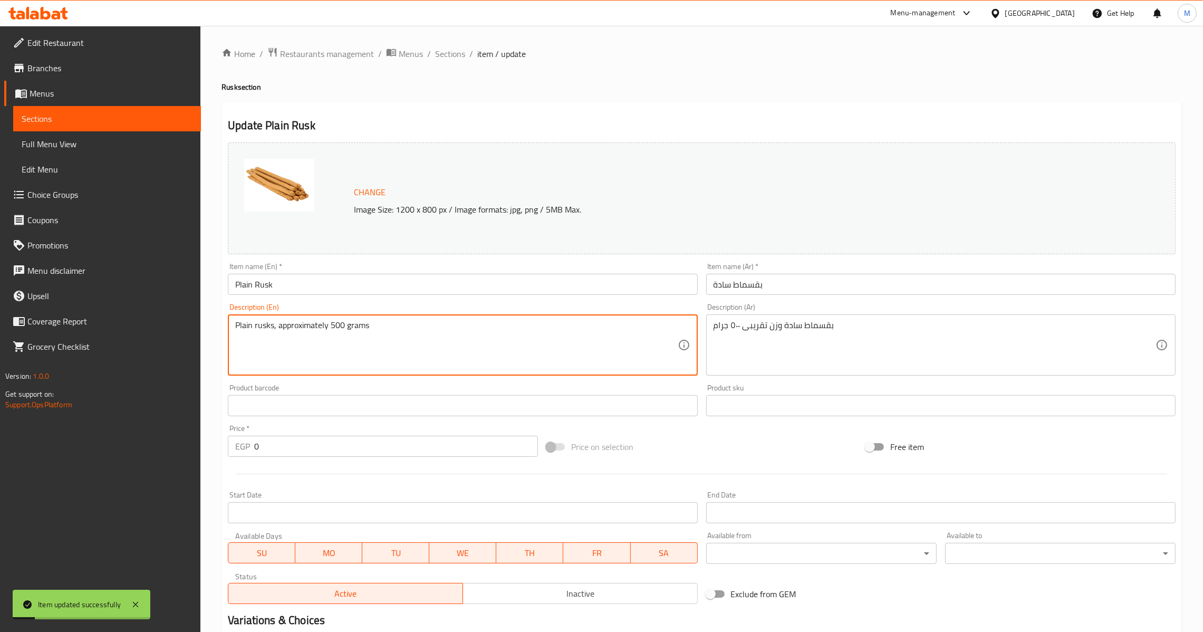
click at [437, 351] on textarea "Plain rusks, approximately 500 grams" at bounding box center [456, 345] width 442 height 50
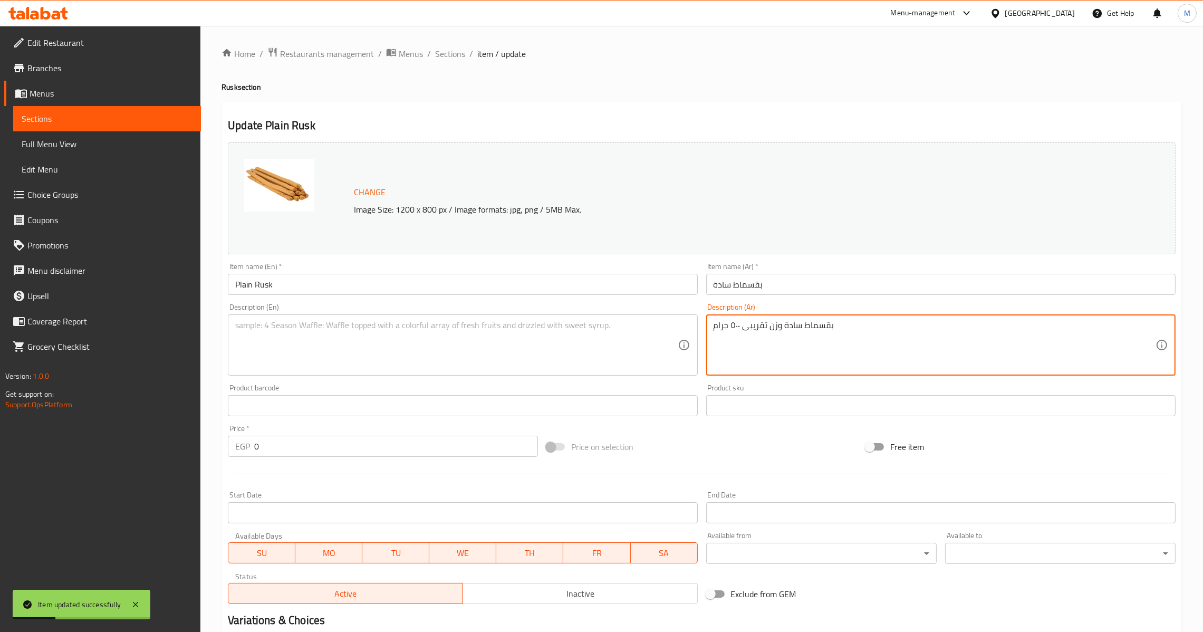
click at [809, 337] on textarea "بقسماط سادة وزن تقريبى ٥٠٠ جرام" at bounding box center [935, 345] width 442 height 50
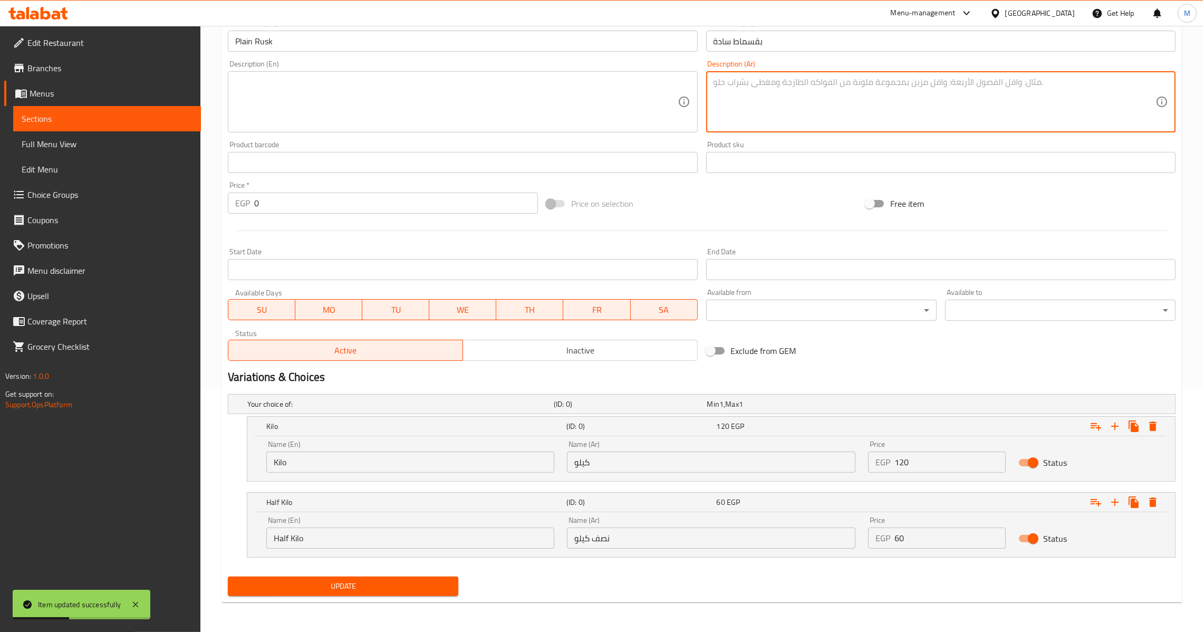
click at [363, 590] on span "Update" at bounding box center [343, 586] width 214 height 13
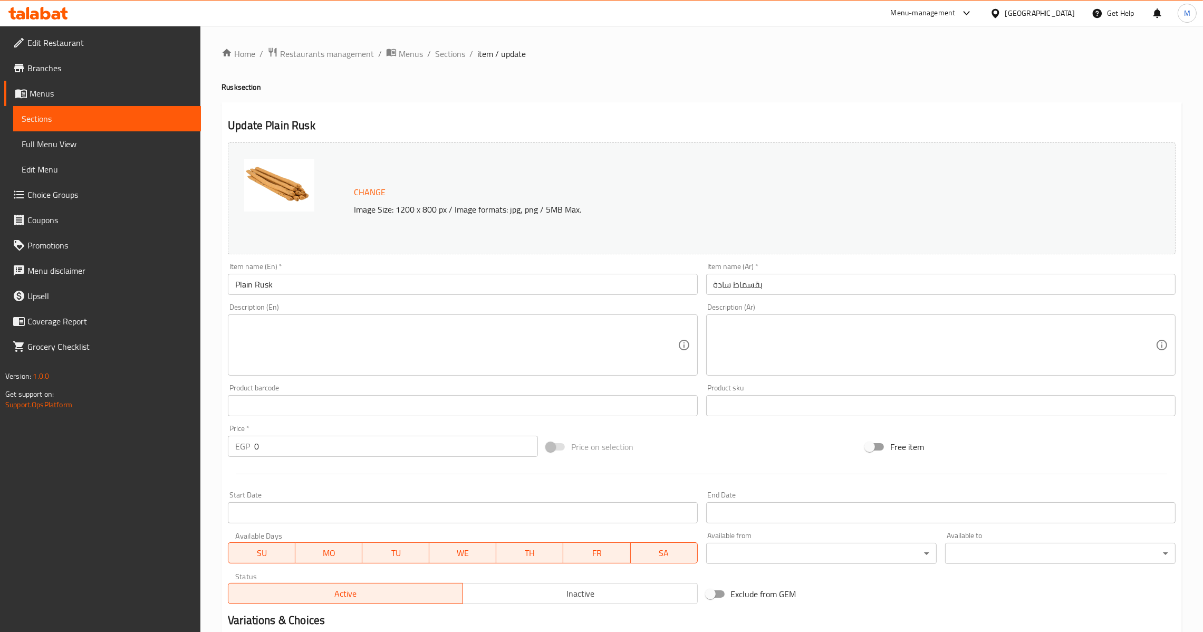
scroll to position [243, 0]
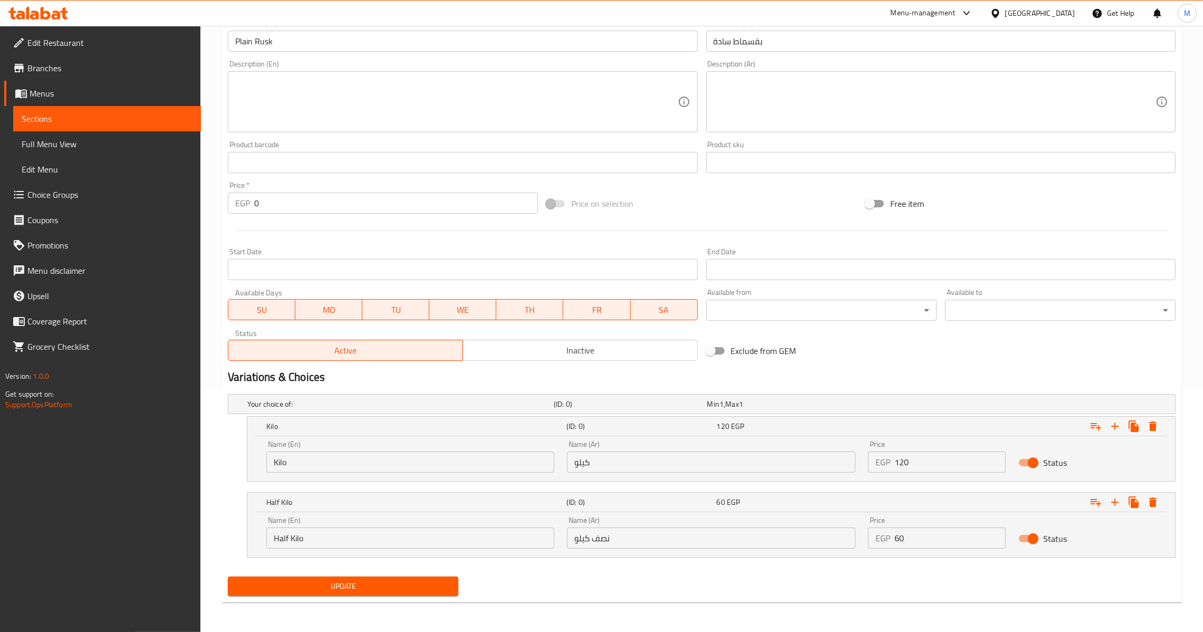
click at [347, 584] on span "Update" at bounding box center [343, 586] width 214 height 13
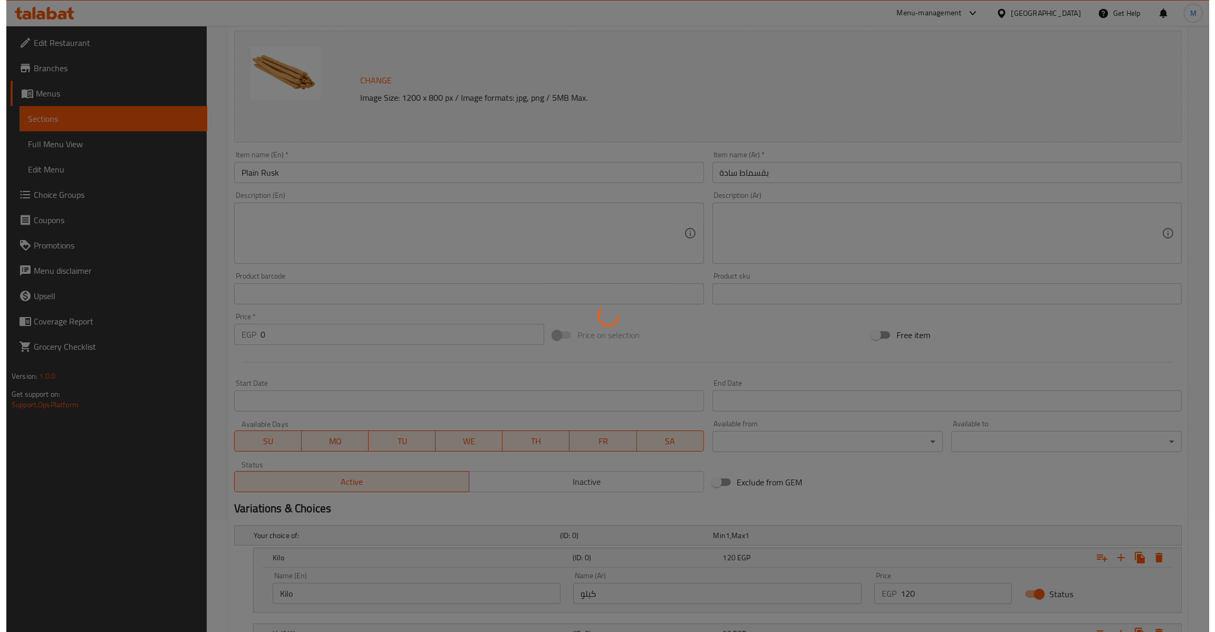
scroll to position [0, 0]
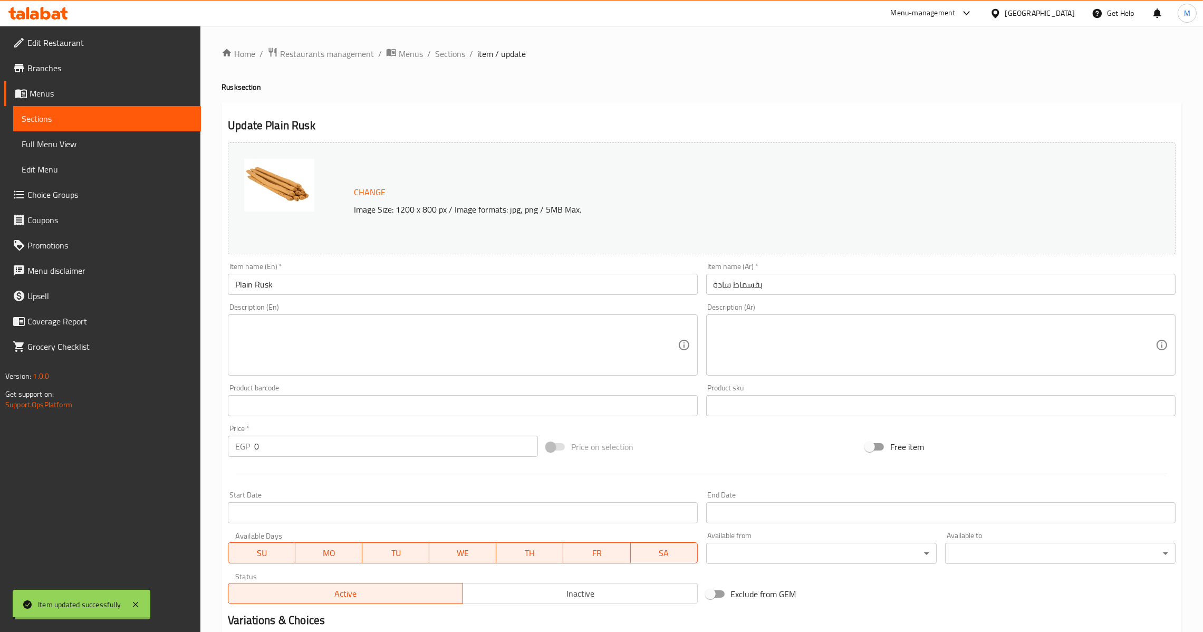
click at [445, 54] on span "Sections" at bounding box center [450, 53] width 30 height 13
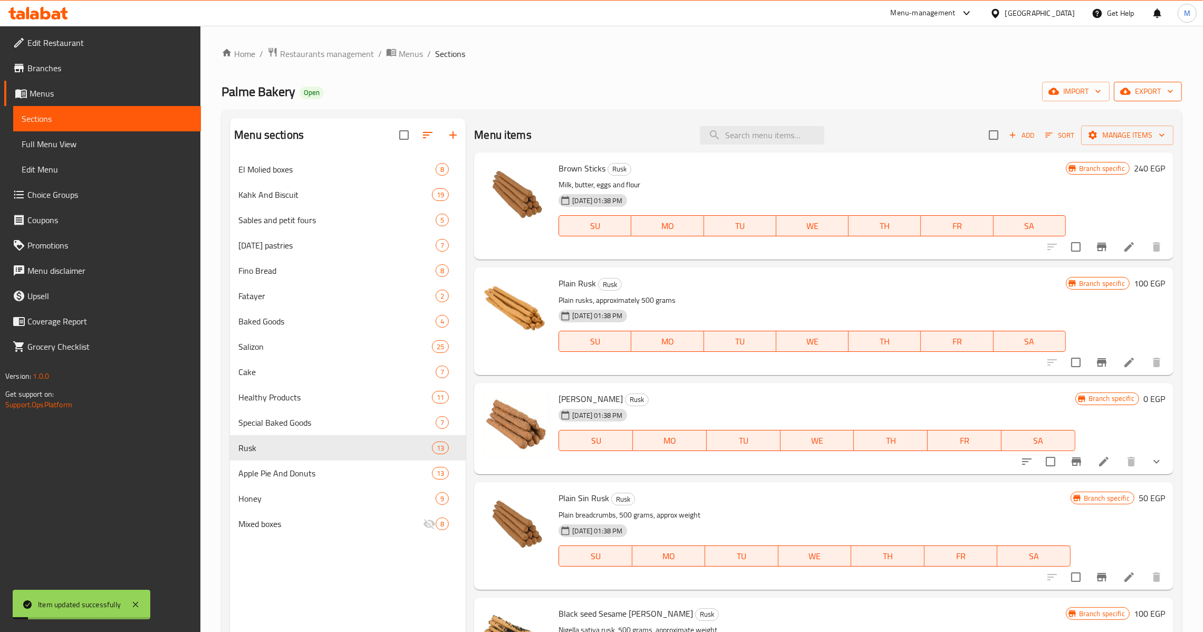
click at [1142, 90] on span "export" at bounding box center [1147, 91] width 51 height 13
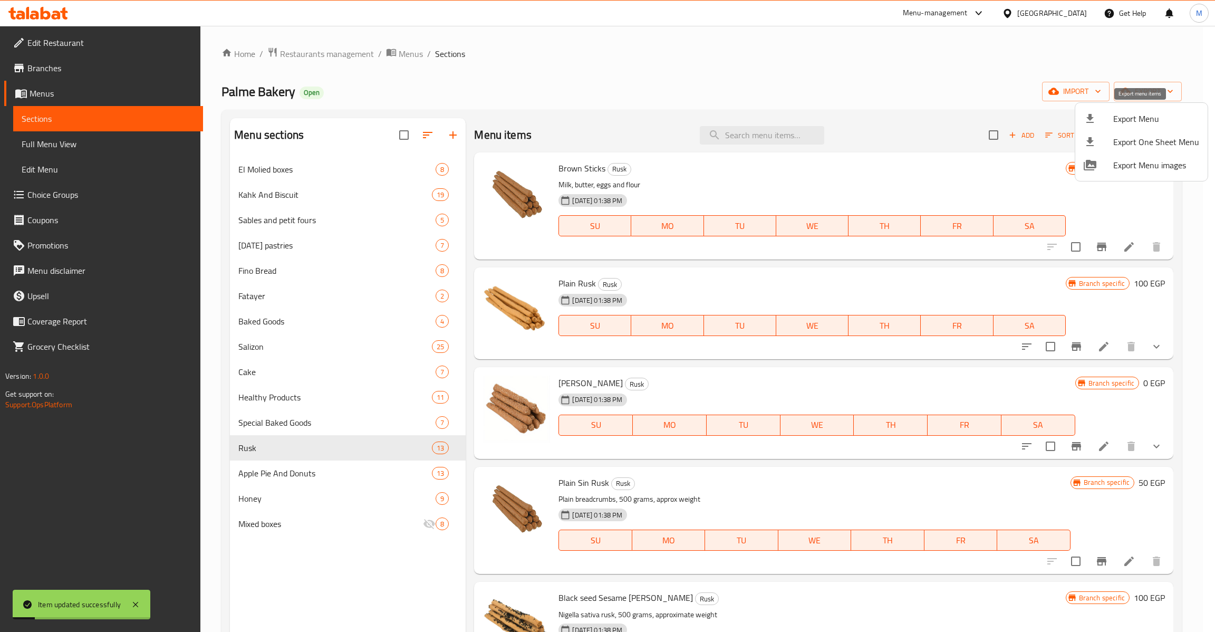
click at [1132, 123] on span "Export Menu" at bounding box center [1156, 118] width 86 height 13
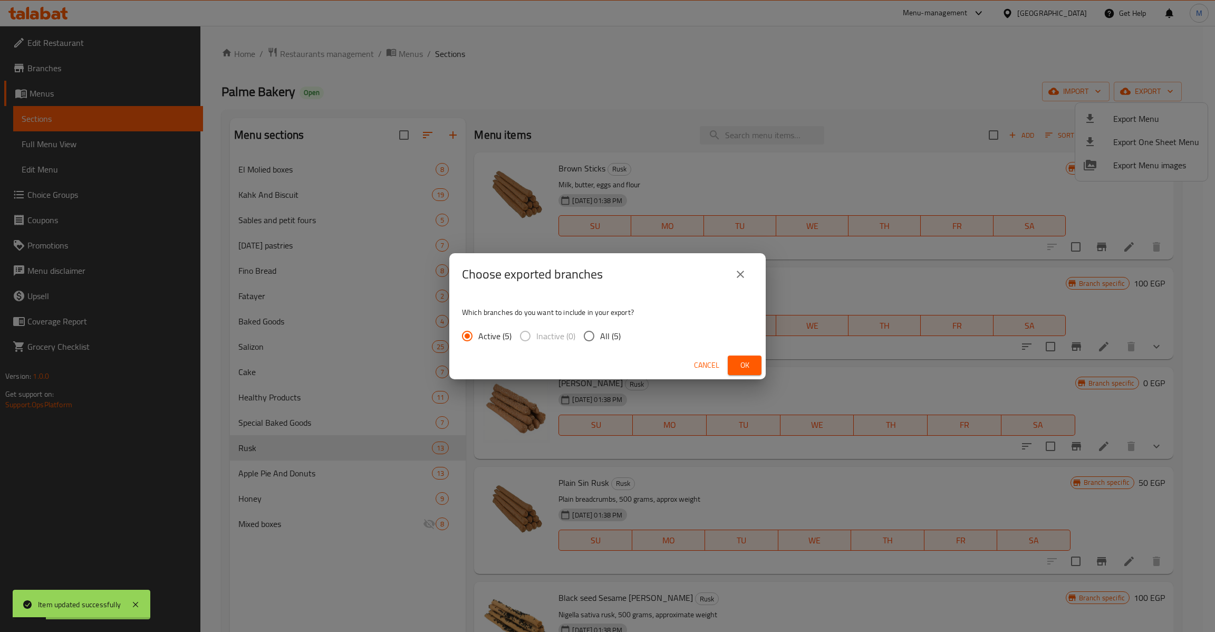
click at [590, 340] on input "All (5)" at bounding box center [589, 336] width 22 height 22
radio input "true"
click at [738, 359] on span "Ok" at bounding box center [744, 365] width 17 height 13
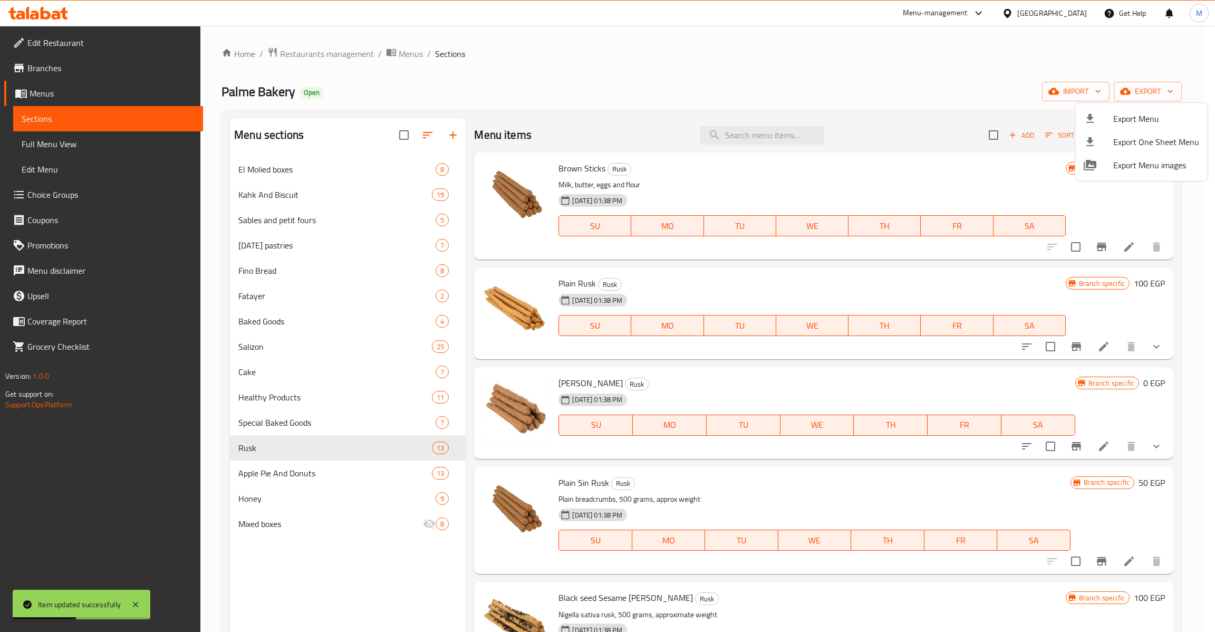
click at [86, 143] on div at bounding box center [607, 316] width 1215 height 632
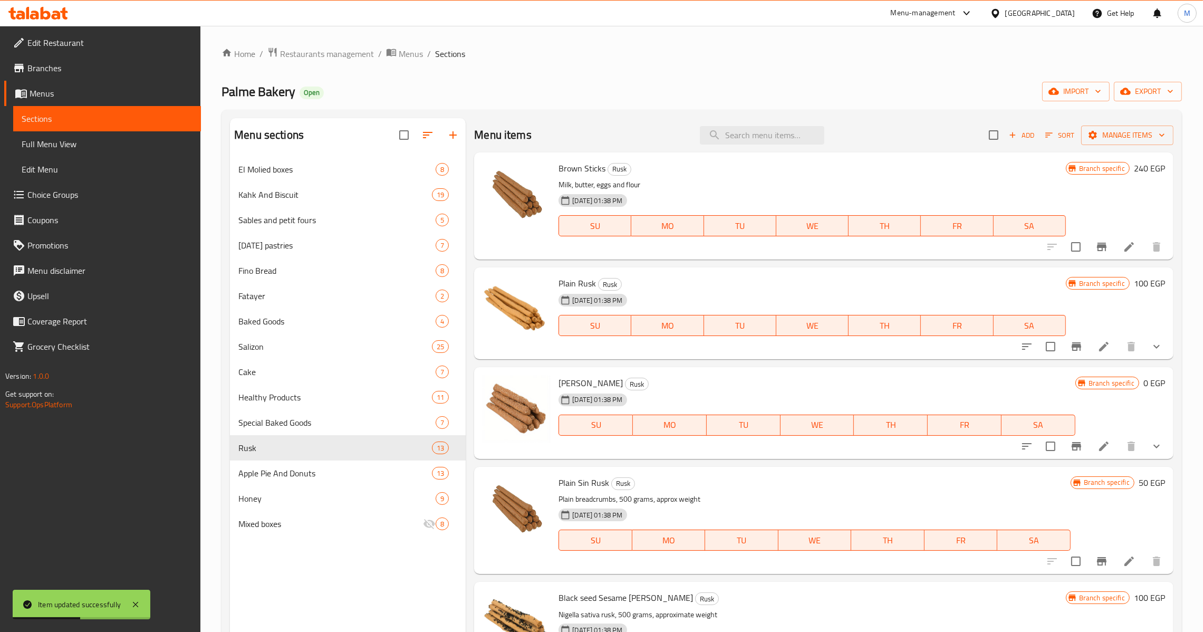
click at [86, 143] on span "Full Menu View" at bounding box center [107, 144] width 171 height 13
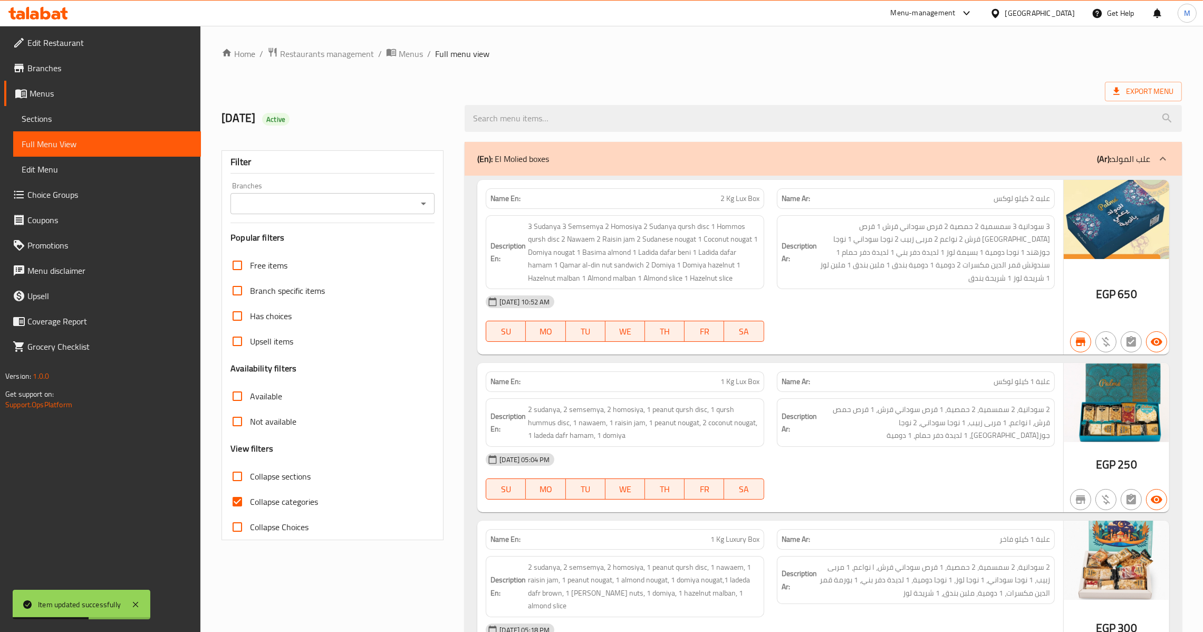
click at [243, 505] on input "Collapse categories" at bounding box center [237, 501] width 25 height 25
checkbox input "false"
click at [420, 206] on icon "Open" at bounding box center [423, 203] width 13 height 13
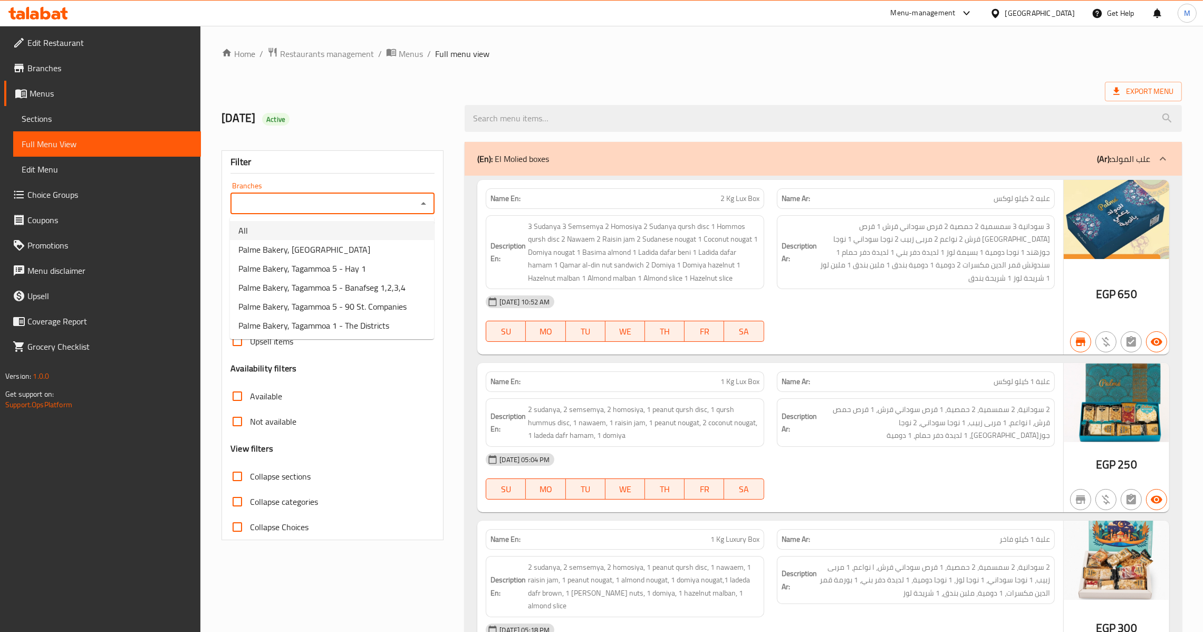
click at [300, 234] on li "All" at bounding box center [332, 230] width 204 height 19
type input "All"
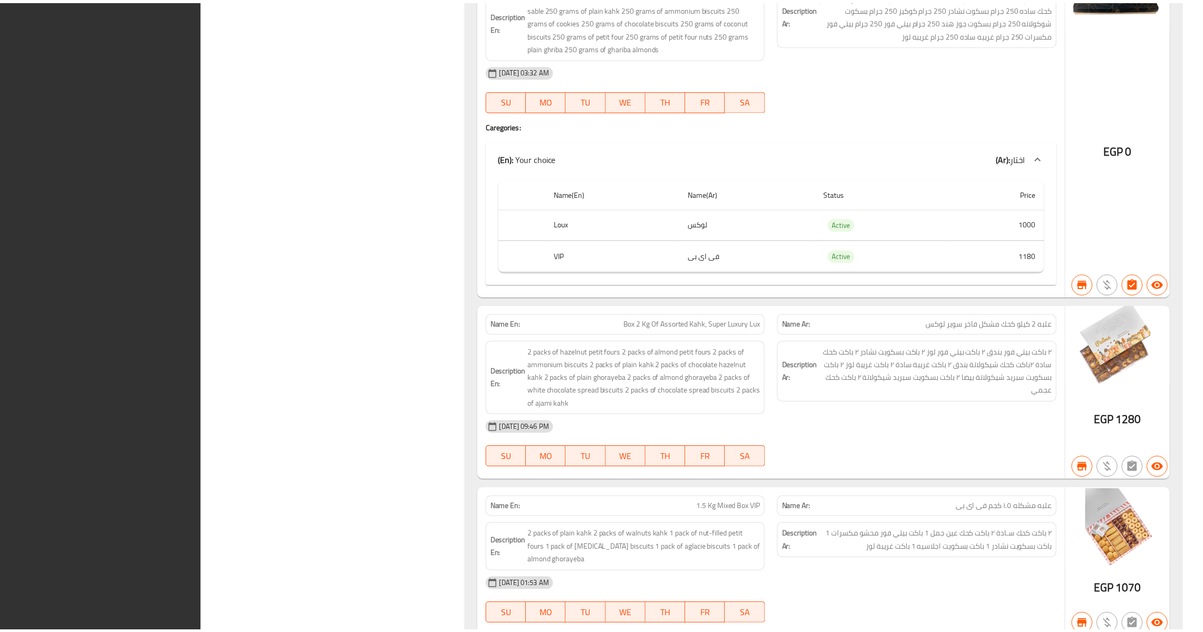
scroll to position [32849, 0]
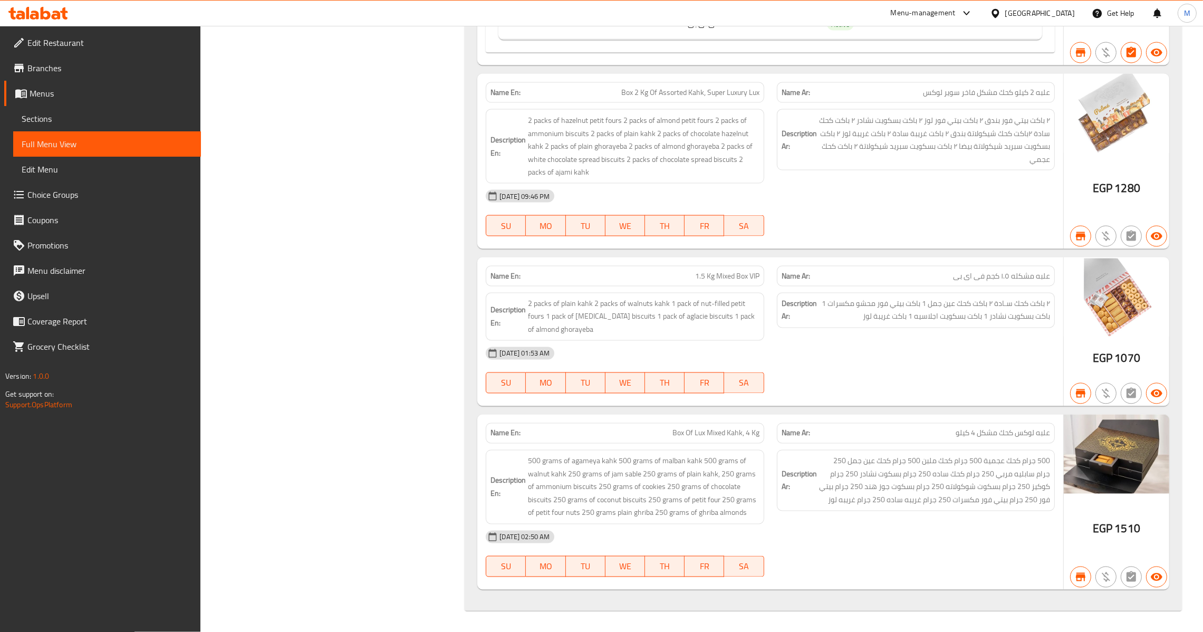
click at [86, 88] on span "Menus" at bounding box center [111, 93] width 163 height 13
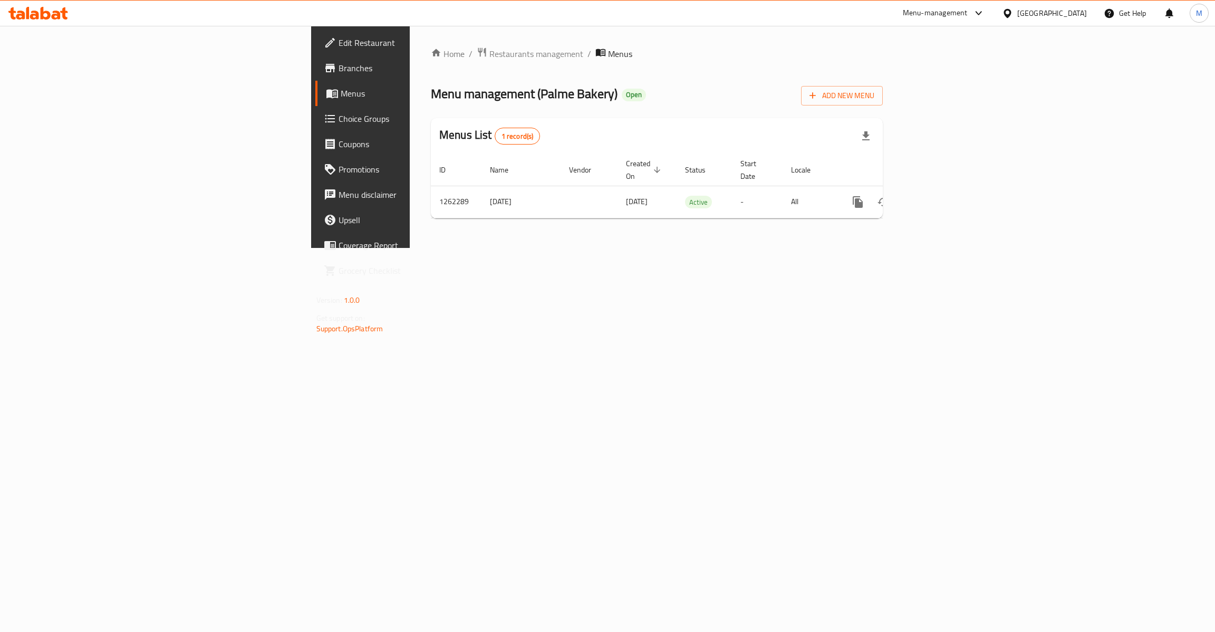
click at [339, 70] on span "Branches" at bounding box center [422, 68] width 167 height 13
